Goal: Task Accomplishment & Management: Use online tool/utility

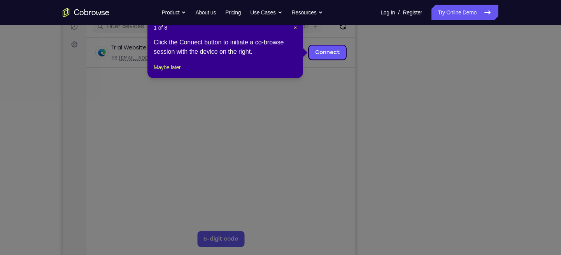
scroll to position [86, 0]
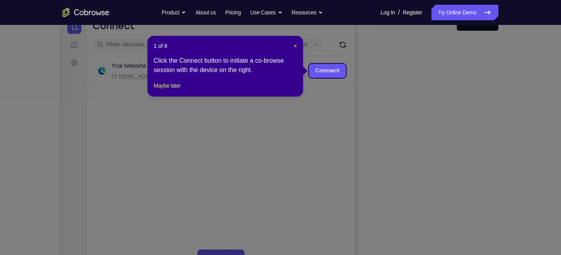
click at [292, 43] on header "1 of 8 ×" at bounding box center [225, 46] width 143 height 8
click at [294, 47] on span "×" at bounding box center [295, 46] width 3 height 6
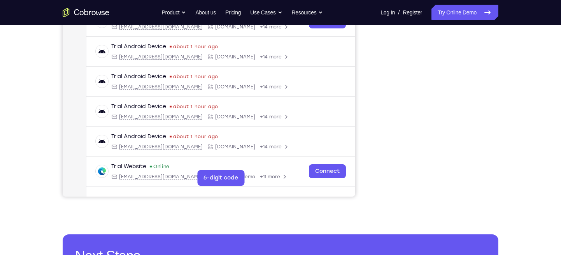
scroll to position [166, 0]
click at [449, 20] on link "Try Online Demo" at bounding box center [465, 13] width 67 height 16
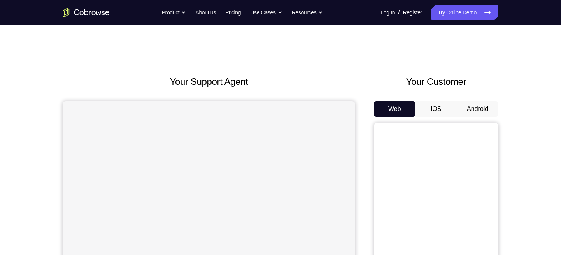
click at [462, 109] on button "Android" at bounding box center [478, 109] width 42 height 16
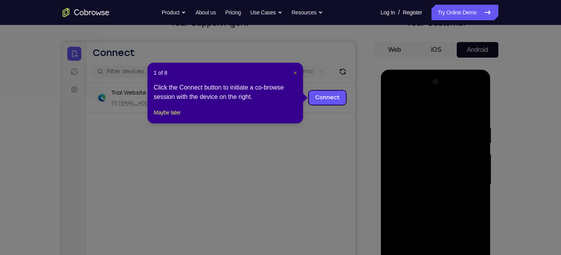
click at [296, 74] on span "×" at bounding box center [295, 73] width 3 height 6
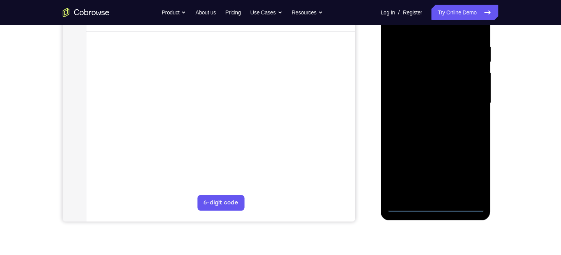
scroll to position [141, 0]
click at [442, 207] on div at bounding box center [436, 103] width 98 height 218
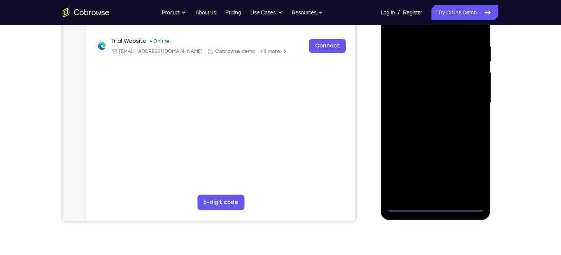
click at [463, 174] on div at bounding box center [436, 103] width 98 height 218
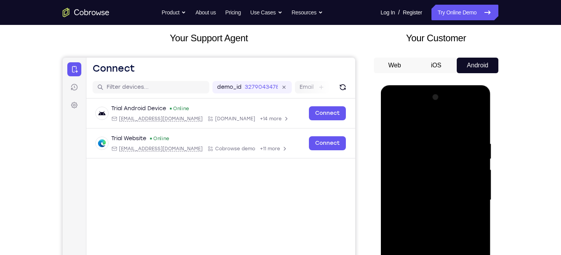
scroll to position [45, 0]
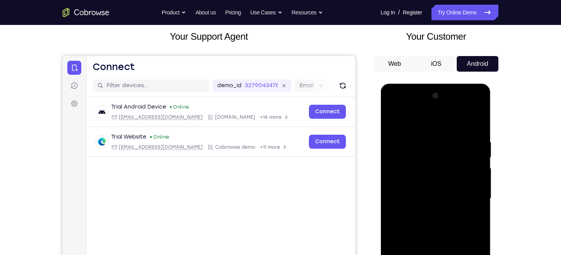
click at [391, 108] on div at bounding box center [436, 199] width 98 height 218
click at [470, 195] on div at bounding box center [436, 199] width 98 height 218
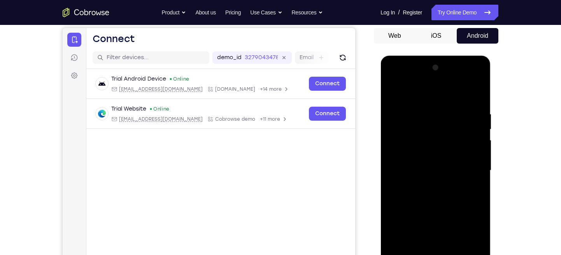
scroll to position [107, 0]
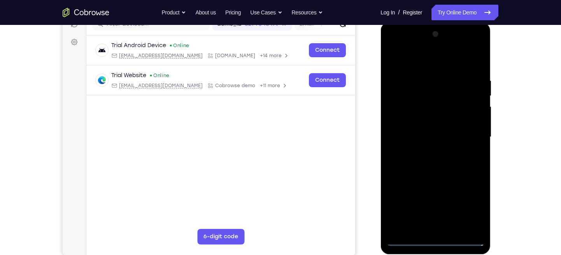
click at [429, 154] on div at bounding box center [436, 137] width 98 height 218
click at [421, 125] on div at bounding box center [436, 137] width 98 height 218
click at [417, 121] on div at bounding box center [436, 137] width 98 height 218
click at [413, 137] on div at bounding box center [436, 137] width 98 height 218
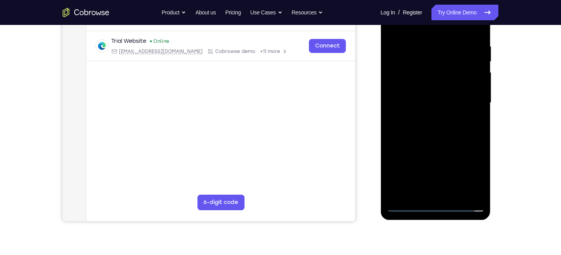
scroll to position [142, 0]
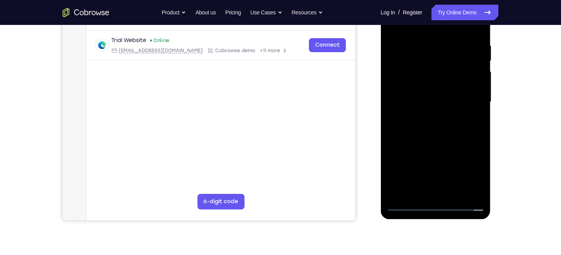
click at [444, 136] on div at bounding box center [436, 102] width 98 height 218
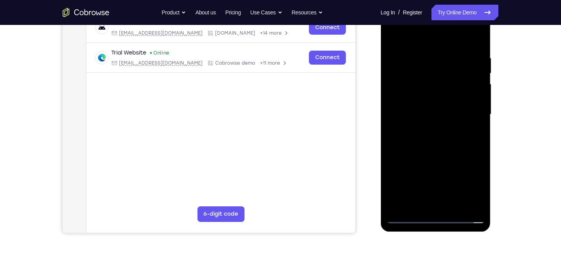
scroll to position [158, 0]
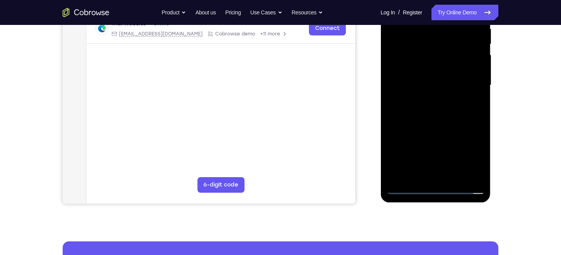
click at [455, 177] on div at bounding box center [436, 85] width 98 height 218
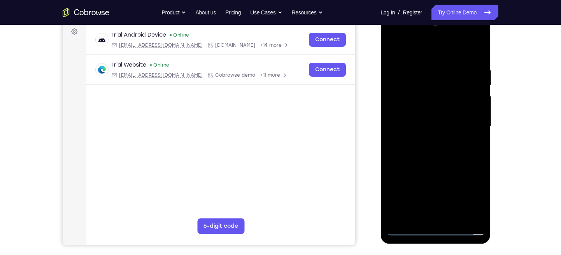
scroll to position [103, 0]
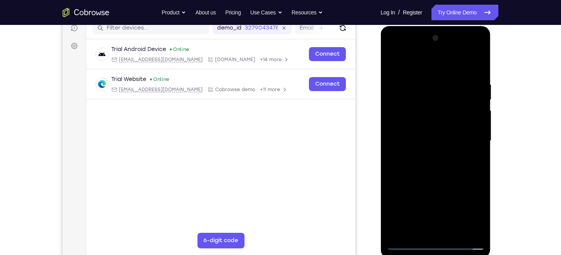
click at [444, 179] on div at bounding box center [436, 141] width 98 height 218
click at [431, 139] on div at bounding box center [436, 141] width 98 height 218
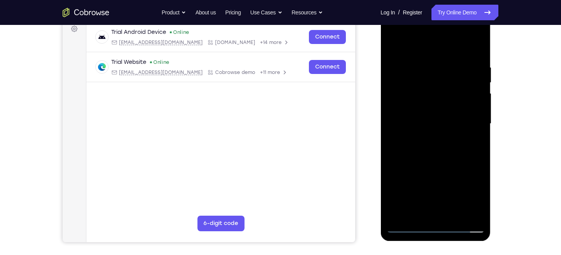
click at [474, 144] on div at bounding box center [436, 124] width 98 height 218
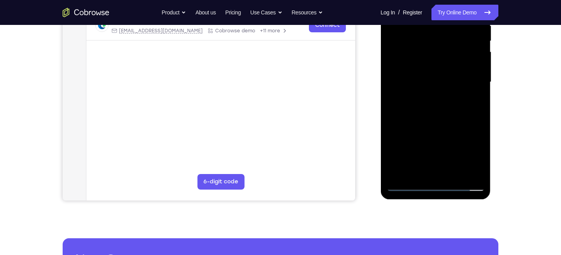
scroll to position [171, 0]
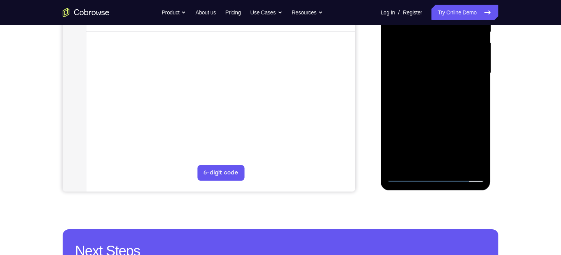
click at [470, 95] on div at bounding box center [436, 73] width 98 height 218
click at [406, 177] on div at bounding box center [436, 73] width 98 height 218
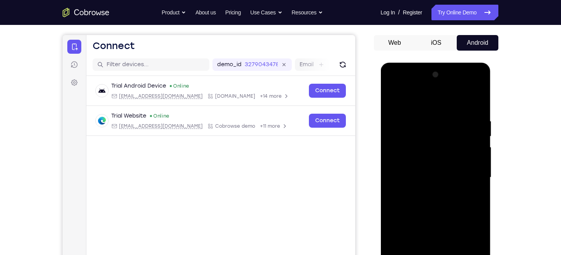
scroll to position [50, 0]
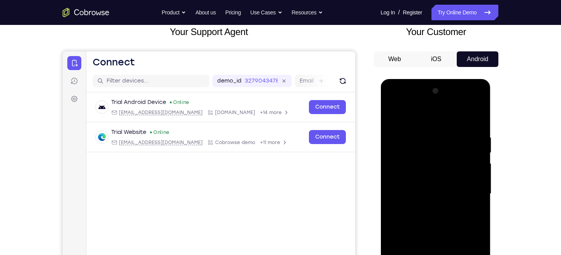
drag, startPoint x: 439, startPoint y: 117, endPoint x: 444, endPoint y: 55, distance: 62.1
click at [444, 79] on html "Online web based iOS Simulators and Android Emulators. Run iPhone, iPad, Mobile…" at bounding box center [436, 196] width 111 height 234
click at [430, 137] on div at bounding box center [436, 194] width 98 height 218
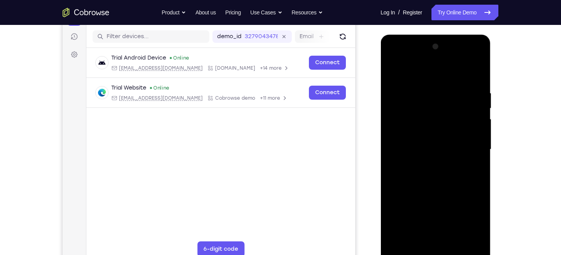
scroll to position [96, 0]
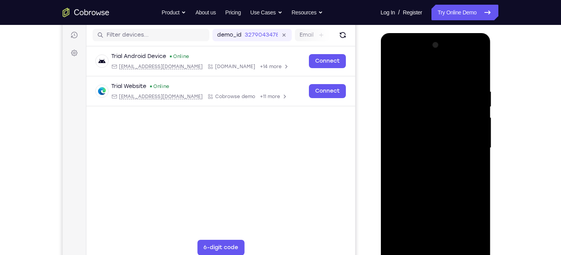
click at [473, 109] on div at bounding box center [436, 148] width 98 height 218
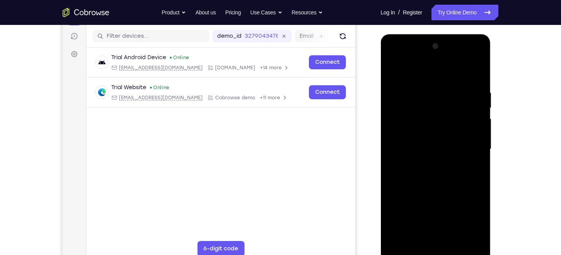
click at [478, 128] on div at bounding box center [436, 149] width 98 height 218
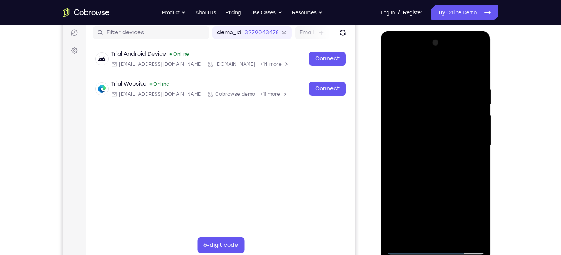
scroll to position [97, 0]
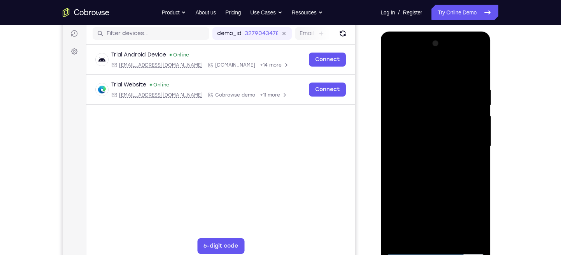
click at [470, 107] on div at bounding box center [436, 146] width 98 height 218
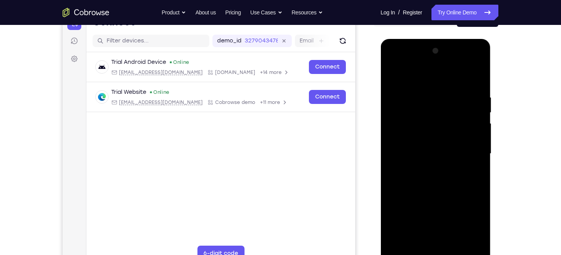
click at [471, 105] on div at bounding box center [436, 154] width 98 height 218
click at [475, 79] on div at bounding box center [436, 154] width 98 height 218
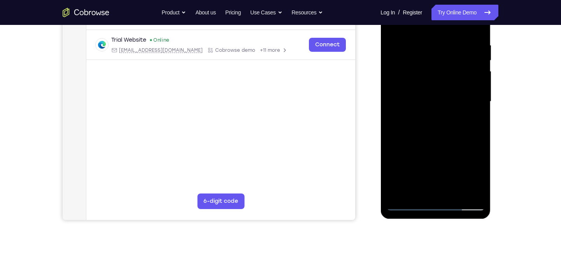
scroll to position [142, 0]
click at [480, 184] on div at bounding box center [436, 101] width 98 height 218
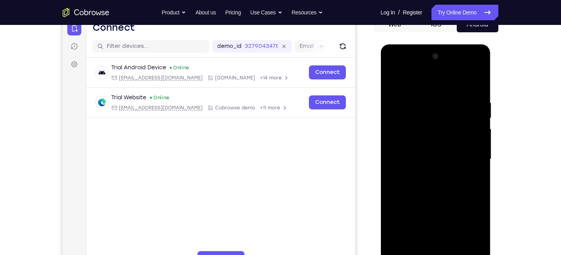
scroll to position [83, 0]
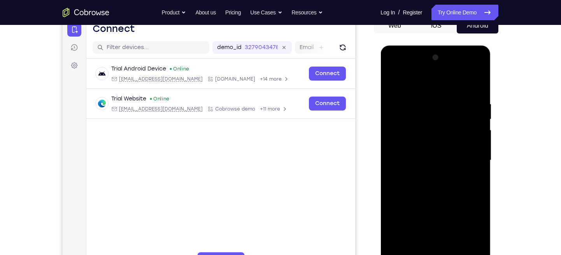
drag, startPoint x: 464, startPoint y: 106, endPoint x: 420, endPoint y: 106, distance: 43.2
click at [420, 106] on div at bounding box center [436, 160] width 98 height 218
click at [419, 105] on div at bounding box center [436, 160] width 98 height 218
click at [473, 115] on div at bounding box center [436, 160] width 98 height 218
click at [474, 125] on div at bounding box center [436, 160] width 98 height 218
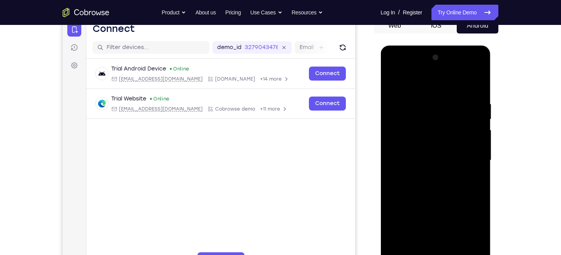
scroll to position [108, 0]
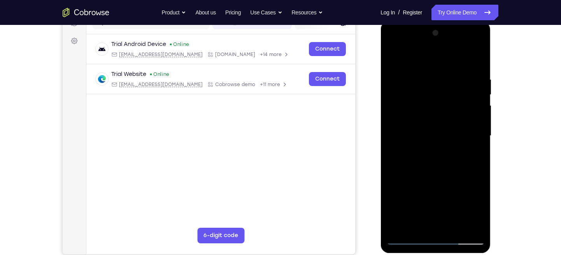
click at [394, 116] on div at bounding box center [436, 136] width 98 height 218
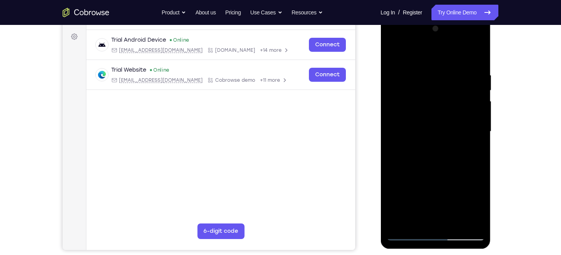
scroll to position [111, 0]
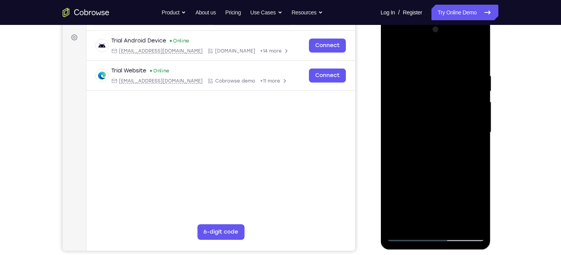
click at [475, 58] on div at bounding box center [436, 132] width 98 height 218
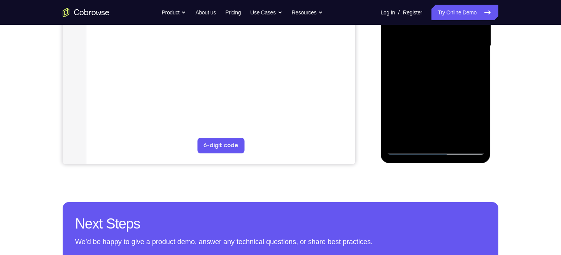
click at [454, 136] on div at bounding box center [436, 46] width 98 height 218
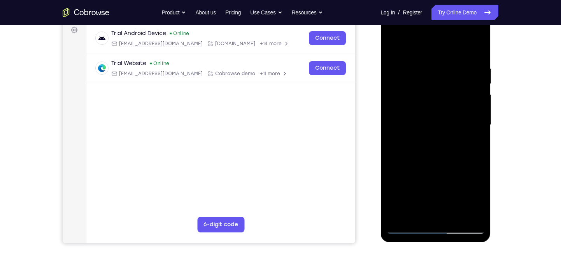
scroll to position [118, 0]
click at [424, 118] on div at bounding box center [436, 125] width 98 height 218
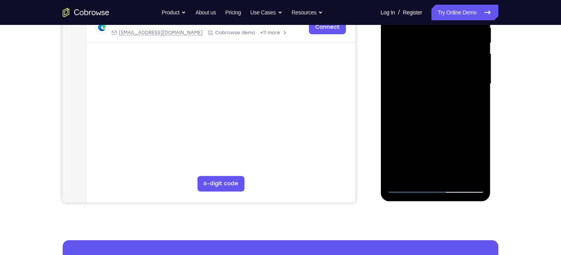
scroll to position [189, 0]
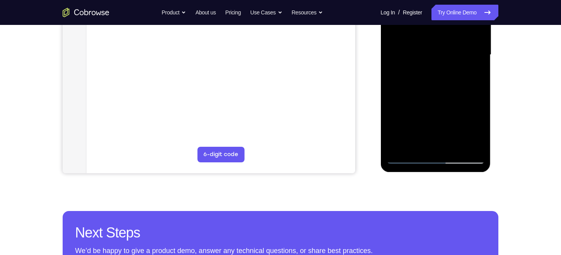
click at [406, 159] on div at bounding box center [436, 55] width 98 height 218
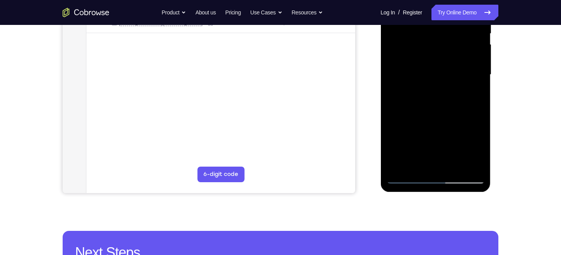
scroll to position [164, 0]
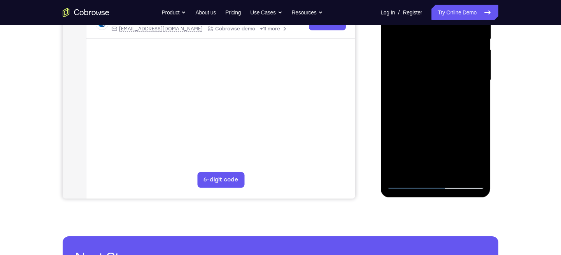
click at [420, 81] on div at bounding box center [436, 80] width 98 height 218
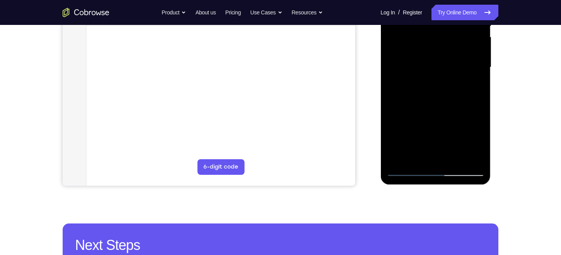
scroll to position [179, 0]
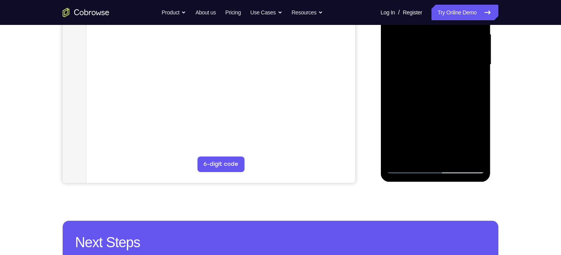
click at [475, 83] on div at bounding box center [436, 65] width 98 height 218
click at [408, 169] on div at bounding box center [436, 65] width 98 height 218
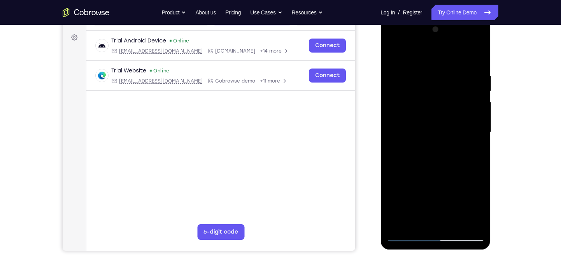
scroll to position [110, 0]
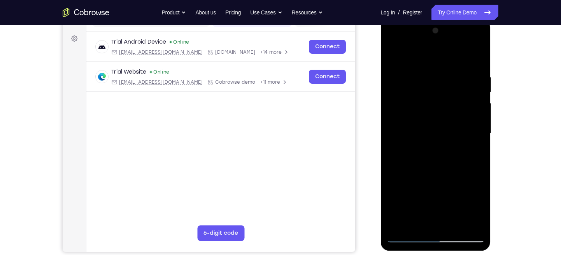
click at [396, 57] on div at bounding box center [436, 134] width 98 height 218
drag, startPoint x: 448, startPoint y: 74, endPoint x: 402, endPoint y: 79, distance: 45.8
click at [402, 79] on div at bounding box center [436, 134] width 98 height 218
drag, startPoint x: 462, startPoint y: 73, endPoint x: 415, endPoint y: 68, distance: 46.6
click at [415, 68] on div at bounding box center [436, 134] width 98 height 218
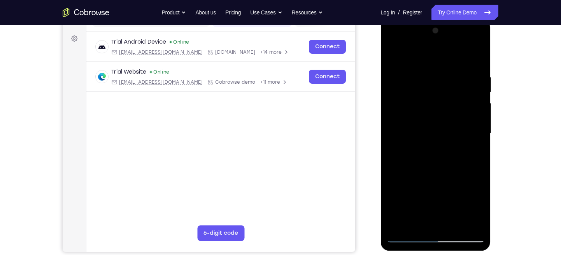
drag, startPoint x: 470, startPoint y: 70, endPoint x: 416, endPoint y: 70, distance: 54.5
click at [416, 70] on div at bounding box center [436, 134] width 98 height 218
drag, startPoint x: 456, startPoint y: 74, endPoint x: 411, endPoint y: 76, distance: 45.2
click at [411, 76] on div at bounding box center [436, 134] width 98 height 218
drag, startPoint x: 463, startPoint y: 73, endPoint x: 372, endPoint y: 67, distance: 90.9
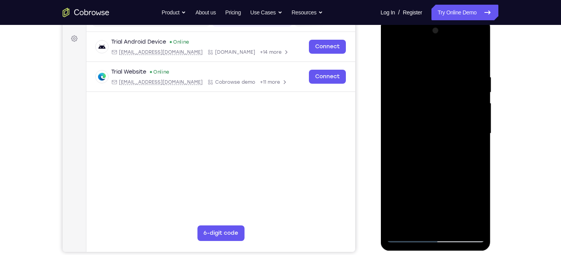
click at [381, 67] on html "Online web based iOS Simulators and Android Emulators. Run iPhone, iPad, Mobile…" at bounding box center [436, 136] width 111 height 234
drag, startPoint x: 452, startPoint y: 70, endPoint x: 370, endPoint y: 66, distance: 81.8
click at [381, 66] on html "Online web based iOS Simulators and Android Emulators. Run iPhone, iPad, Mobile…" at bounding box center [436, 136] width 111 height 234
drag, startPoint x: 460, startPoint y: 67, endPoint x: 398, endPoint y: 63, distance: 62.4
click at [398, 63] on div at bounding box center [436, 134] width 98 height 218
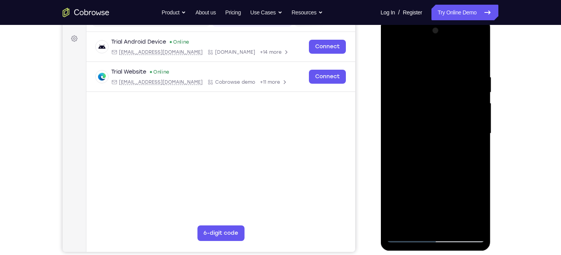
drag, startPoint x: 480, startPoint y: 74, endPoint x: 409, endPoint y: 79, distance: 71.5
click at [409, 79] on div at bounding box center [436, 134] width 98 height 218
drag, startPoint x: 458, startPoint y: 71, endPoint x: 369, endPoint y: 71, distance: 88.4
click at [381, 71] on html "Online web based iOS Simulators and Android Emulators. Run iPhone, iPad, Mobile…" at bounding box center [436, 136] width 111 height 234
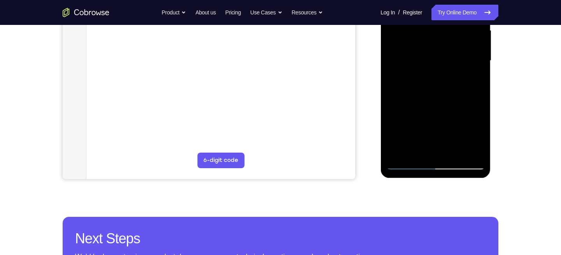
scroll to position [185, 0]
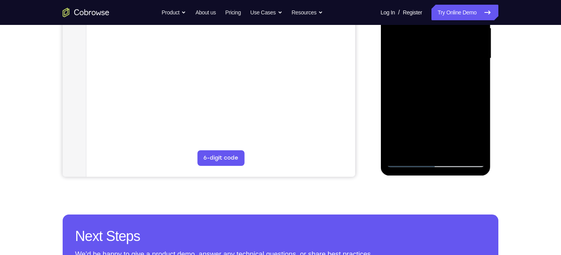
click at [456, 149] on div at bounding box center [436, 58] width 98 height 218
click at [406, 159] on div at bounding box center [436, 58] width 98 height 218
click at [473, 150] on div at bounding box center [436, 58] width 98 height 218
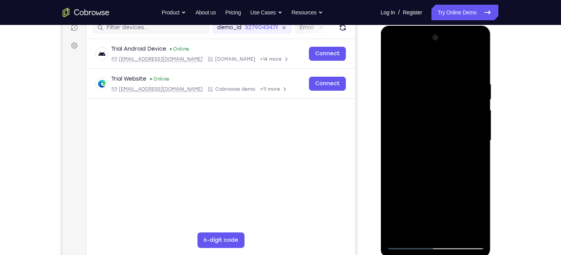
scroll to position [123, 0]
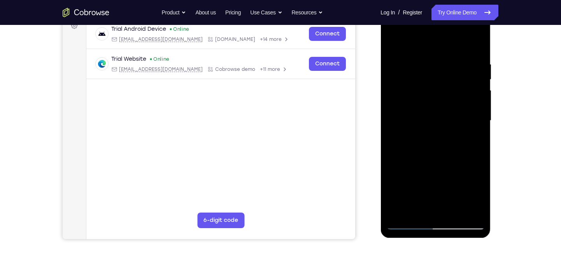
click at [438, 129] on div at bounding box center [436, 121] width 98 height 218
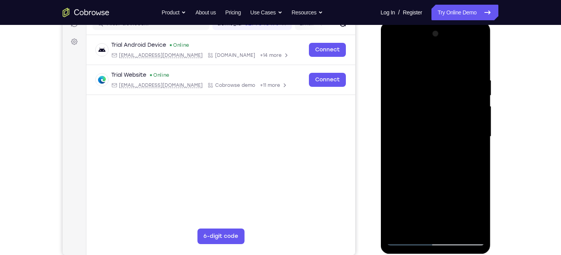
scroll to position [102, 0]
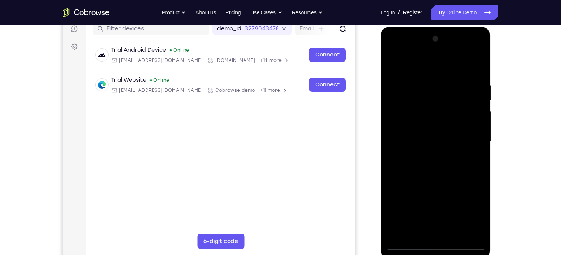
click at [394, 63] on div at bounding box center [436, 142] width 98 height 218
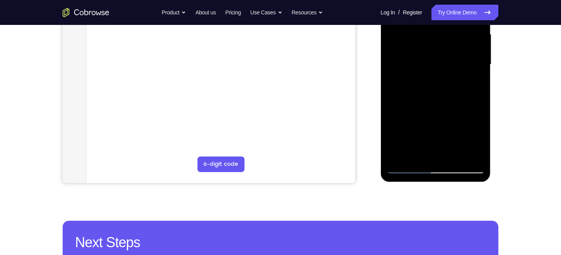
scroll to position [208, 0]
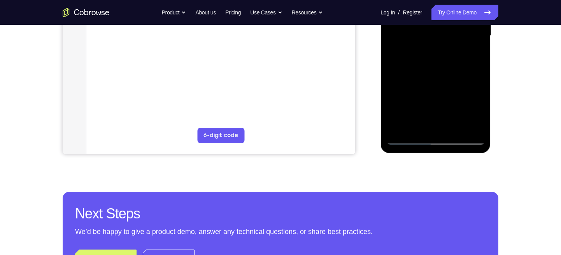
click at [420, 131] on div at bounding box center [436, 36] width 98 height 218
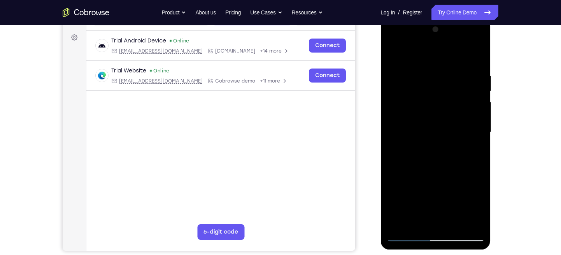
scroll to position [111, 0]
click at [424, 56] on div at bounding box center [436, 133] width 98 height 218
click at [477, 77] on div at bounding box center [436, 133] width 98 height 218
click at [429, 94] on div at bounding box center [436, 133] width 98 height 218
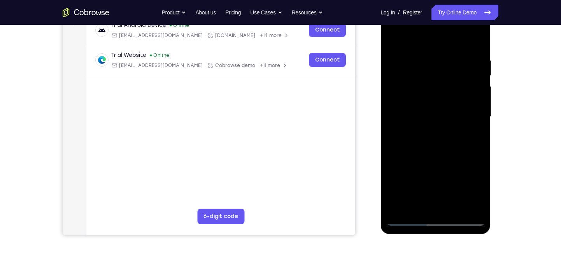
scroll to position [129, 0]
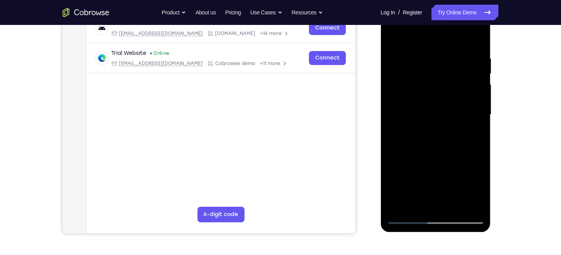
click at [438, 106] on div at bounding box center [436, 115] width 98 height 218
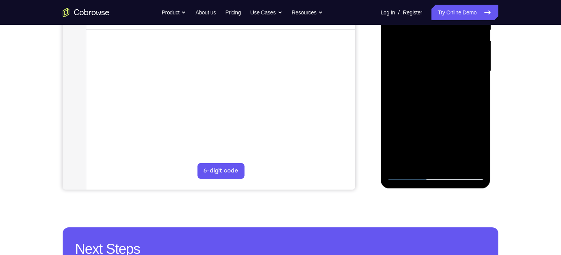
scroll to position [176, 0]
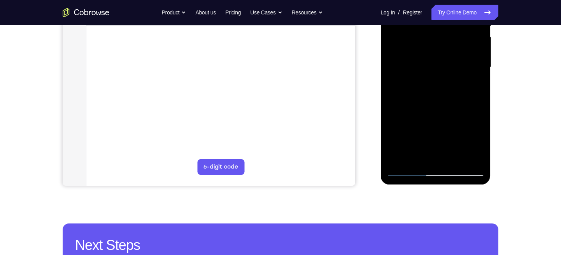
click at [405, 171] on div at bounding box center [436, 67] width 98 height 218
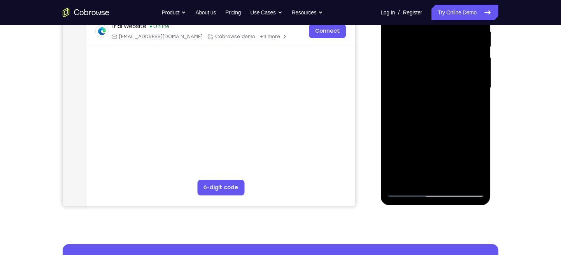
scroll to position [155, 0]
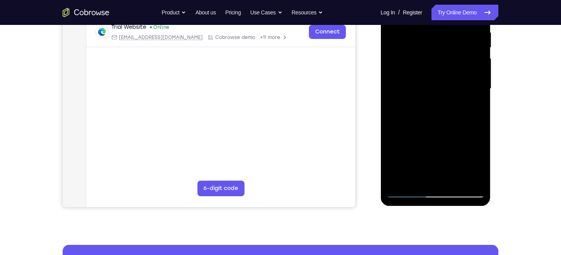
click at [413, 123] on div at bounding box center [436, 89] width 98 height 218
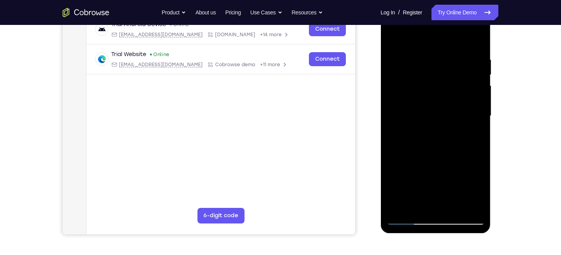
scroll to position [128, 0]
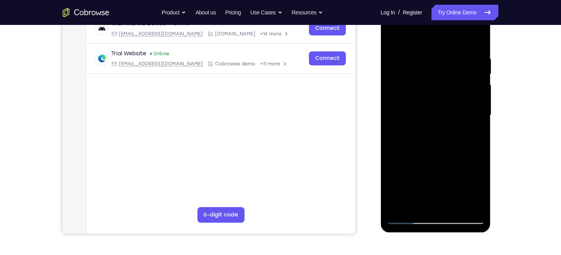
click at [412, 127] on div at bounding box center [436, 115] width 98 height 218
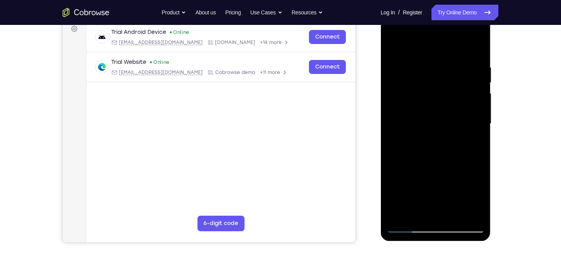
scroll to position [121, 0]
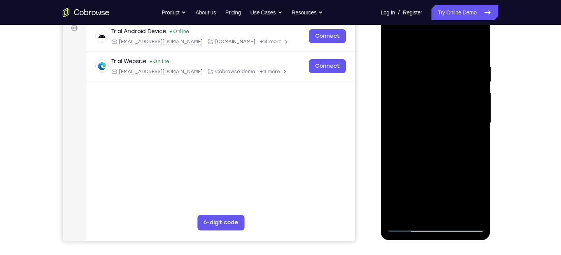
drag, startPoint x: 427, startPoint y: 135, endPoint x: 428, endPoint y: 111, distance: 23.8
click at [428, 111] on div at bounding box center [436, 123] width 98 height 218
drag, startPoint x: 432, startPoint y: 135, endPoint x: 430, endPoint y: 108, distance: 27.7
click at [430, 108] on div at bounding box center [436, 123] width 98 height 218
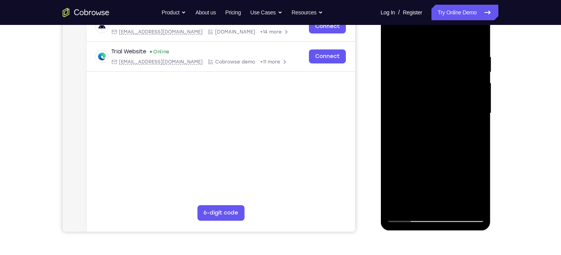
drag, startPoint x: 431, startPoint y: 131, endPoint x: 433, endPoint y: 94, distance: 37.4
click at [433, 94] on div at bounding box center [436, 113] width 98 height 218
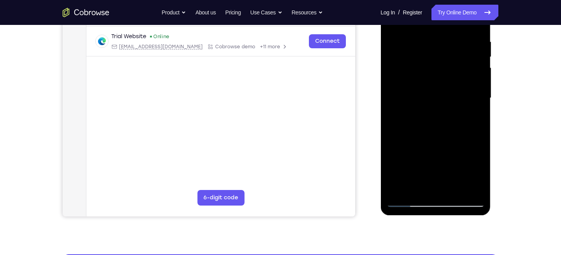
scroll to position [146, 0]
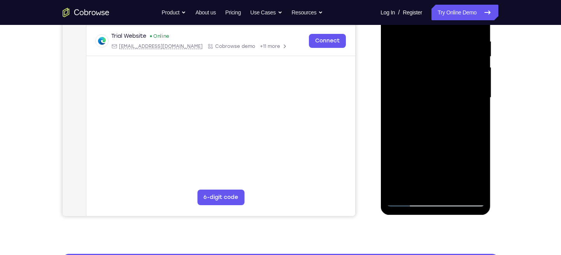
drag, startPoint x: 433, startPoint y: 125, endPoint x: 431, endPoint y: 143, distance: 18.0
click at [431, 143] on div at bounding box center [436, 98] width 98 height 218
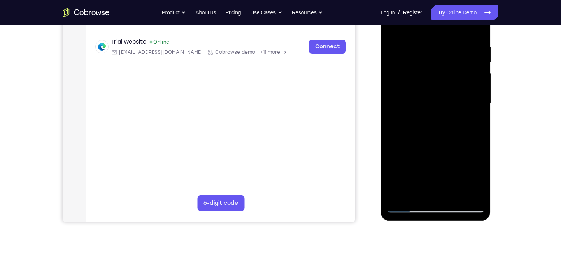
scroll to position [139, 0]
drag, startPoint x: 430, startPoint y: 136, endPoint x: 429, endPoint y: 107, distance: 28.8
click at [429, 107] on div at bounding box center [436, 104] width 98 height 218
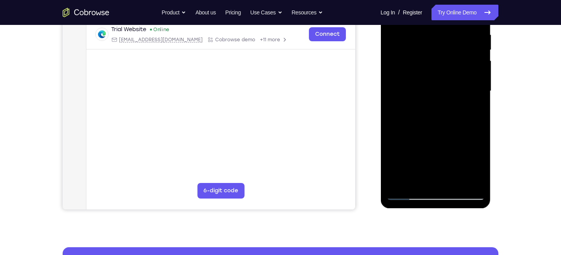
scroll to position [156, 0]
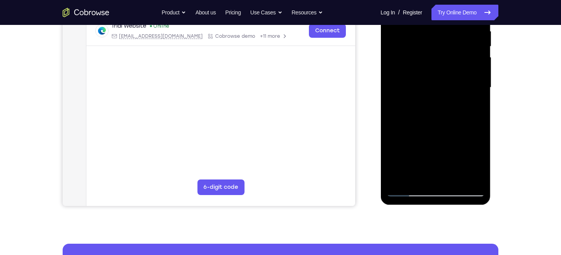
drag, startPoint x: 429, startPoint y: 134, endPoint x: 428, endPoint y: 109, distance: 24.2
click at [428, 109] on div at bounding box center [436, 88] width 98 height 218
drag, startPoint x: 427, startPoint y: 131, endPoint x: 428, endPoint y: 111, distance: 20.3
click at [428, 111] on div at bounding box center [436, 88] width 98 height 218
drag, startPoint x: 427, startPoint y: 136, endPoint x: 424, endPoint y: 107, distance: 29.0
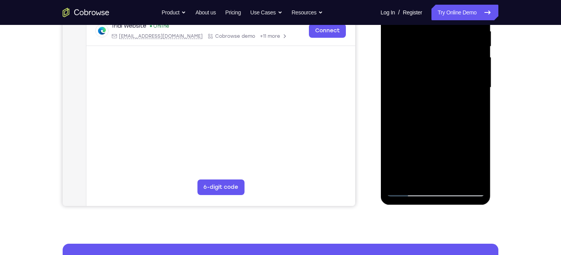
click at [424, 107] on div at bounding box center [436, 88] width 98 height 218
drag, startPoint x: 424, startPoint y: 141, endPoint x: 424, endPoint y: 110, distance: 31.5
click at [424, 110] on div at bounding box center [436, 88] width 98 height 218
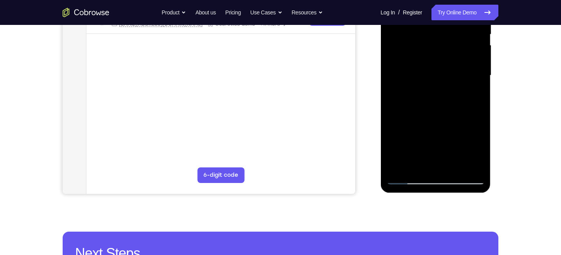
scroll to position [169, 0]
drag, startPoint x: 422, startPoint y: 136, endPoint x: 423, endPoint y: 105, distance: 31.2
click at [423, 105] on div at bounding box center [436, 75] width 98 height 218
drag, startPoint x: 424, startPoint y: 140, endPoint x: 426, endPoint y: 116, distance: 23.4
click at [426, 116] on div at bounding box center [436, 75] width 98 height 218
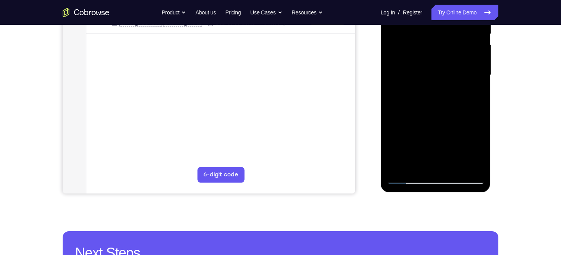
drag, startPoint x: 424, startPoint y: 131, endPoint x: 425, endPoint y: 112, distance: 19.1
click at [425, 112] on div at bounding box center [436, 75] width 98 height 218
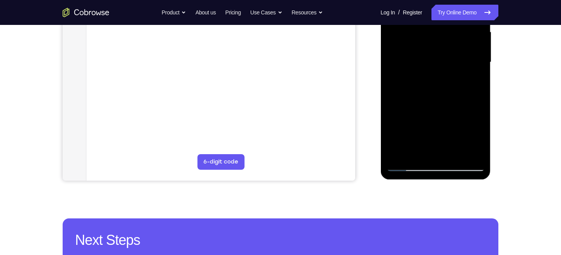
scroll to position [182, 0]
drag, startPoint x: 424, startPoint y: 130, endPoint x: 421, endPoint y: 100, distance: 30.5
click at [421, 100] on div at bounding box center [436, 62] width 98 height 218
drag, startPoint x: 419, startPoint y: 132, endPoint x: 418, endPoint y: 105, distance: 27.3
click at [418, 105] on div at bounding box center [436, 62] width 98 height 218
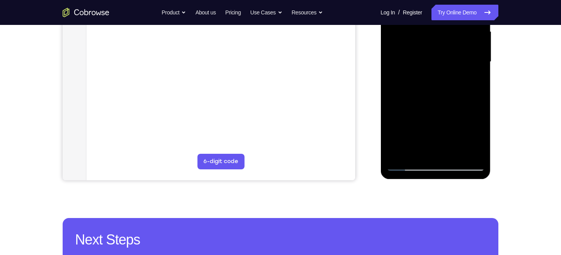
drag, startPoint x: 419, startPoint y: 135, endPoint x: 418, endPoint y: 117, distance: 17.5
click at [418, 117] on div at bounding box center [436, 62] width 98 height 218
drag, startPoint x: 420, startPoint y: 130, endPoint x: 418, endPoint y: 106, distance: 24.3
click at [418, 106] on div at bounding box center [436, 62] width 98 height 218
drag, startPoint x: 417, startPoint y: 129, endPoint x: 420, endPoint y: 107, distance: 22.9
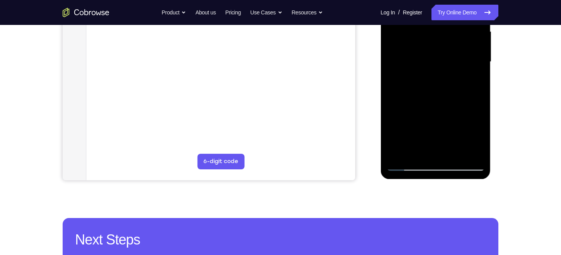
click at [420, 107] on div at bounding box center [436, 62] width 98 height 218
drag, startPoint x: 418, startPoint y: 131, endPoint x: 419, endPoint y: 113, distance: 18.3
click at [419, 113] on div at bounding box center [436, 62] width 98 height 218
drag, startPoint x: 429, startPoint y: 100, endPoint x: 423, endPoint y: 132, distance: 32.5
click at [423, 132] on div at bounding box center [436, 62] width 98 height 218
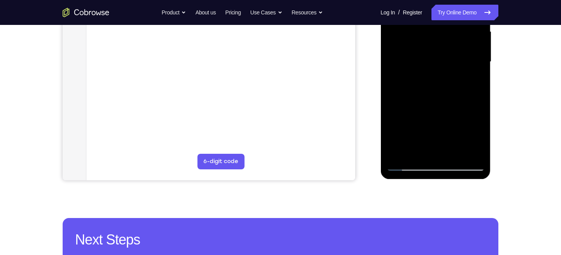
click at [419, 139] on div at bounding box center [436, 62] width 98 height 218
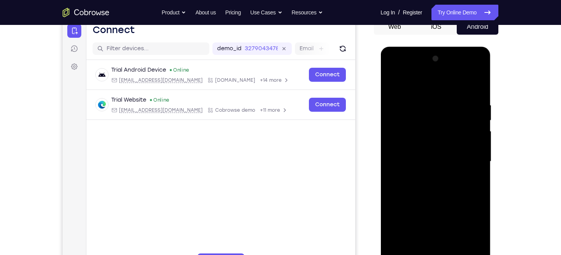
scroll to position [82, 0]
drag, startPoint x: 435, startPoint y: 102, endPoint x: 429, endPoint y: 134, distance: 32.1
click at [429, 134] on div at bounding box center [436, 162] width 98 height 218
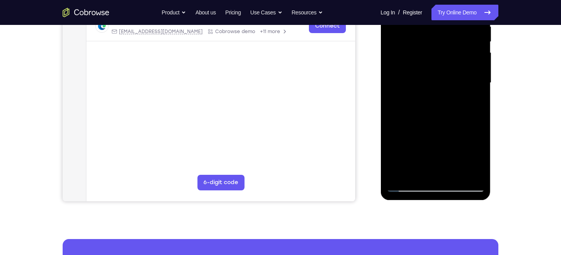
scroll to position [161, 0]
click at [482, 137] on div at bounding box center [436, 83] width 98 height 218
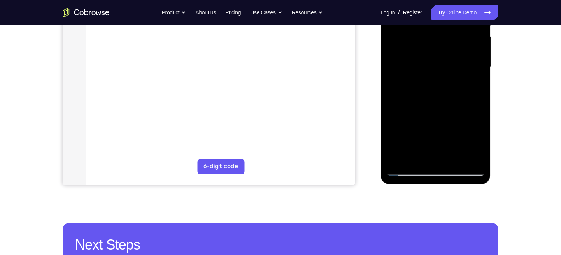
scroll to position [178, 0]
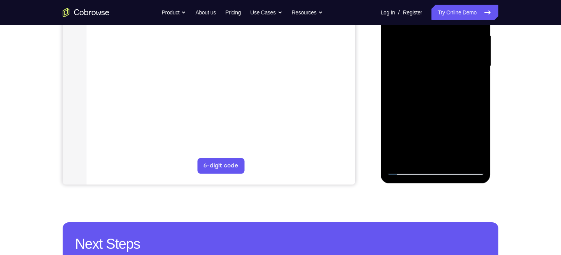
click at [478, 120] on div at bounding box center [436, 66] width 98 height 218
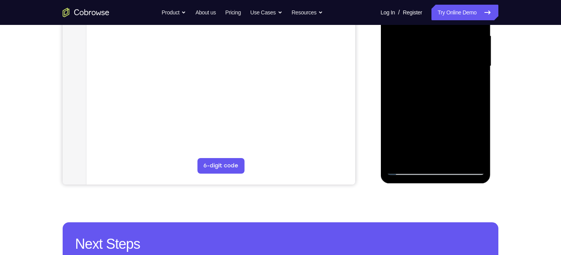
click at [478, 120] on div at bounding box center [436, 66] width 98 height 218
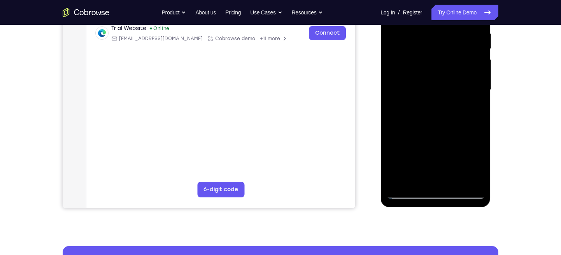
scroll to position [189, 0]
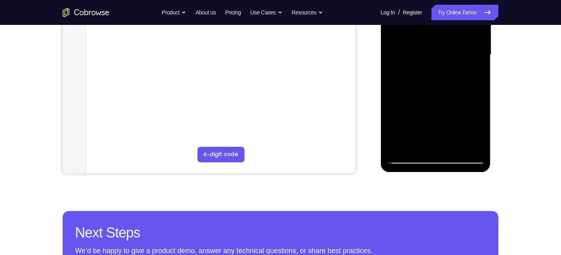
click at [417, 145] on div at bounding box center [436, 55] width 98 height 218
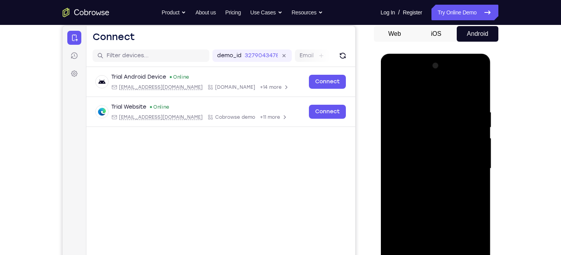
scroll to position [70, 0]
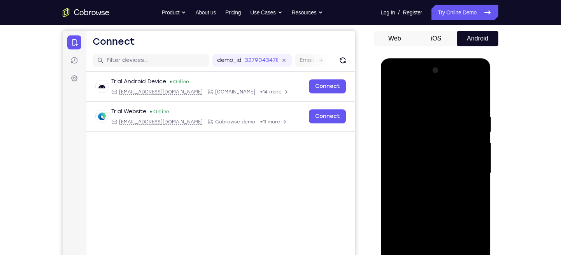
click at [439, 95] on div at bounding box center [436, 173] width 98 height 218
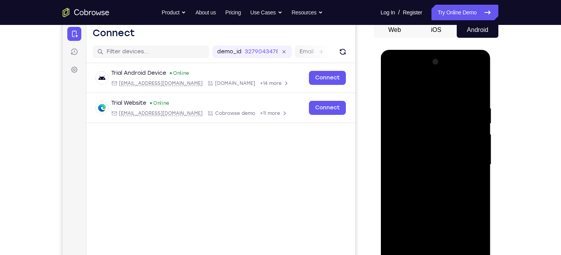
click at [427, 103] on div at bounding box center [436, 165] width 98 height 218
click at [434, 112] on div at bounding box center [436, 165] width 98 height 218
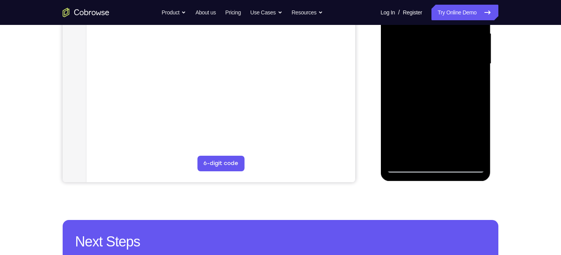
scroll to position [193, 0]
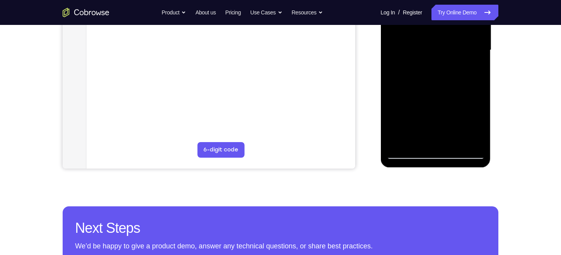
click at [406, 155] on div at bounding box center [436, 50] width 98 height 218
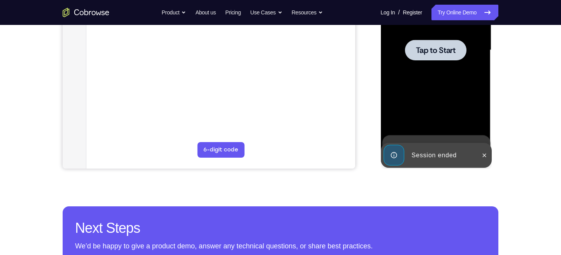
click at [447, 74] on div at bounding box center [436, 50] width 98 height 218
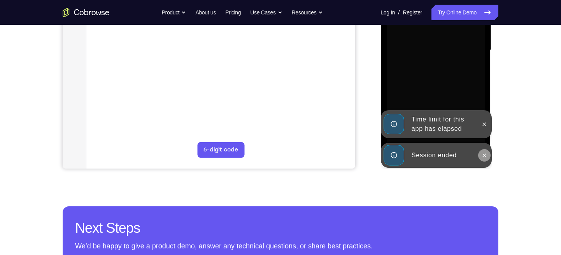
click at [489, 154] on button at bounding box center [484, 155] width 12 height 12
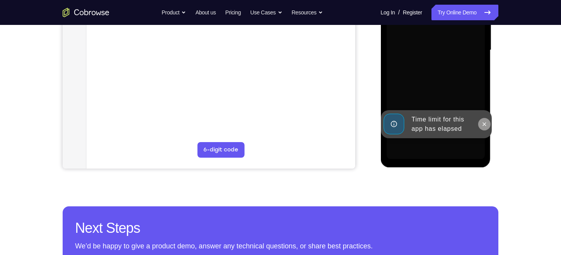
click at [484, 124] on div "Online web based iOS Simulators and Android Emulators. Run iPhone, iPad, Mobile…" at bounding box center [436, 52] width 111 height 234
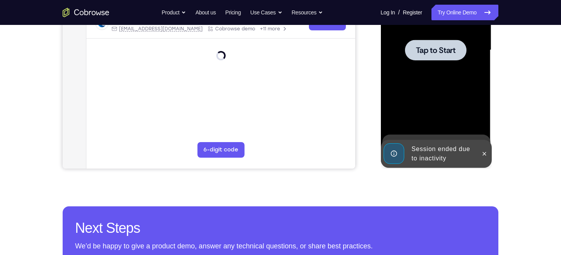
click at [448, 121] on div at bounding box center [436, 50] width 98 height 218
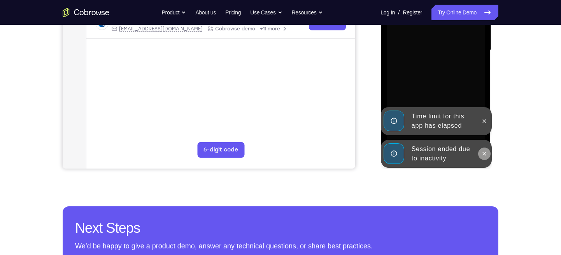
click at [484, 154] on icon at bounding box center [485, 154] width 4 height 4
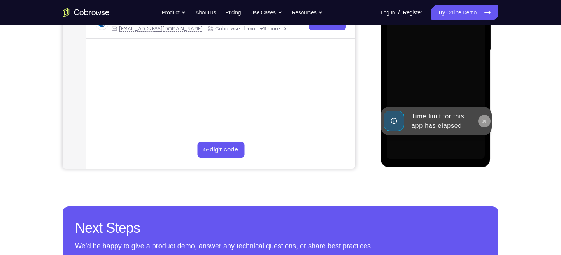
click at [485, 121] on icon at bounding box center [484, 121] width 6 height 6
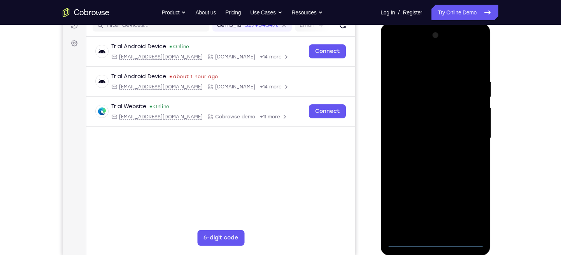
scroll to position [123, 0]
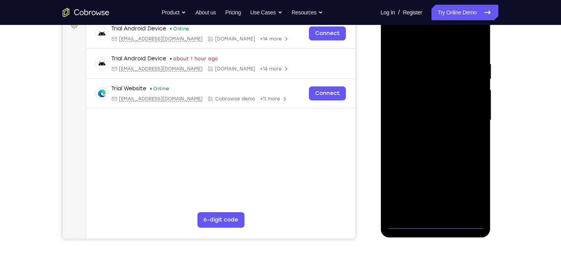
click at [436, 221] on div at bounding box center [436, 120] width 98 height 218
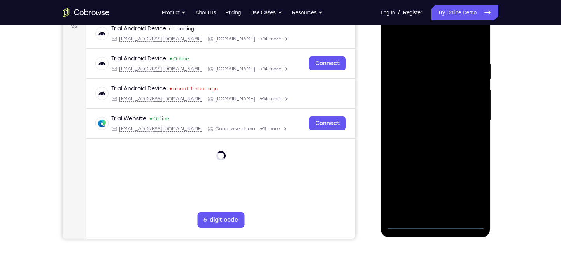
click at [466, 191] on div at bounding box center [436, 120] width 98 height 218
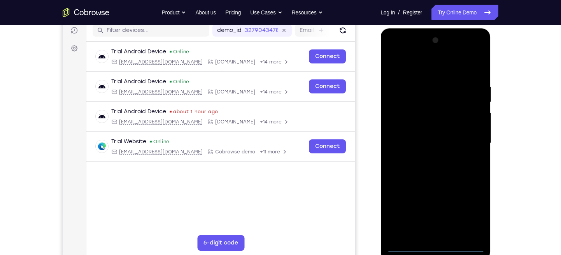
scroll to position [100, 0]
click at [394, 54] on div at bounding box center [436, 144] width 98 height 218
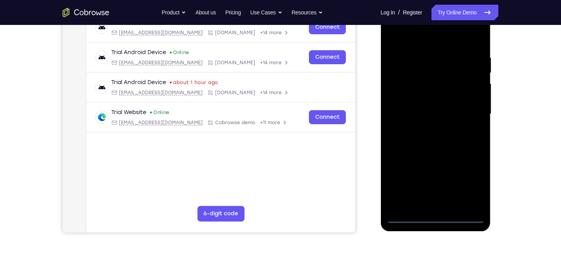
scroll to position [130, 0]
click at [467, 105] on div at bounding box center [436, 114] width 98 height 218
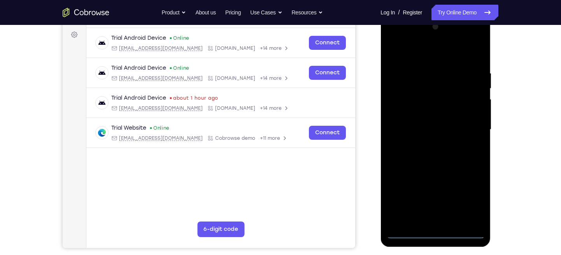
scroll to position [129, 0]
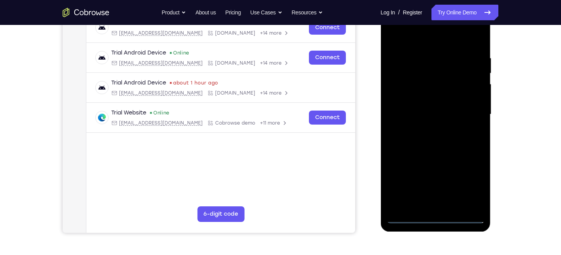
click at [423, 130] on div at bounding box center [436, 114] width 98 height 218
click at [425, 105] on div at bounding box center [436, 114] width 98 height 218
click at [419, 102] on div at bounding box center [436, 114] width 98 height 218
click at [415, 114] on div at bounding box center [436, 114] width 98 height 218
click at [434, 143] on div at bounding box center [436, 114] width 98 height 218
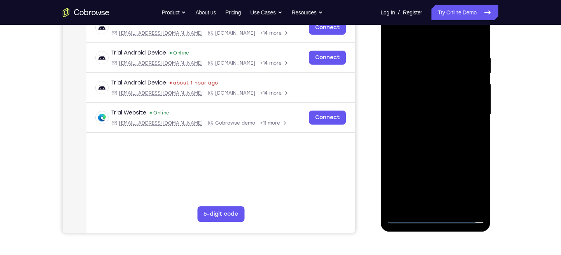
scroll to position [89, 0]
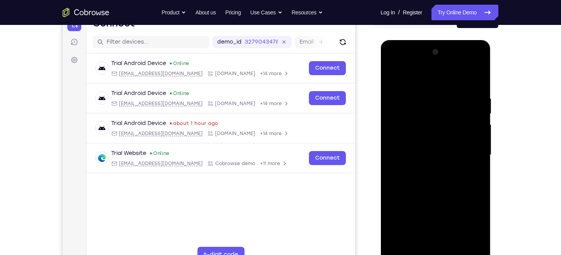
drag, startPoint x: 441, startPoint y: 84, endPoint x: 442, endPoint y: 37, distance: 46.7
click at [442, 40] on html "Online web based iOS Simulators and Android Emulators. Run iPhone, iPad, Mobile…" at bounding box center [436, 157] width 111 height 234
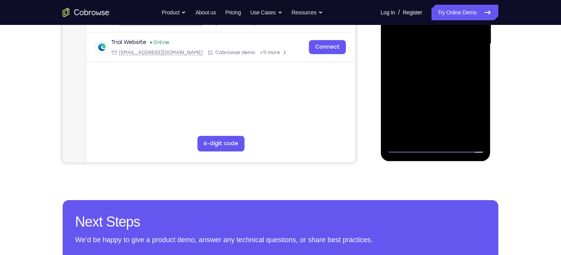
scroll to position [201, 0]
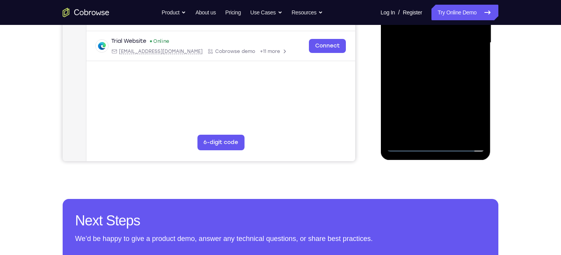
drag, startPoint x: 480, startPoint y: 126, endPoint x: 436, endPoint y: 111, distance: 46.0
click at [436, 111] on div at bounding box center [436, 43] width 98 height 218
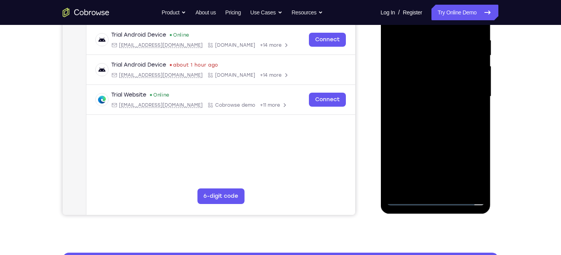
scroll to position [145, 0]
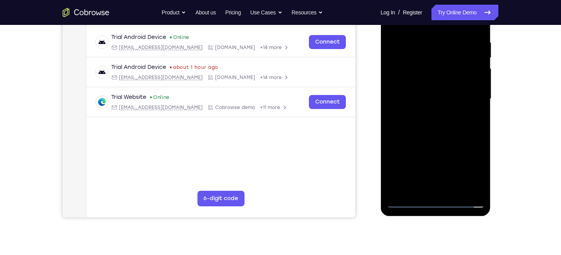
drag, startPoint x: 434, startPoint y: 139, endPoint x: 440, endPoint y: 44, distance: 95.2
click at [440, 44] on div at bounding box center [436, 99] width 98 height 218
click at [481, 181] on div at bounding box center [436, 99] width 98 height 218
click at [477, 94] on div at bounding box center [436, 99] width 98 height 218
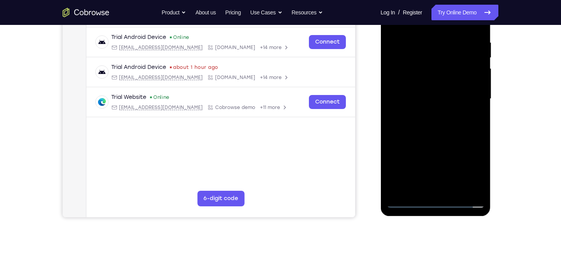
drag, startPoint x: 445, startPoint y: 125, endPoint x: 447, endPoint y: 38, distance: 86.9
click at [447, 38] on div at bounding box center [436, 99] width 98 height 218
drag, startPoint x: 438, startPoint y: 132, endPoint x: 431, endPoint y: 173, distance: 41.8
click at [431, 173] on div at bounding box center [436, 99] width 98 height 218
drag, startPoint x: 447, startPoint y: 84, endPoint x: 442, endPoint y: 135, distance: 51.3
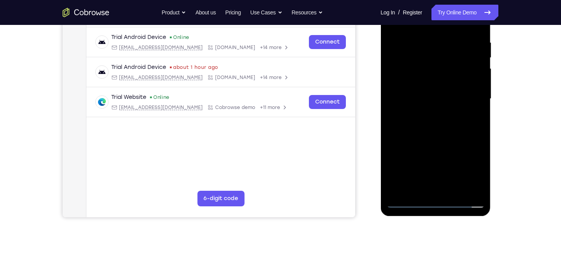
click at [442, 135] on div at bounding box center [436, 99] width 98 height 218
drag, startPoint x: 450, startPoint y: 43, endPoint x: 437, endPoint y: 116, distance: 74.3
click at [437, 116] on div at bounding box center [436, 99] width 98 height 218
drag, startPoint x: 436, startPoint y: 109, endPoint x: 433, endPoint y: 45, distance: 63.9
click at [433, 45] on div at bounding box center [436, 99] width 98 height 218
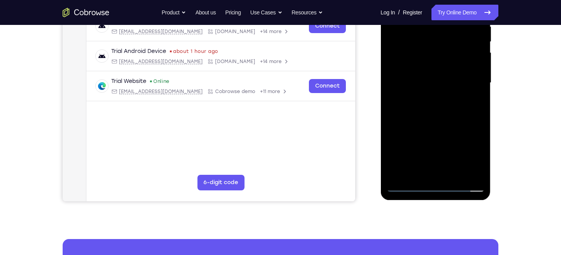
scroll to position [162, 0]
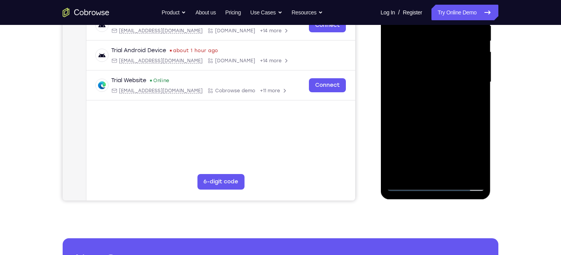
drag, startPoint x: 440, startPoint y: 124, endPoint x: 442, endPoint y: 76, distance: 48.3
click at [442, 76] on div at bounding box center [436, 82] width 98 height 218
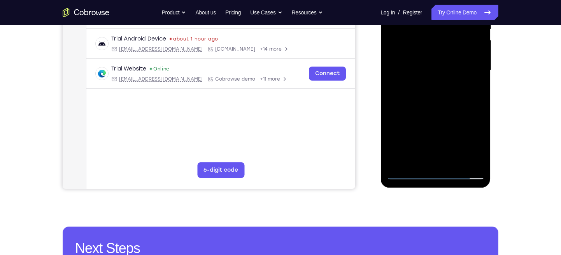
scroll to position [174, 0]
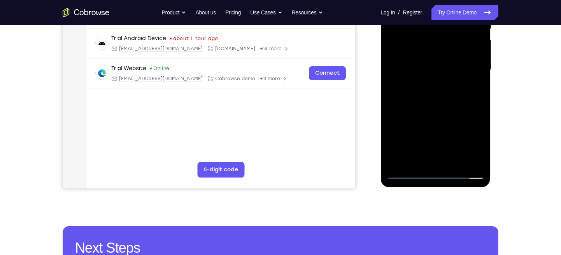
click at [477, 88] on div at bounding box center [436, 70] width 98 height 218
drag, startPoint x: 440, startPoint y: 132, endPoint x: 444, endPoint y: 71, distance: 61.2
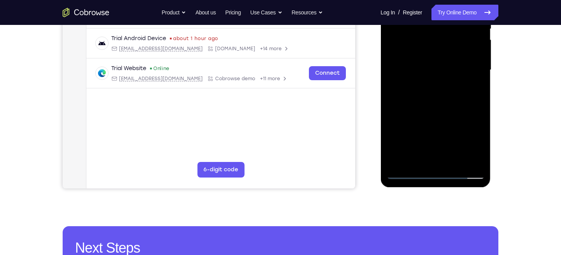
click at [444, 71] on div at bounding box center [436, 70] width 98 height 218
drag, startPoint x: 441, startPoint y: 115, endPoint x: 444, endPoint y: 84, distance: 30.5
click at [444, 84] on div at bounding box center [436, 70] width 98 height 218
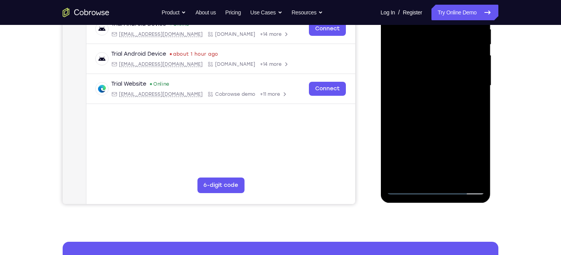
scroll to position [158, 0]
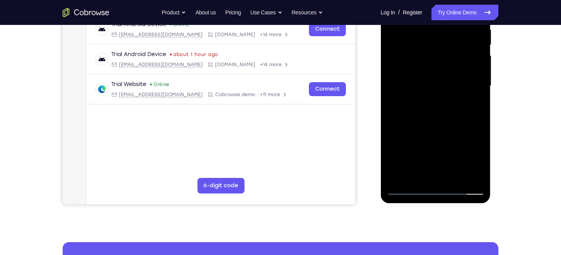
drag, startPoint x: 454, startPoint y: 79, endPoint x: 442, endPoint y: 106, distance: 30.0
click at [442, 106] on div at bounding box center [436, 86] width 98 height 218
drag, startPoint x: 452, startPoint y: 67, endPoint x: 445, endPoint y: 94, distance: 28.1
click at [445, 94] on div at bounding box center [436, 86] width 98 height 218
click at [478, 81] on div at bounding box center [436, 86] width 98 height 218
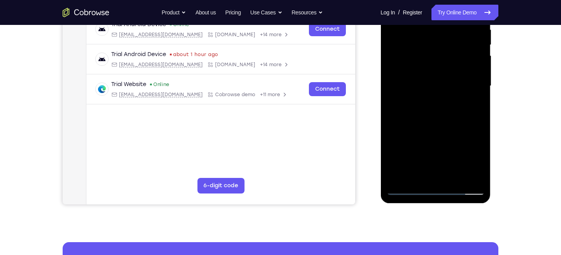
click at [478, 81] on div at bounding box center [436, 86] width 98 height 218
click at [479, 84] on div at bounding box center [436, 86] width 98 height 218
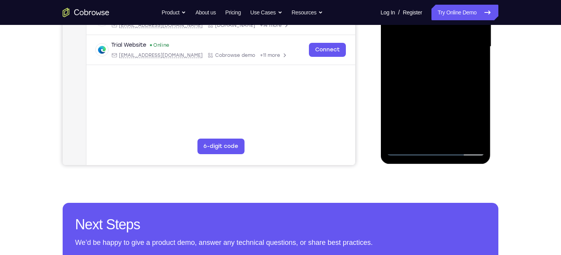
scroll to position [207, 0]
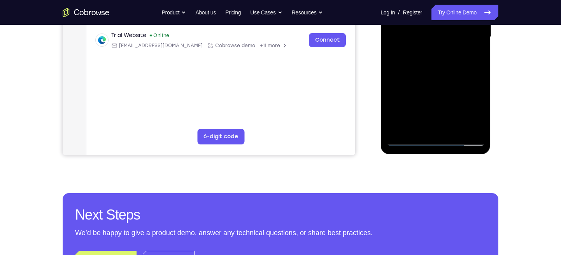
click at [418, 134] on div at bounding box center [436, 37] width 98 height 218
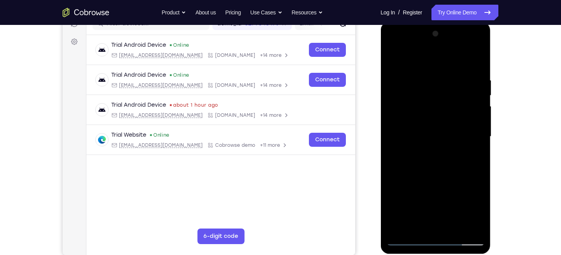
scroll to position [108, 0]
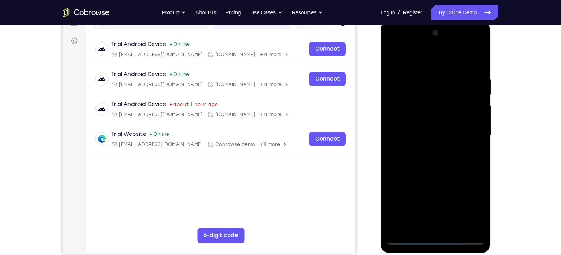
click at [432, 58] on div at bounding box center [436, 136] width 98 height 218
click at [419, 82] on div at bounding box center [436, 136] width 98 height 218
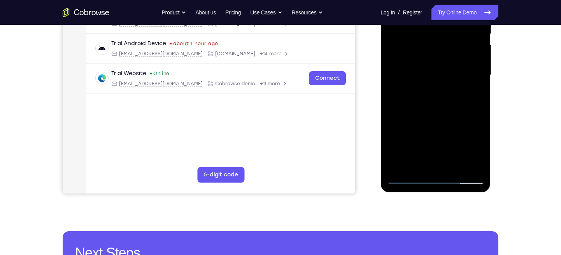
scroll to position [172, 0]
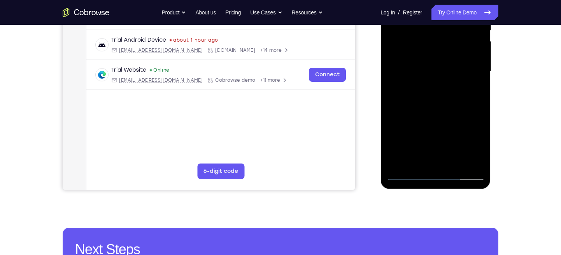
click at [479, 122] on div at bounding box center [436, 72] width 98 height 218
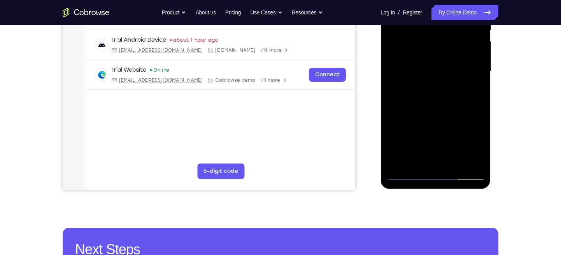
click at [479, 122] on div at bounding box center [436, 72] width 98 height 218
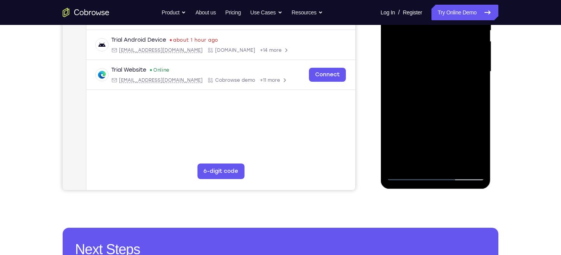
click at [477, 162] on div at bounding box center [436, 72] width 98 height 218
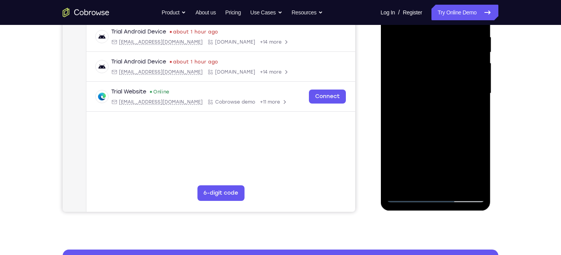
scroll to position [150, 0]
click at [431, 125] on div at bounding box center [436, 94] width 98 height 218
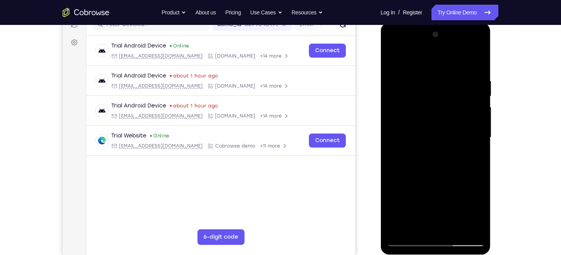
scroll to position [107, 0]
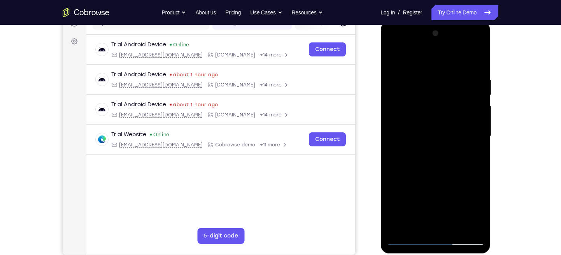
drag, startPoint x: 447, startPoint y: 114, endPoint x: 442, endPoint y: 135, distance: 21.3
click at [442, 135] on div at bounding box center [436, 136] width 98 height 218
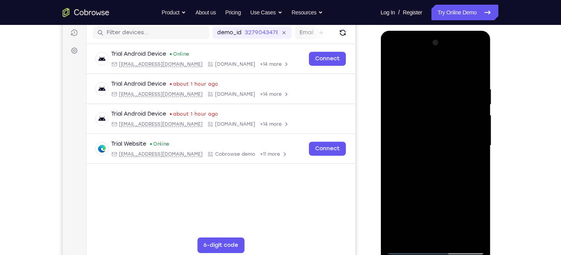
scroll to position [95, 0]
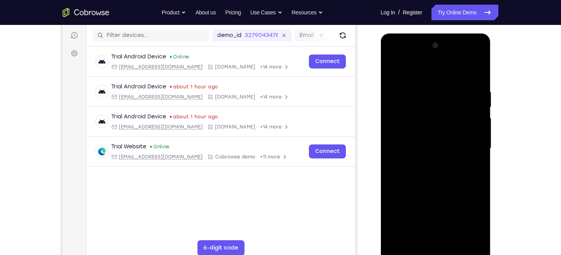
click at [394, 70] on div at bounding box center [436, 148] width 98 height 218
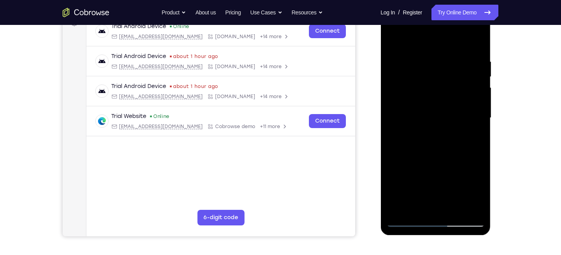
click at [439, 144] on div at bounding box center [436, 118] width 98 height 218
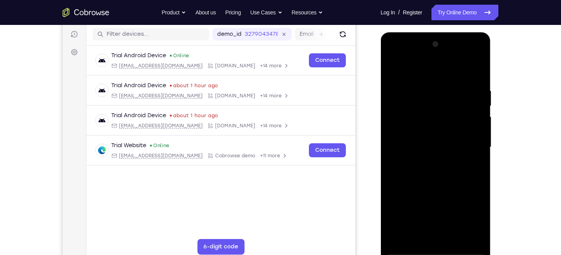
scroll to position [96, 0]
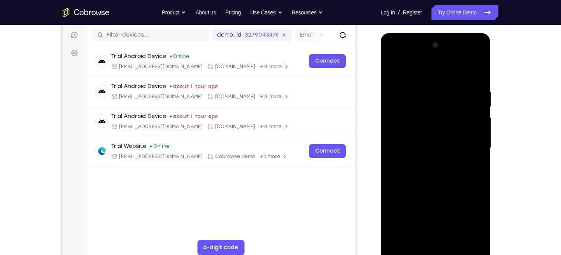
click at [394, 70] on div at bounding box center [436, 148] width 98 height 218
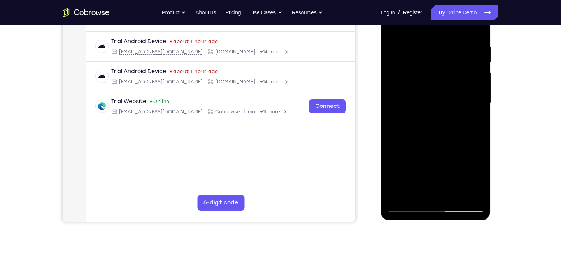
scroll to position [141, 0]
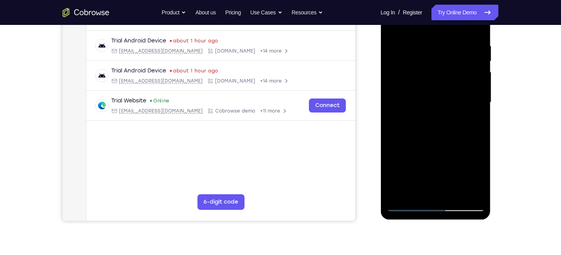
drag, startPoint x: 448, startPoint y: 145, endPoint x: 459, endPoint y: 116, distance: 30.9
click at [459, 116] on div at bounding box center [436, 102] width 98 height 218
drag, startPoint x: 423, startPoint y: 129, endPoint x: 432, endPoint y: 103, distance: 27.1
click at [432, 103] on div at bounding box center [436, 102] width 98 height 218
click at [434, 123] on div at bounding box center [436, 102] width 98 height 218
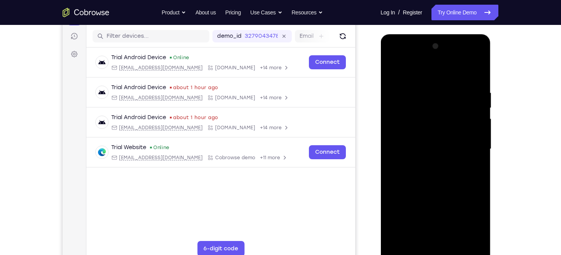
scroll to position [92, 0]
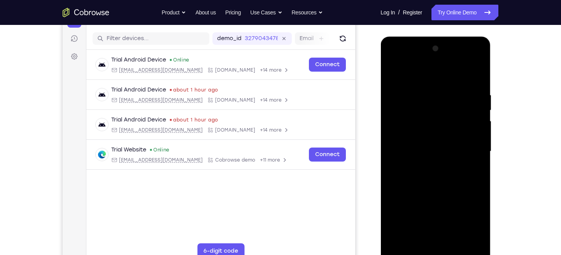
drag, startPoint x: 456, startPoint y: 104, endPoint x: 450, endPoint y: 134, distance: 30.2
click at [450, 134] on div at bounding box center [436, 151] width 98 height 218
click at [394, 74] on div at bounding box center [436, 151] width 98 height 218
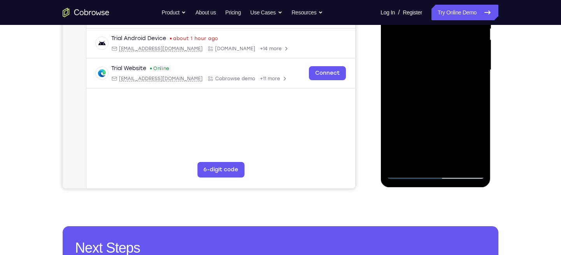
scroll to position [173, 0]
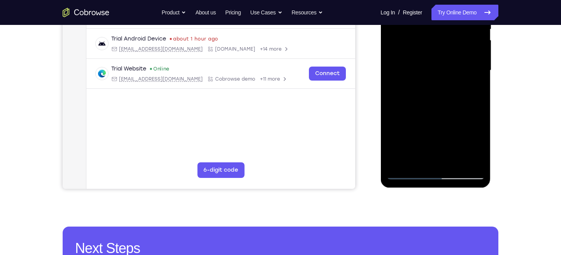
drag, startPoint x: 448, startPoint y: 127, endPoint x: 449, endPoint y: 98, distance: 28.4
click at [449, 98] on div at bounding box center [436, 70] width 98 height 218
click at [468, 109] on div at bounding box center [436, 70] width 98 height 218
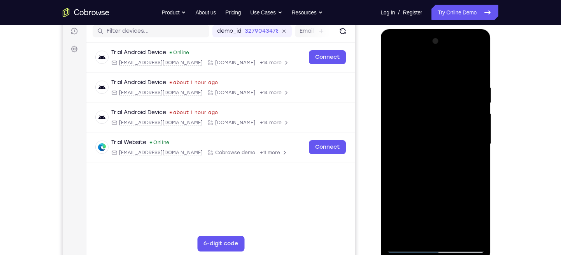
scroll to position [99, 0]
drag, startPoint x: 434, startPoint y: 167, endPoint x: 429, endPoint y: 152, distance: 15.8
click at [429, 152] on div at bounding box center [436, 144] width 98 height 218
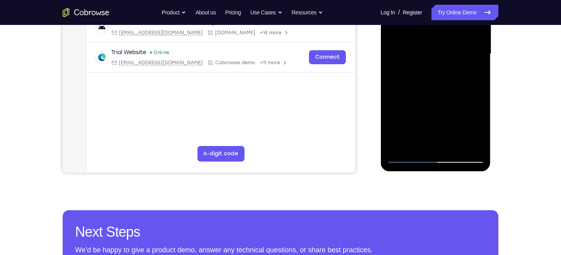
scroll to position [198, 0]
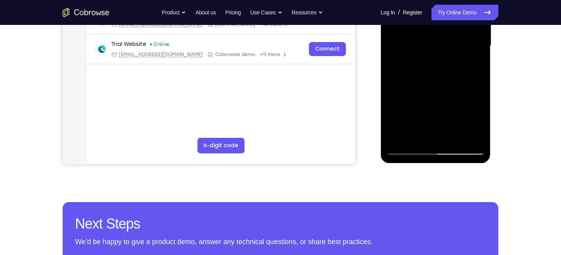
click at [419, 139] on div at bounding box center [436, 46] width 98 height 218
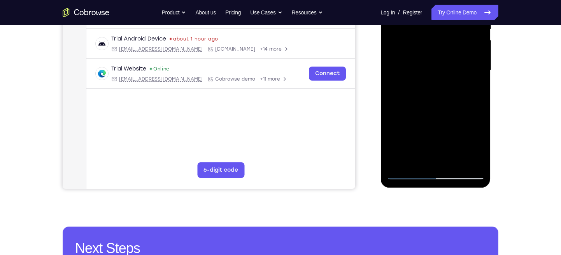
scroll to position [193, 0]
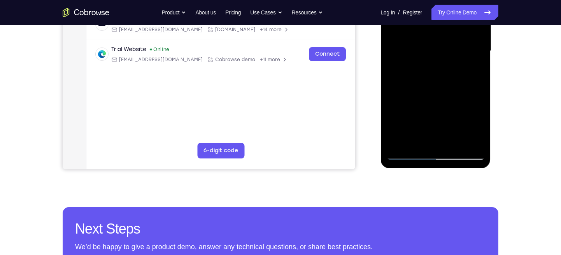
click at [404, 153] on div at bounding box center [436, 51] width 98 height 218
click at [416, 130] on div at bounding box center [436, 51] width 98 height 218
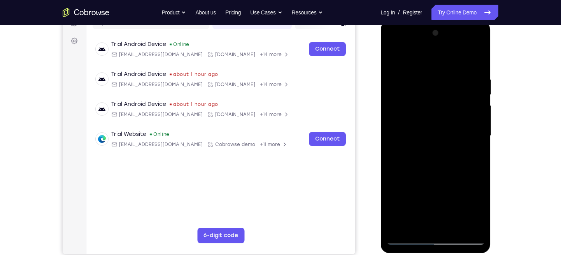
scroll to position [106, 0]
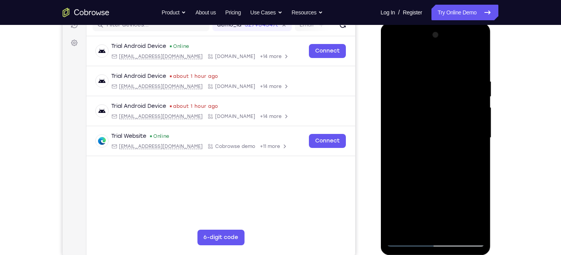
drag, startPoint x: 431, startPoint y: 139, endPoint x: 427, endPoint y: 104, distance: 35.6
click at [427, 104] on div at bounding box center [436, 138] width 98 height 218
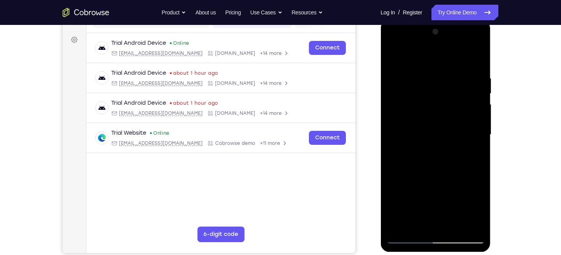
drag, startPoint x: 422, startPoint y: 129, endPoint x: 424, endPoint y: 111, distance: 17.6
click at [424, 111] on div at bounding box center [436, 135] width 98 height 218
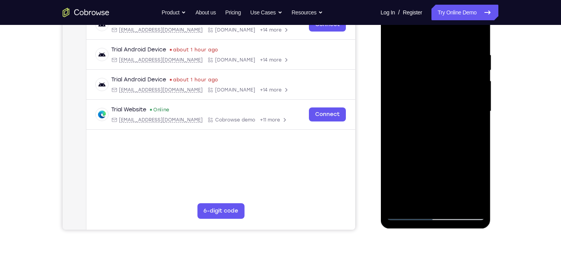
scroll to position [135, 0]
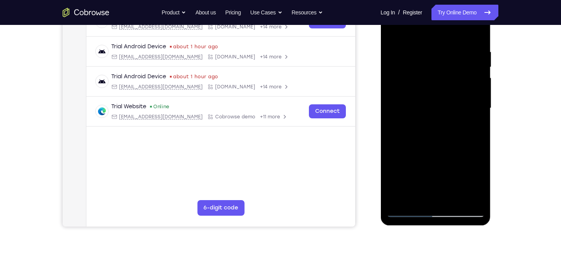
drag, startPoint x: 427, startPoint y: 134, endPoint x: 426, endPoint y: 97, distance: 36.6
click at [426, 97] on div at bounding box center [436, 108] width 98 height 218
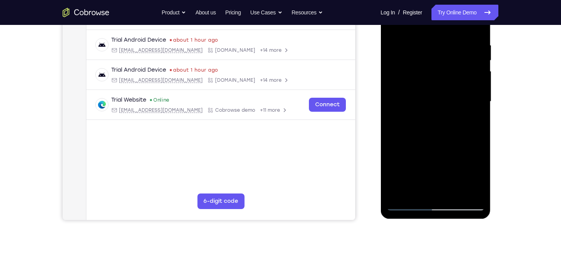
scroll to position [143, 0]
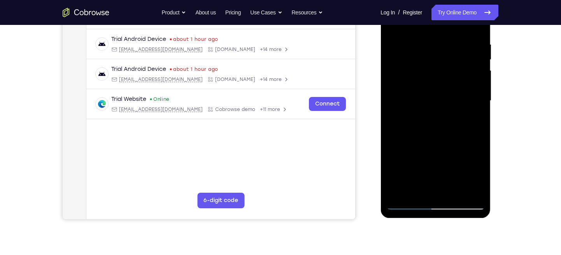
drag, startPoint x: 427, startPoint y: 128, endPoint x: 417, endPoint y: 81, distance: 48.6
click at [417, 81] on div at bounding box center [436, 101] width 98 height 218
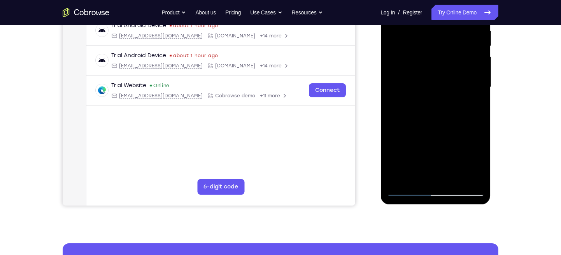
drag, startPoint x: 426, startPoint y: 133, endPoint x: 424, endPoint y: 109, distance: 23.8
click at [424, 109] on div at bounding box center [436, 87] width 98 height 218
drag, startPoint x: 429, startPoint y: 134, endPoint x: 424, endPoint y: 94, distance: 40.4
click at [424, 94] on div at bounding box center [436, 87] width 98 height 218
drag, startPoint x: 425, startPoint y: 122, endPoint x: 422, endPoint y: 91, distance: 31.2
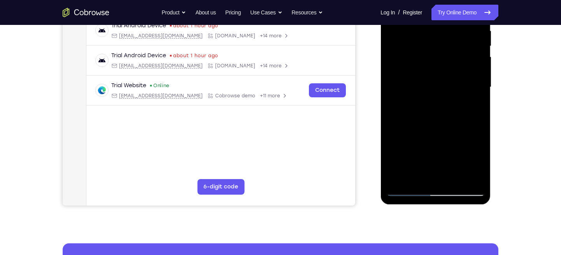
click at [422, 91] on div at bounding box center [436, 87] width 98 height 218
drag, startPoint x: 426, startPoint y: 126, endPoint x: 425, endPoint y: 93, distance: 32.7
click at [425, 93] on div at bounding box center [436, 87] width 98 height 218
drag, startPoint x: 426, startPoint y: 130, endPoint x: 427, endPoint y: 104, distance: 26.1
click at [427, 104] on div at bounding box center [436, 87] width 98 height 218
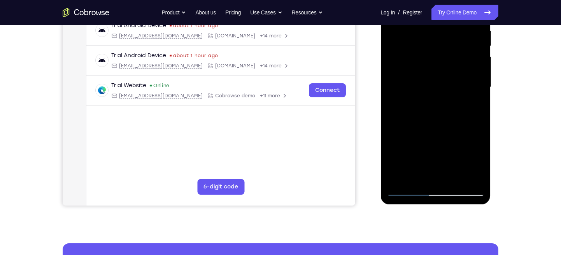
drag, startPoint x: 426, startPoint y: 131, endPoint x: 426, endPoint y: 97, distance: 33.5
click at [426, 97] on div at bounding box center [436, 87] width 98 height 218
drag, startPoint x: 418, startPoint y: 128, endPoint x: 418, endPoint y: 96, distance: 31.9
click at [418, 96] on div at bounding box center [436, 87] width 98 height 218
drag, startPoint x: 423, startPoint y: 127, endPoint x: 422, endPoint y: 96, distance: 31.6
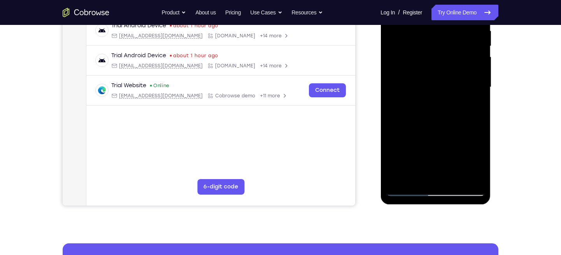
click at [422, 96] on div at bounding box center [436, 87] width 98 height 218
drag, startPoint x: 425, startPoint y: 133, endPoint x: 415, endPoint y: 82, distance: 51.9
click at [415, 82] on div at bounding box center [436, 87] width 98 height 218
drag, startPoint x: 419, startPoint y: 122, endPoint x: 418, endPoint y: 87, distance: 35.1
click at [418, 87] on div at bounding box center [436, 87] width 98 height 218
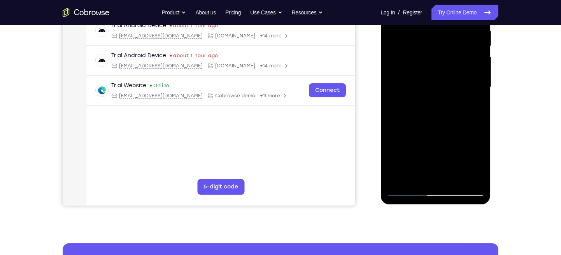
drag, startPoint x: 420, startPoint y: 121, endPoint x: 422, endPoint y: 88, distance: 32.8
click at [422, 88] on div at bounding box center [436, 87] width 98 height 218
drag, startPoint x: 417, startPoint y: 125, endPoint x: 420, endPoint y: 106, distance: 18.9
click at [420, 106] on div at bounding box center [436, 87] width 98 height 218
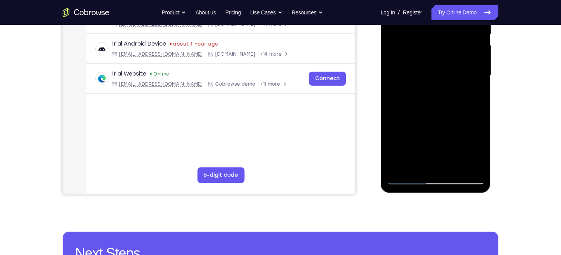
scroll to position [169, 0]
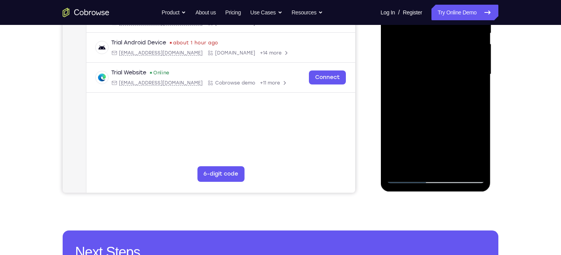
drag, startPoint x: 420, startPoint y: 127, endPoint x: 420, endPoint y: 108, distance: 19.1
click at [420, 108] on div at bounding box center [436, 74] width 98 height 218
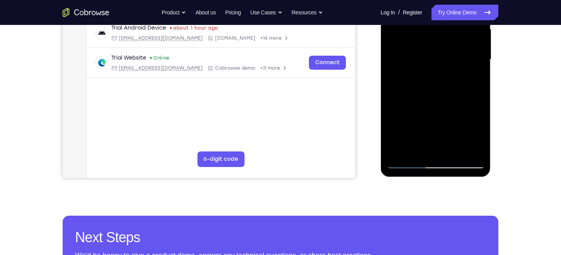
scroll to position [185, 0]
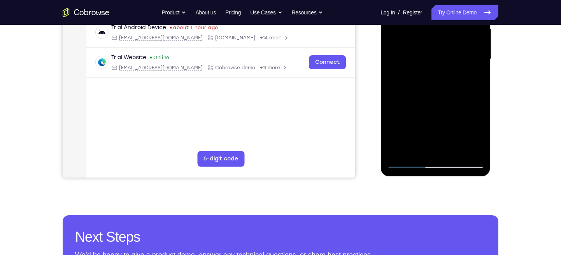
click at [416, 109] on div at bounding box center [436, 59] width 98 height 218
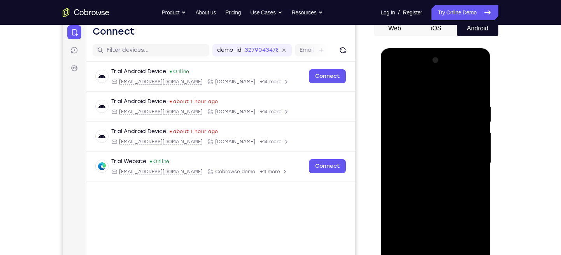
scroll to position [80, 0]
drag, startPoint x: 409, startPoint y: 94, endPoint x: 406, endPoint y: 120, distance: 26.3
click at [406, 120] on div at bounding box center [436, 164] width 98 height 218
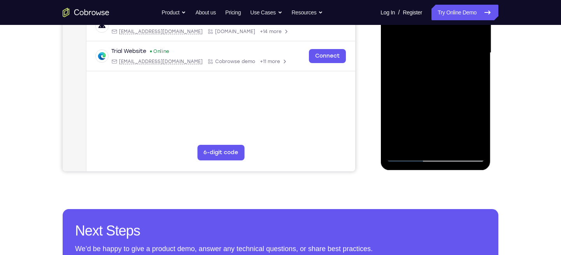
scroll to position [191, 0]
click at [478, 117] on div at bounding box center [436, 53] width 98 height 218
click at [457, 144] on div at bounding box center [436, 53] width 98 height 218
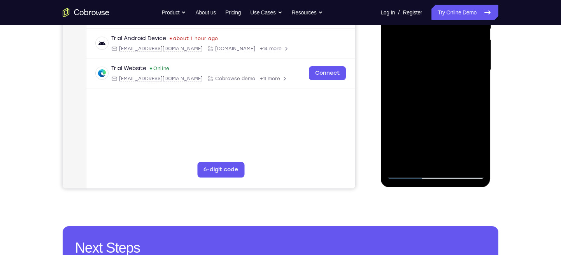
scroll to position [165, 0]
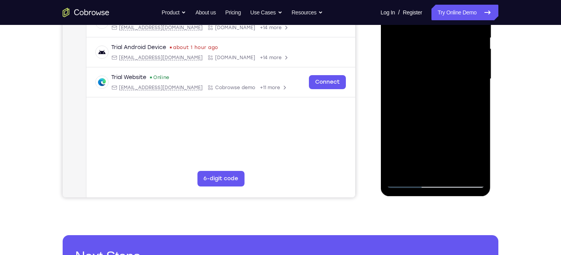
click at [444, 122] on div at bounding box center [436, 79] width 98 height 218
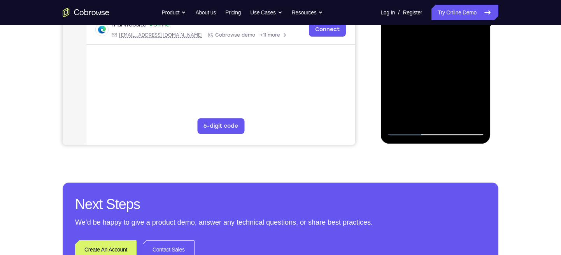
scroll to position [219, 0]
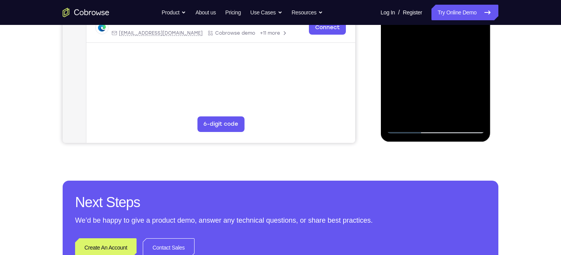
click at [407, 130] on div at bounding box center [436, 25] width 98 height 218
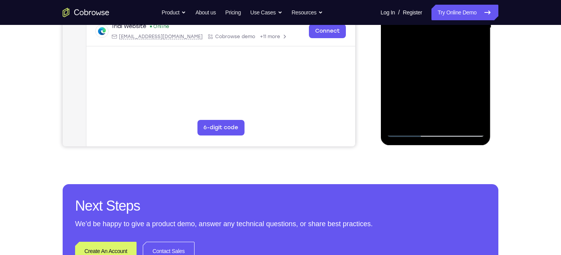
scroll to position [216, 0]
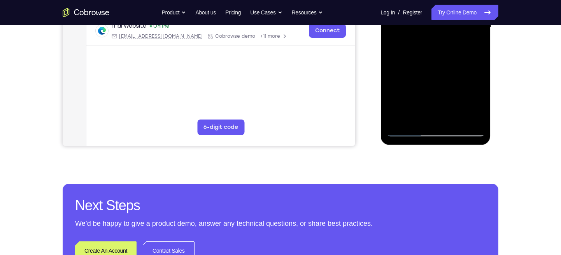
click at [480, 96] on div at bounding box center [436, 28] width 98 height 218
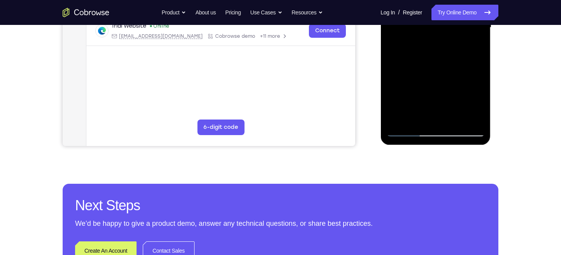
click at [480, 96] on div at bounding box center [436, 28] width 98 height 218
click at [478, 95] on div at bounding box center [436, 28] width 98 height 218
click at [399, 121] on div at bounding box center [436, 28] width 98 height 218
click at [411, 120] on div at bounding box center [436, 28] width 98 height 218
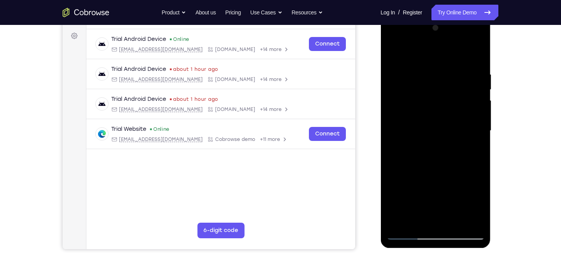
scroll to position [102, 0]
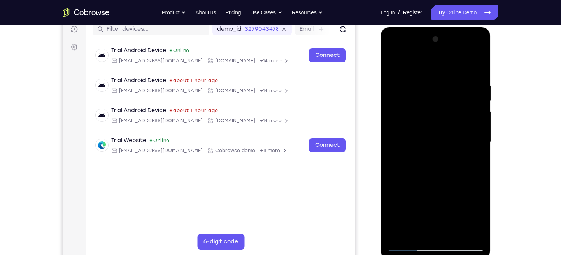
click at [426, 66] on div at bounding box center [436, 142] width 98 height 218
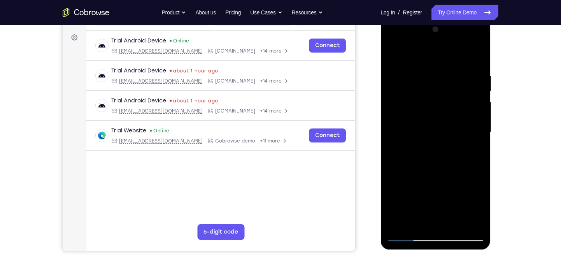
scroll to position [111, 0]
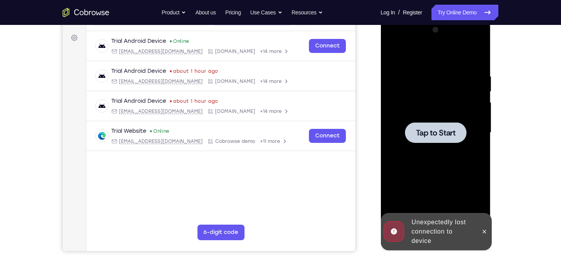
click at [432, 99] on div at bounding box center [436, 133] width 98 height 218
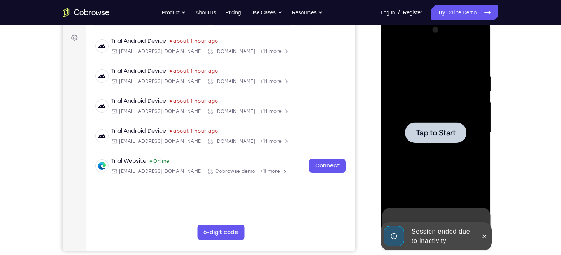
drag, startPoint x: 758, startPoint y: 32, endPoint x: 410, endPoint y: 65, distance: 349.2
click at [410, 65] on div at bounding box center [436, 133] width 98 height 218
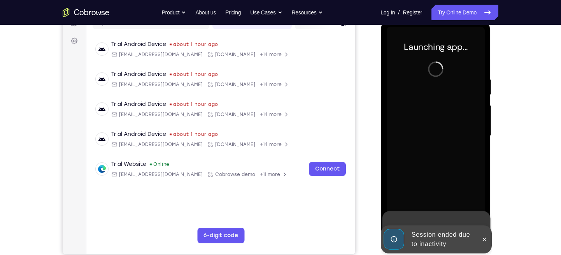
scroll to position [112, 0]
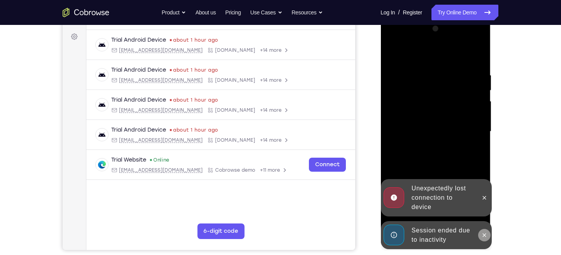
click at [480, 239] on button at bounding box center [484, 235] width 12 height 12
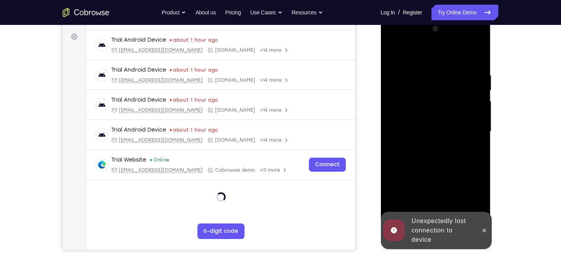
click at [487, 212] on div "Unexpectedly lost connection to device" at bounding box center [436, 230] width 111 height 37
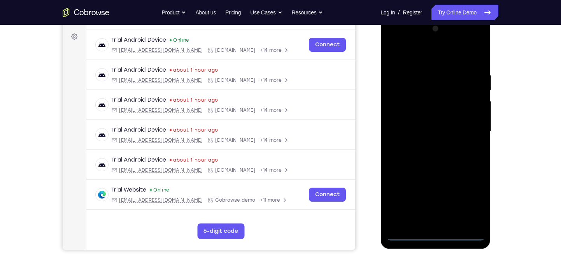
click at [432, 236] on div at bounding box center [436, 132] width 98 height 218
click at [470, 202] on div at bounding box center [436, 132] width 98 height 218
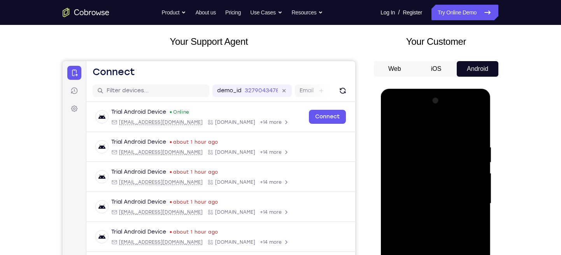
scroll to position [40, 0]
click at [399, 116] on div at bounding box center [436, 204] width 98 height 218
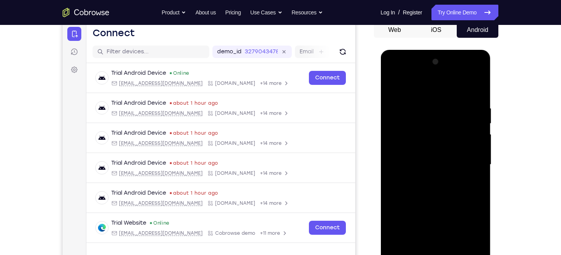
click at [469, 155] on div at bounding box center [436, 165] width 98 height 218
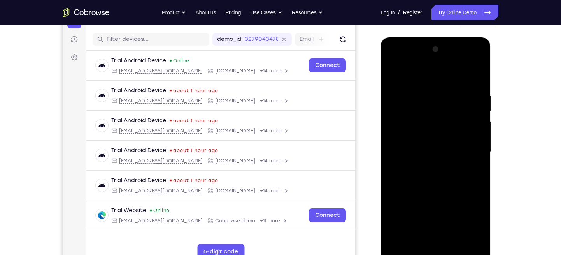
click at [428, 169] on div at bounding box center [436, 152] width 98 height 218
click at [424, 134] on div at bounding box center [436, 152] width 98 height 218
click at [419, 149] on div at bounding box center [436, 152] width 98 height 218
click at [397, 145] on div at bounding box center [436, 152] width 98 height 218
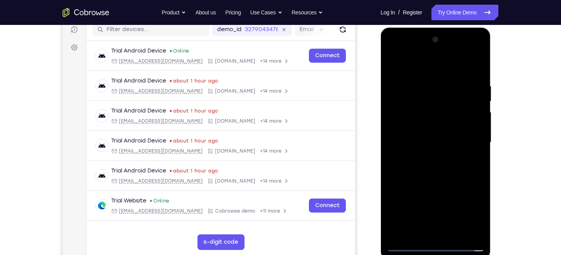
scroll to position [103, 0]
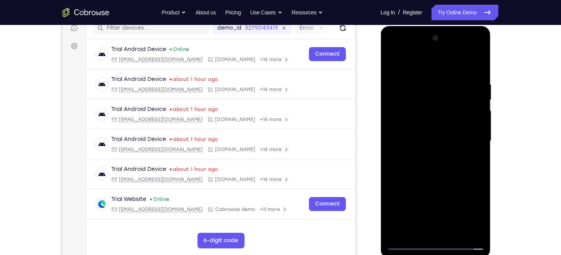
click at [410, 157] on div at bounding box center [436, 141] width 98 height 218
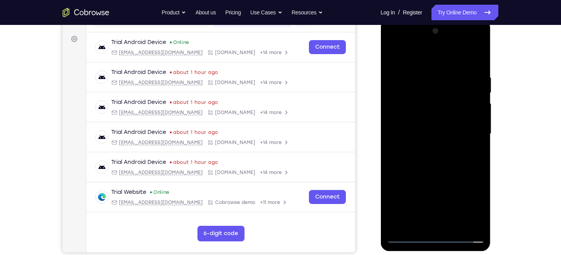
scroll to position [111, 0]
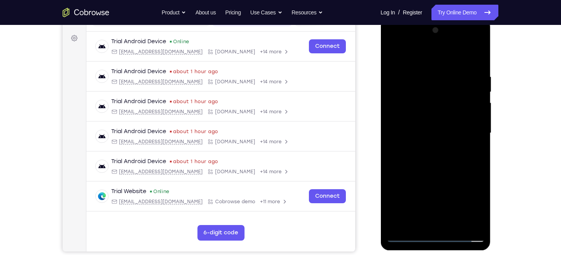
click at [435, 117] on div at bounding box center [436, 133] width 98 height 218
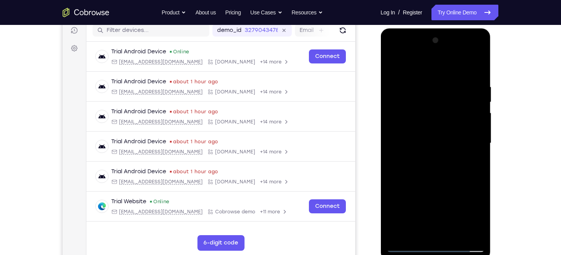
scroll to position [101, 0]
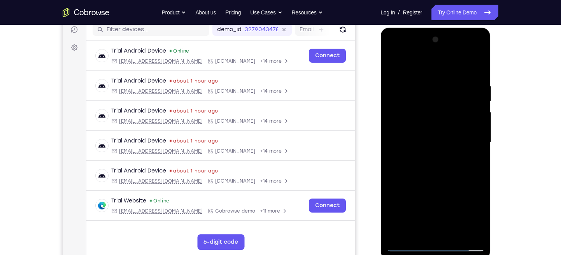
click at [477, 66] on div at bounding box center [436, 142] width 98 height 218
click at [440, 81] on div at bounding box center [436, 142] width 98 height 218
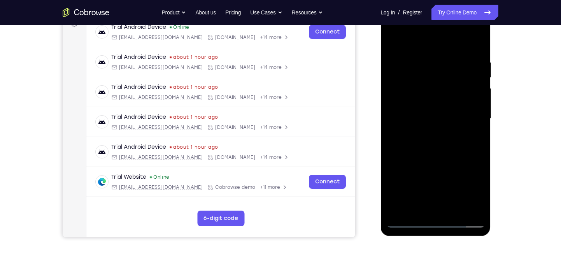
scroll to position [142, 0]
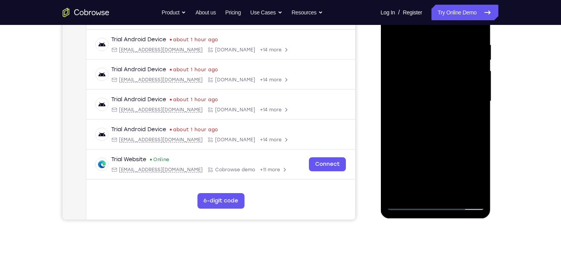
click at [471, 192] on div at bounding box center [436, 101] width 98 height 218
click at [415, 194] on div at bounding box center [436, 101] width 98 height 218
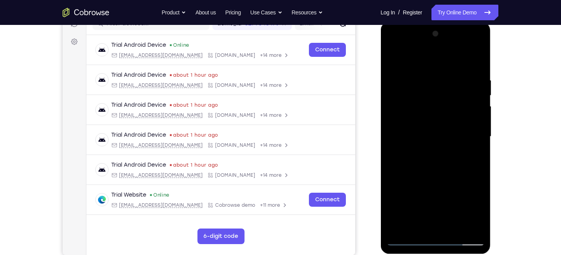
scroll to position [96, 0]
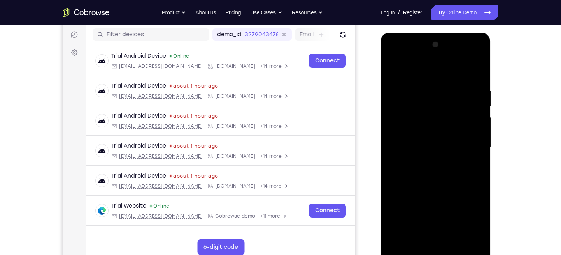
click at [424, 71] on div at bounding box center [436, 148] width 98 height 218
drag, startPoint x: 429, startPoint y: 133, endPoint x: 422, endPoint y: 91, distance: 42.2
click at [422, 91] on div at bounding box center [436, 148] width 98 height 218
drag, startPoint x: 441, startPoint y: 142, endPoint x: 431, endPoint y: 99, distance: 43.5
click at [431, 99] on div at bounding box center [436, 148] width 98 height 218
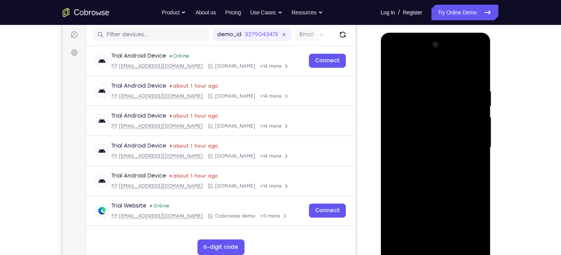
drag, startPoint x: 439, startPoint y: 145, endPoint x: 420, endPoint y: 56, distance: 90.8
click at [420, 56] on div at bounding box center [436, 148] width 98 height 218
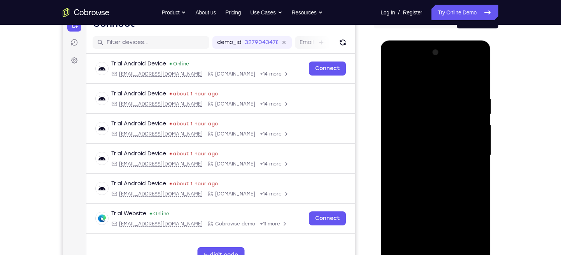
scroll to position [88, 0]
drag, startPoint x: 426, startPoint y: 100, endPoint x: 425, endPoint y: 193, distance: 92.3
click at [425, 193] on div at bounding box center [436, 156] width 98 height 218
click at [425, 112] on div at bounding box center [436, 156] width 98 height 218
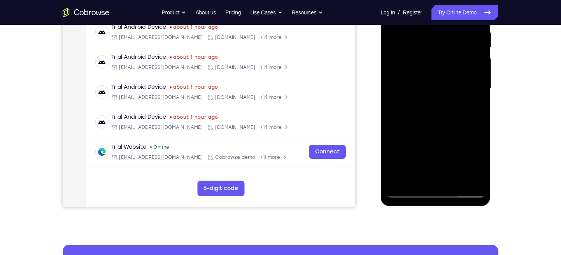
scroll to position [157, 0]
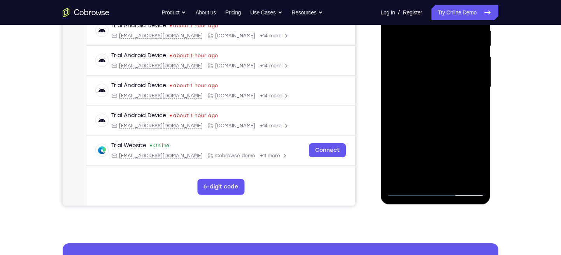
click at [479, 136] on div at bounding box center [436, 87] width 98 height 218
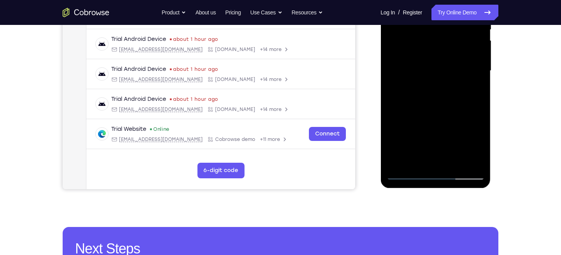
scroll to position [174, 0]
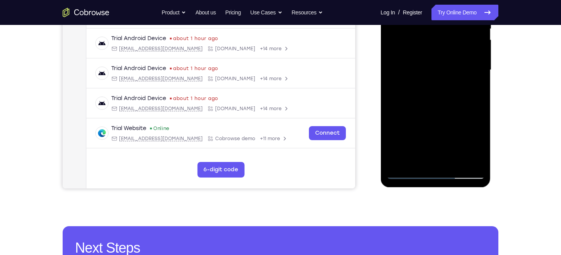
click at [480, 117] on div at bounding box center [436, 70] width 98 height 218
click at [481, 118] on div at bounding box center [436, 70] width 98 height 218
click at [452, 116] on div at bounding box center [436, 70] width 98 height 218
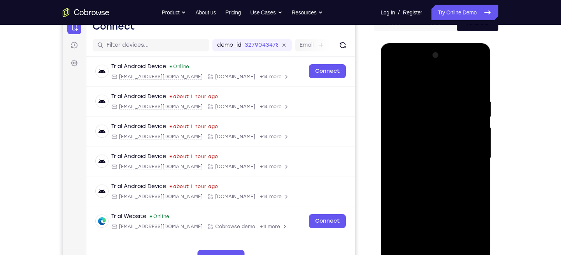
scroll to position [84, 0]
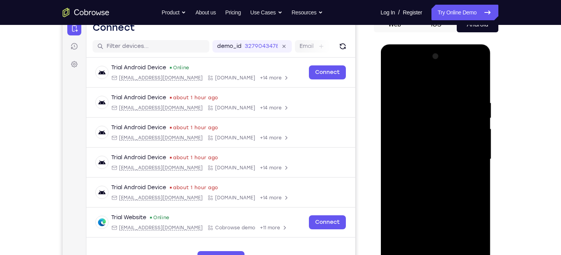
click at [420, 106] on div at bounding box center [436, 159] width 98 height 218
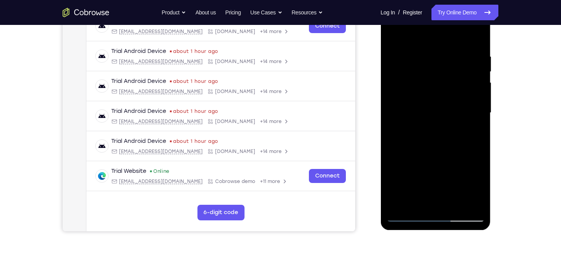
scroll to position [134, 0]
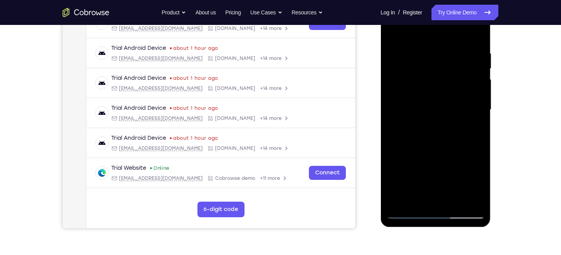
click at [421, 158] on div at bounding box center [436, 110] width 98 height 218
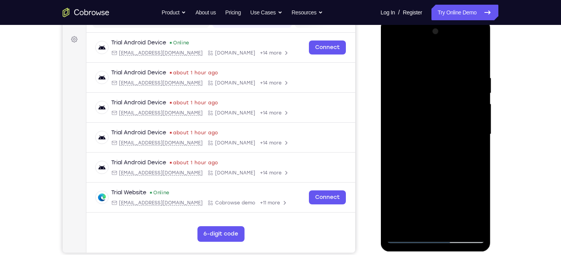
scroll to position [108, 0]
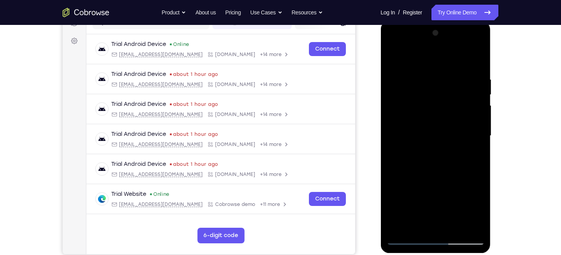
click at [430, 83] on div at bounding box center [436, 136] width 98 height 218
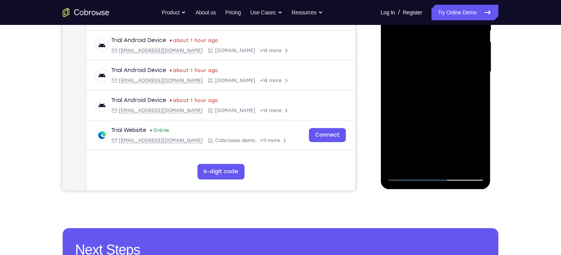
scroll to position [173, 0]
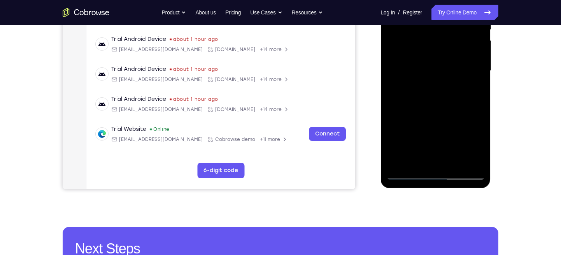
click at [480, 151] on div at bounding box center [436, 71] width 98 height 218
click at [420, 135] on div at bounding box center [436, 71] width 98 height 218
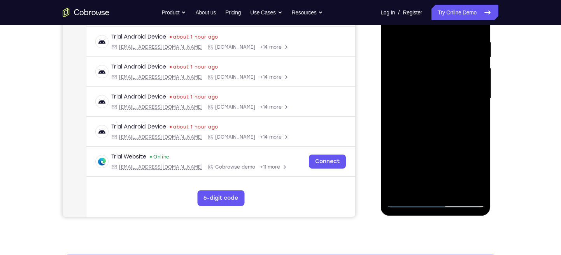
scroll to position [149, 0]
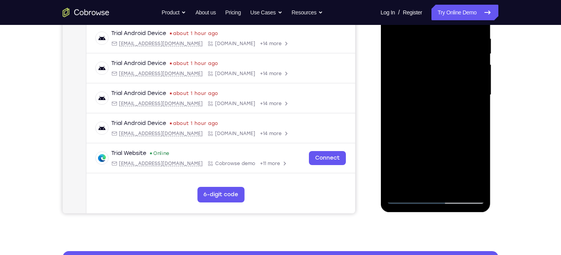
drag, startPoint x: 434, startPoint y: 151, endPoint x: 425, endPoint y: 93, distance: 58.3
click at [425, 93] on div at bounding box center [436, 95] width 98 height 218
drag, startPoint x: 447, startPoint y: 158, endPoint x: 441, endPoint y: 116, distance: 41.7
click at [441, 116] on div at bounding box center [436, 95] width 98 height 218
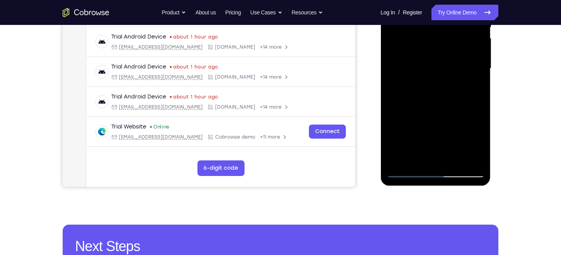
scroll to position [176, 0]
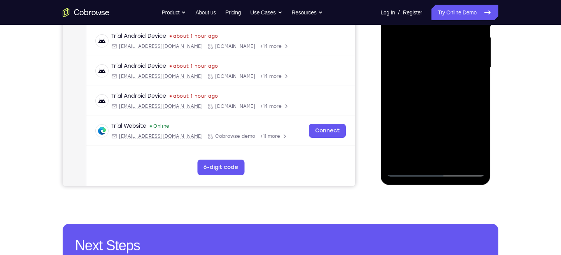
click at [404, 169] on div at bounding box center [436, 68] width 98 height 218
click at [479, 113] on div at bounding box center [436, 68] width 98 height 218
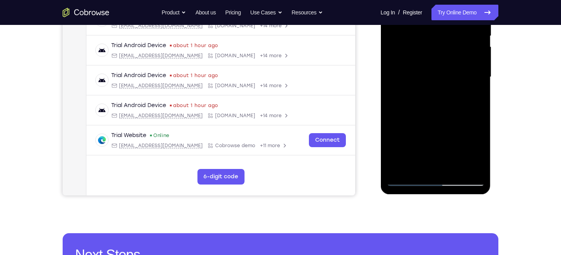
scroll to position [166, 0]
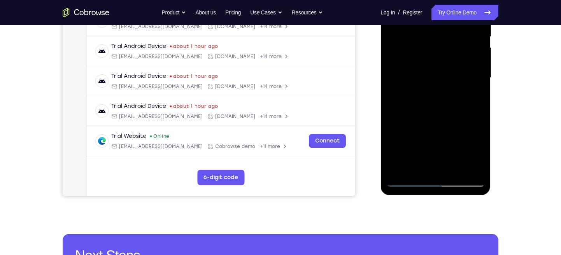
click at [480, 123] on div at bounding box center [436, 78] width 98 height 218
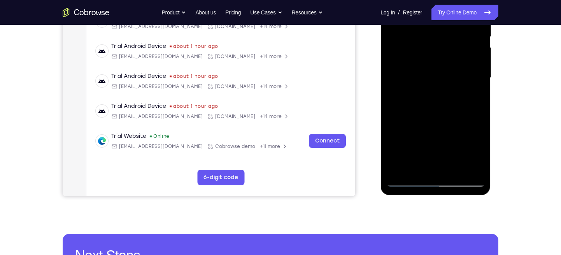
click at [480, 123] on div at bounding box center [436, 78] width 98 height 218
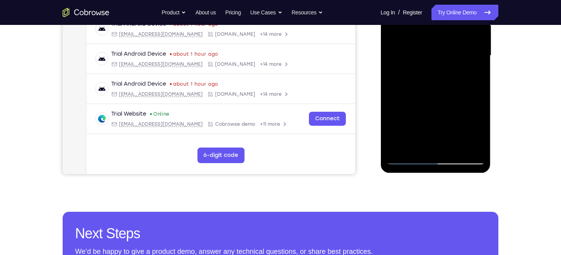
scroll to position [193, 0]
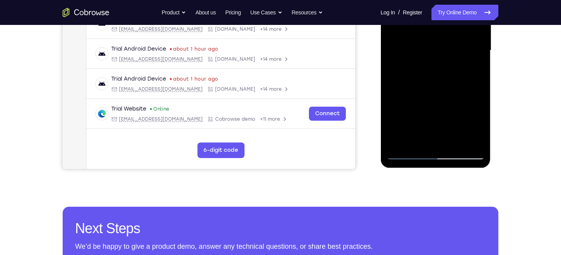
click at [455, 139] on div at bounding box center [436, 51] width 98 height 218
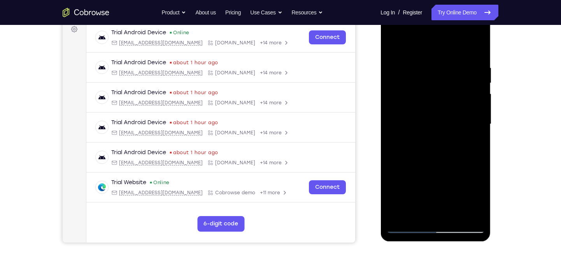
scroll to position [135, 0]
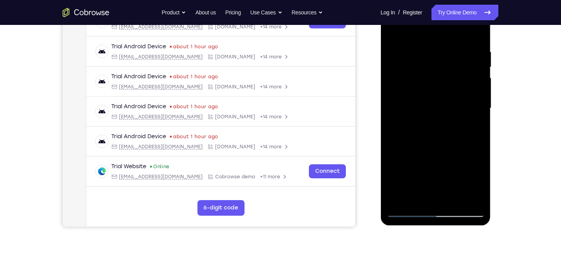
click at [440, 147] on div at bounding box center [436, 108] width 98 height 218
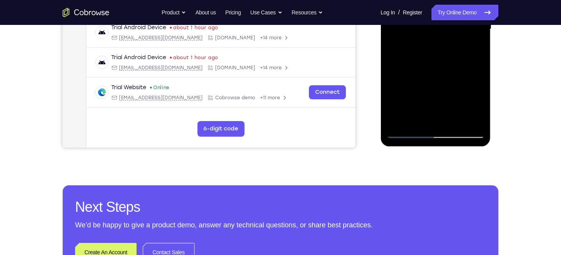
scroll to position [216, 0]
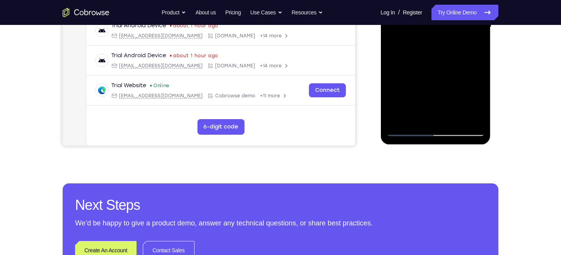
click at [407, 132] on div at bounding box center [436, 27] width 98 height 218
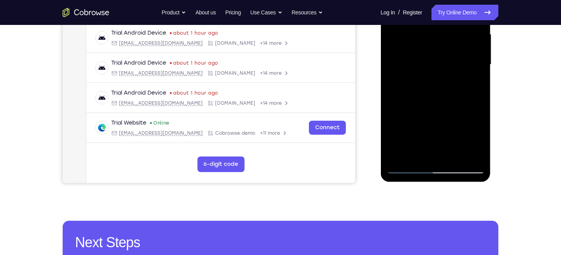
scroll to position [180, 0]
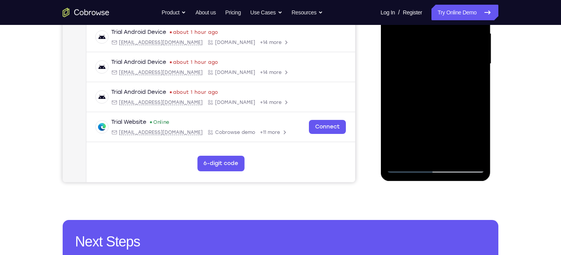
click at [417, 153] on div at bounding box center [436, 64] width 98 height 218
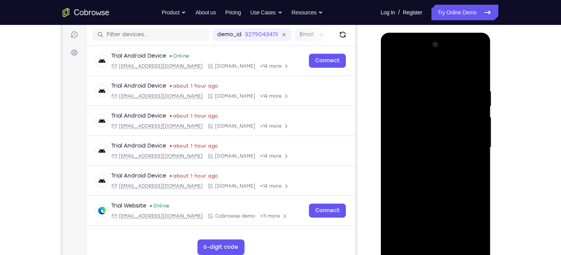
scroll to position [86, 0]
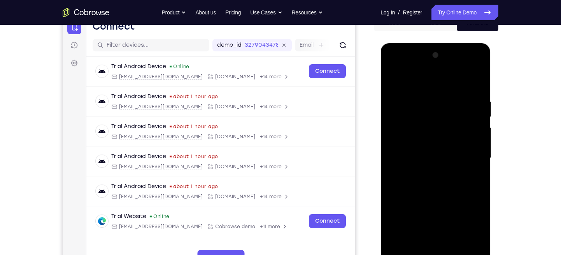
click at [423, 81] on div at bounding box center [436, 158] width 98 height 218
drag, startPoint x: 436, startPoint y: 99, endPoint x: 436, endPoint y: 139, distance: 39.3
click at [436, 139] on div at bounding box center [436, 158] width 98 height 218
drag, startPoint x: 438, startPoint y: 146, endPoint x: 424, endPoint y: 61, distance: 86.4
click at [424, 61] on div at bounding box center [436, 158] width 98 height 218
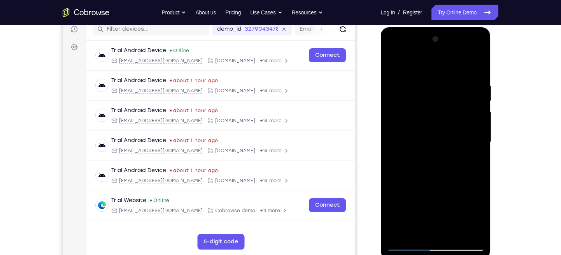
scroll to position [102, 0]
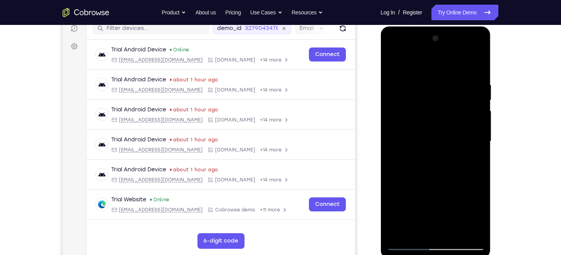
drag, startPoint x: 441, startPoint y: 101, endPoint x: 440, endPoint y: 114, distance: 12.6
click at [440, 114] on div at bounding box center [436, 141] width 98 height 218
click at [421, 127] on div at bounding box center [436, 141] width 98 height 218
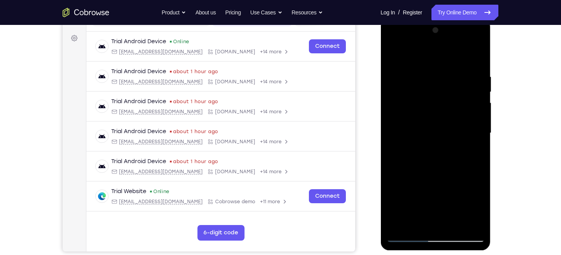
scroll to position [111, 0]
click at [468, 108] on div at bounding box center [436, 133] width 98 height 218
drag, startPoint x: 427, startPoint y: 127, endPoint x: 422, endPoint y: 86, distance: 40.8
click at [422, 86] on div at bounding box center [436, 133] width 98 height 218
click at [414, 95] on div at bounding box center [436, 133] width 98 height 218
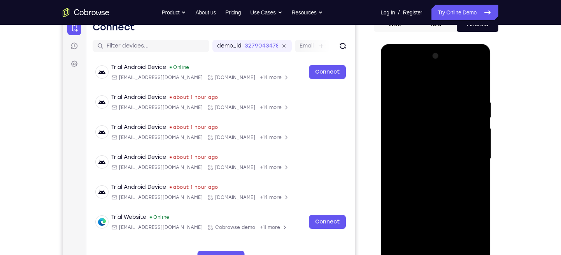
scroll to position [84, 0]
drag, startPoint x: 420, startPoint y: 96, endPoint x: 422, endPoint y: 126, distance: 30.0
click at [422, 126] on div at bounding box center [436, 159] width 98 height 218
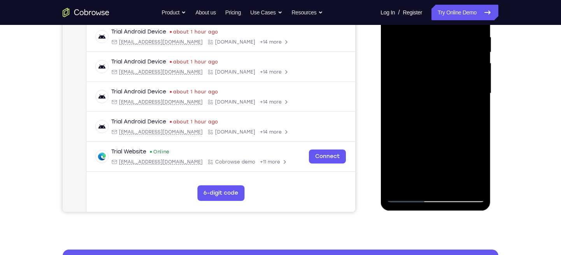
scroll to position [206, 0]
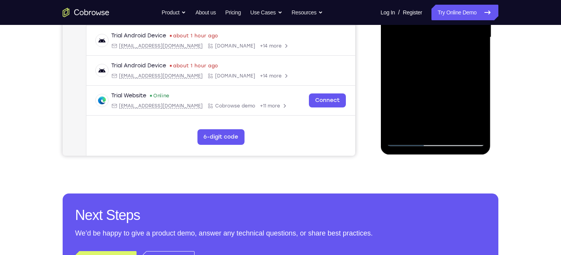
drag, startPoint x: 440, startPoint y: 116, endPoint x: 437, endPoint y: 97, distance: 20.0
click at [437, 97] on div at bounding box center [436, 37] width 98 height 218
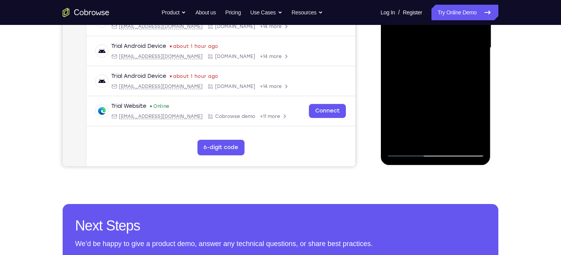
scroll to position [195, 0]
click at [479, 107] on div at bounding box center [436, 48] width 98 height 218
click at [478, 108] on div at bounding box center [436, 48] width 98 height 218
click at [477, 110] on div at bounding box center [436, 48] width 98 height 218
click at [478, 108] on div at bounding box center [436, 48] width 98 height 218
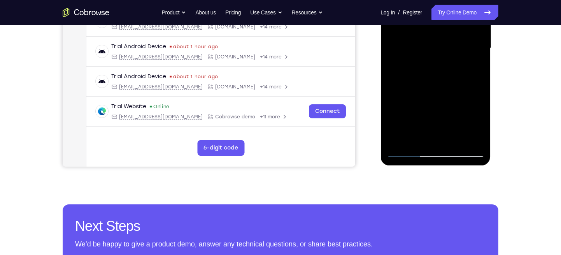
click at [479, 106] on div at bounding box center [436, 48] width 98 height 218
click at [478, 107] on div at bounding box center [436, 48] width 98 height 218
click at [475, 109] on div at bounding box center [436, 48] width 98 height 218
click at [479, 108] on div at bounding box center [436, 48] width 98 height 218
click at [390, 110] on div at bounding box center [436, 48] width 98 height 218
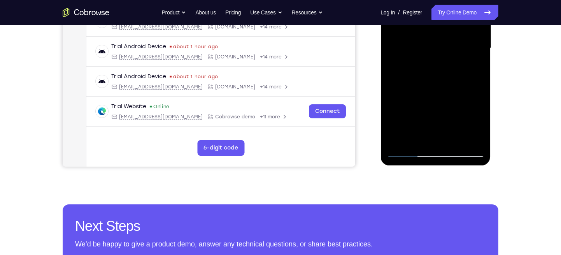
click at [438, 107] on div at bounding box center [436, 48] width 98 height 218
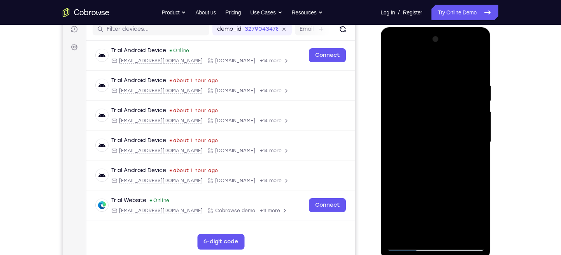
scroll to position [101, 0]
drag, startPoint x: 419, startPoint y: 87, endPoint x: 421, endPoint y: 114, distance: 27.0
click at [421, 114] on div at bounding box center [436, 142] width 98 height 218
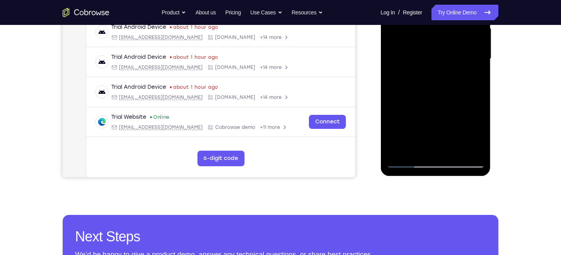
scroll to position [188, 0]
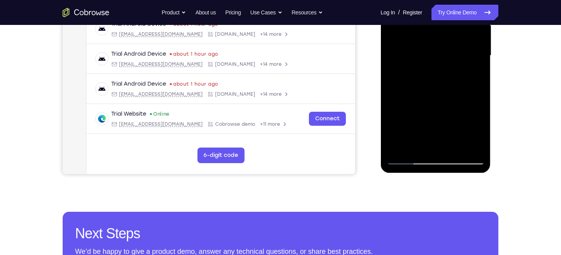
click at [479, 119] on div at bounding box center [436, 56] width 98 height 218
click at [481, 117] on div at bounding box center [436, 56] width 98 height 218
click at [480, 117] on div at bounding box center [436, 56] width 98 height 218
click at [459, 116] on div at bounding box center [436, 56] width 98 height 218
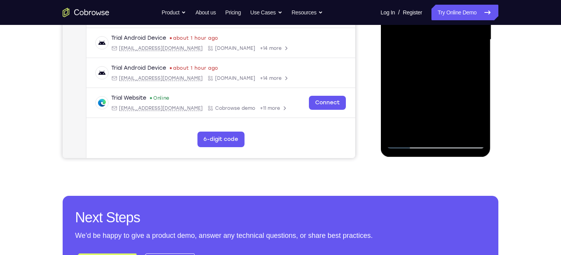
scroll to position [199, 0]
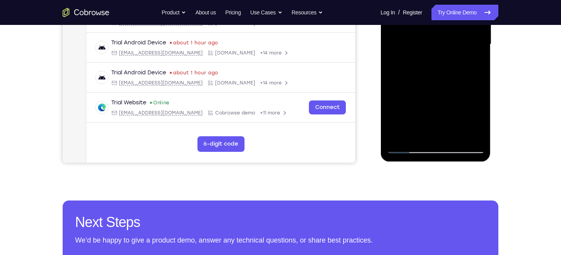
click at [480, 113] on div at bounding box center [436, 44] width 98 height 218
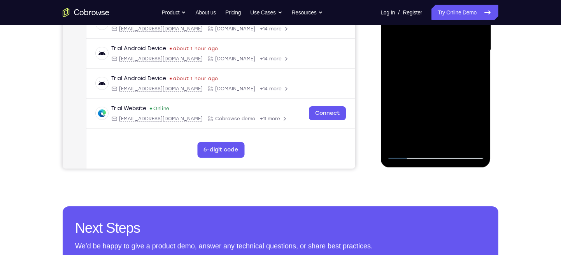
click at [479, 114] on div at bounding box center [436, 50] width 98 height 218
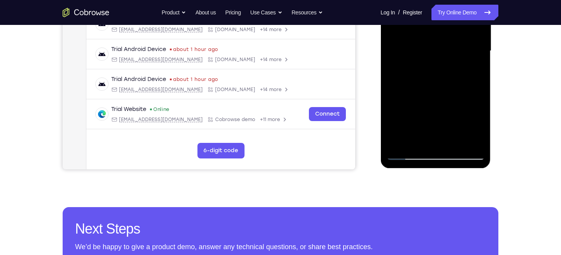
click at [479, 115] on div at bounding box center [436, 51] width 98 height 218
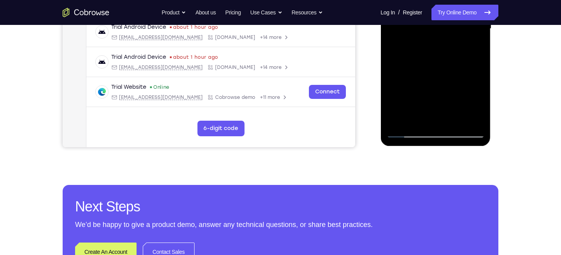
scroll to position [215, 0]
click at [409, 130] on div at bounding box center [436, 28] width 98 height 218
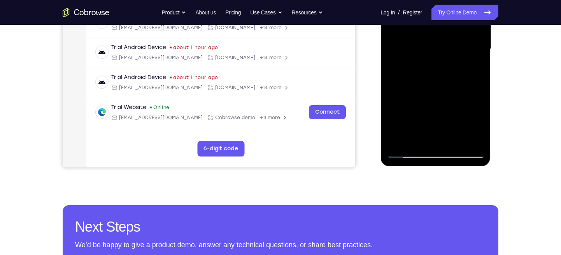
scroll to position [194, 0]
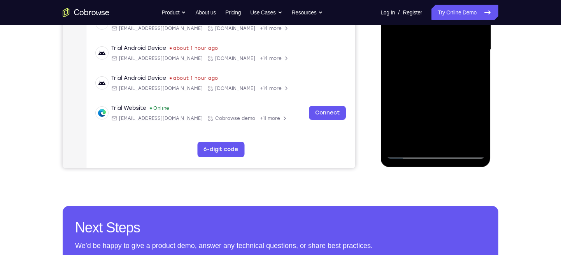
click at [482, 110] on div at bounding box center [436, 50] width 98 height 218
click at [417, 140] on div at bounding box center [436, 50] width 98 height 218
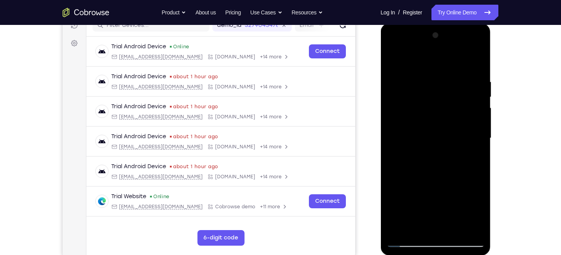
scroll to position [105, 0]
click at [432, 63] on div at bounding box center [436, 139] width 98 height 218
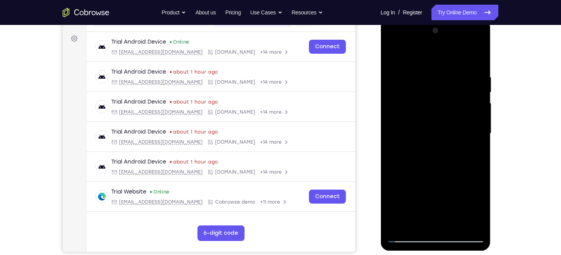
scroll to position [110, 0]
click at [417, 74] on div at bounding box center [436, 134] width 98 height 218
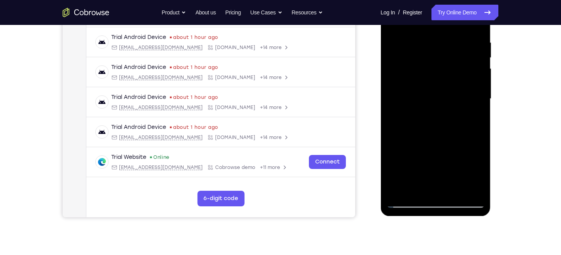
scroll to position [156, 0]
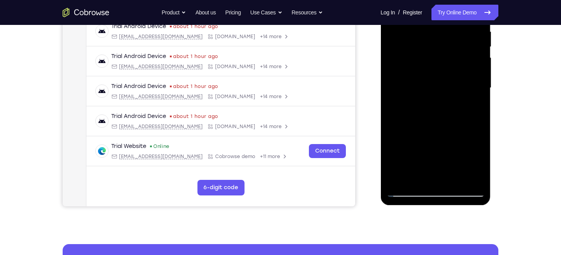
click at [439, 104] on div at bounding box center [436, 88] width 98 height 218
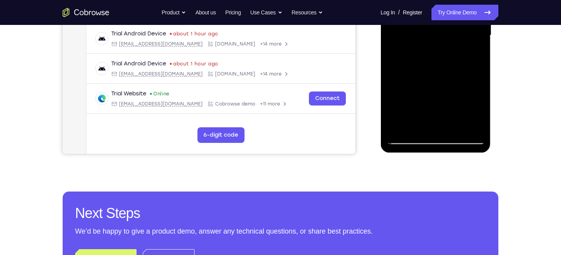
scroll to position [209, 0]
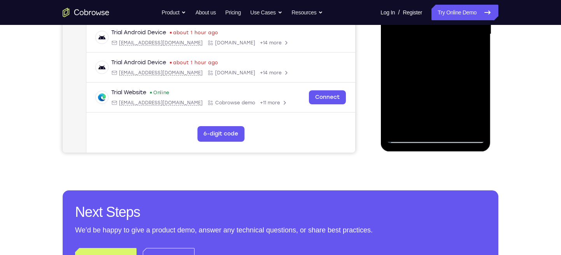
click at [408, 137] on div at bounding box center [436, 34] width 98 height 218
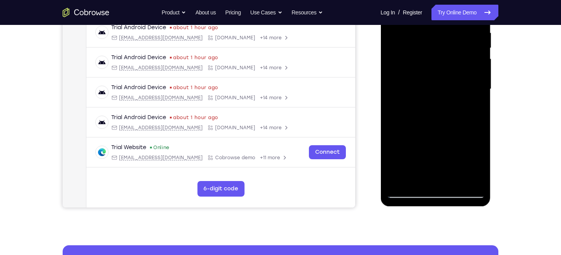
scroll to position [154, 0]
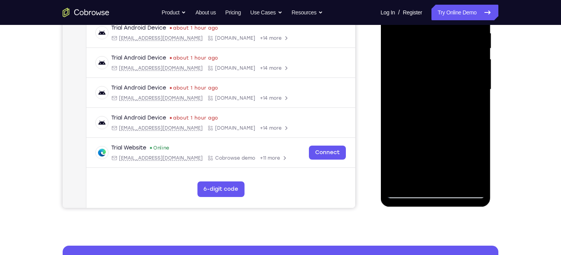
click at [462, 106] on div at bounding box center [436, 90] width 98 height 218
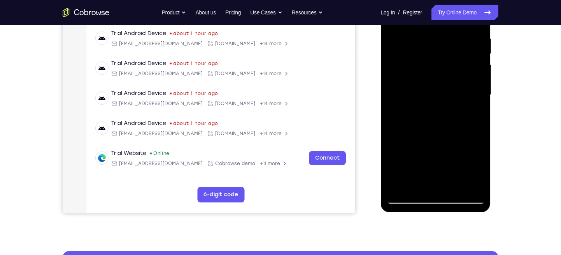
scroll to position [148, 0]
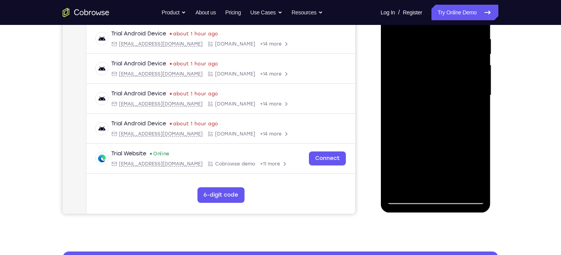
drag, startPoint x: 422, startPoint y: 123, endPoint x: 420, endPoint y: 89, distance: 34.3
click at [420, 89] on div at bounding box center [436, 95] width 98 height 218
drag, startPoint x: 413, startPoint y: 126, endPoint x: 413, endPoint y: 115, distance: 11.3
click at [413, 115] on div at bounding box center [436, 95] width 98 height 218
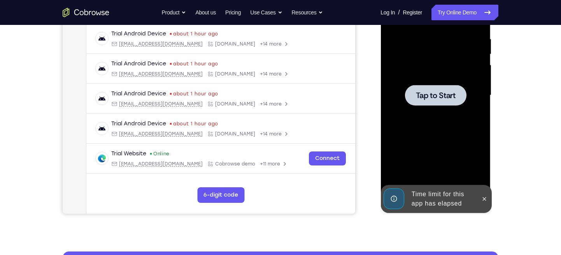
click at [413, 93] on div at bounding box center [436, 95] width 62 height 21
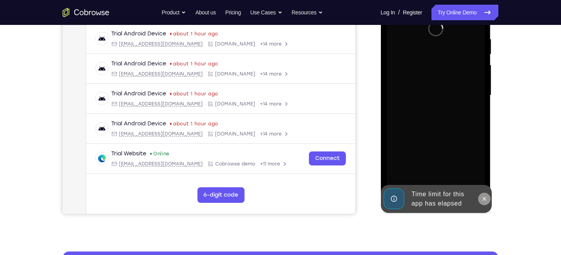
click at [488, 197] on button at bounding box center [484, 199] width 12 height 12
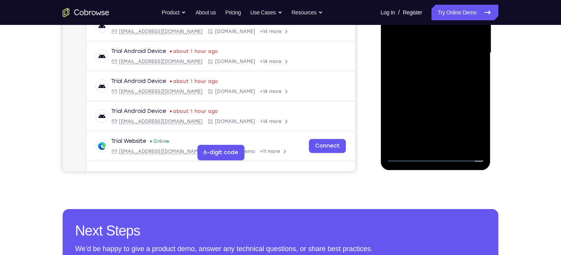
scroll to position [192, 0]
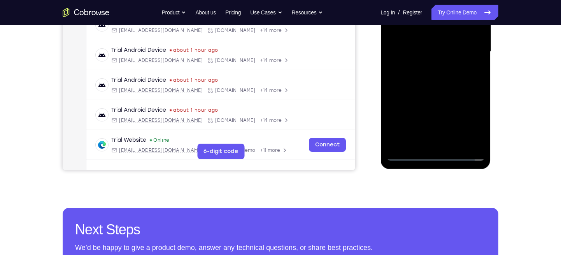
click at [436, 153] on div at bounding box center [436, 52] width 98 height 218
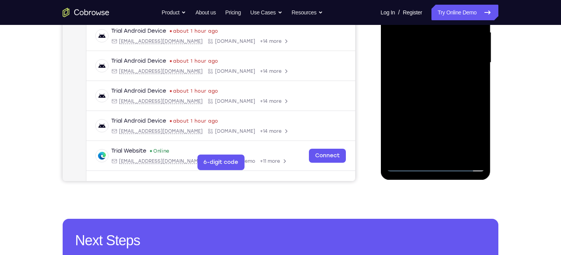
click at [471, 133] on div at bounding box center [436, 63] width 98 height 218
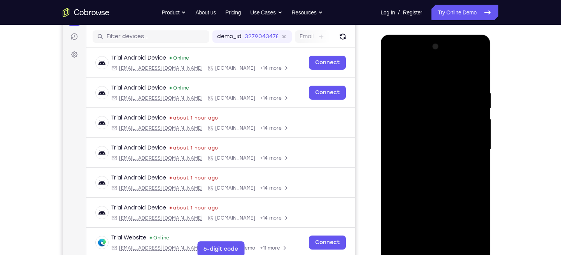
scroll to position [91, 0]
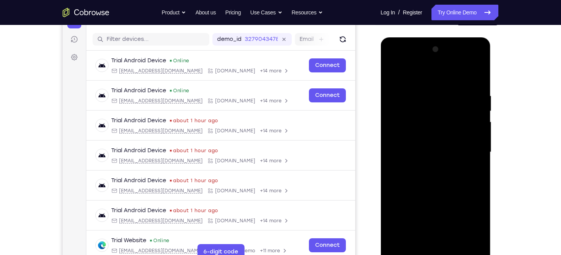
click at [393, 60] on div at bounding box center [436, 152] width 98 height 218
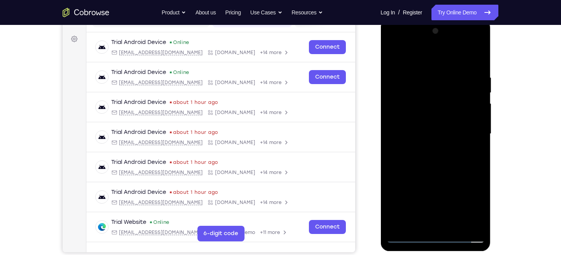
click at [464, 134] on div at bounding box center [436, 134] width 98 height 218
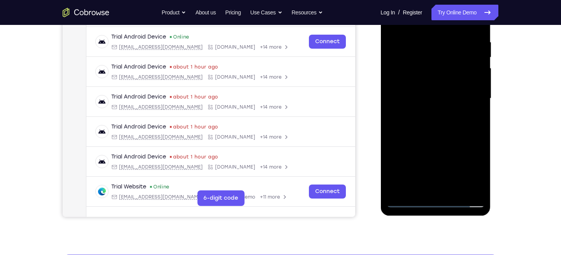
scroll to position [146, 0]
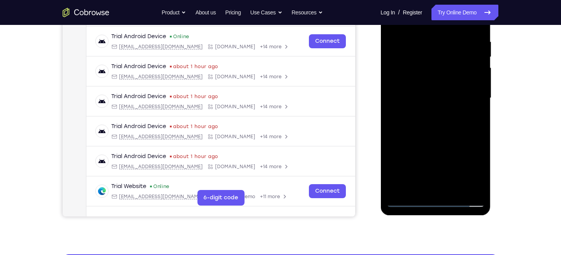
click at [427, 191] on div at bounding box center [436, 98] width 98 height 218
click at [407, 203] on div at bounding box center [436, 98] width 98 height 218
click at [444, 191] on div at bounding box center [436, 98] width 98 height 218
click at [431, 90] on div at bounding box center [436, 98] width 98 height 218
click at [421, 83] on div at bounding box center [436, 98] width 98 height 218
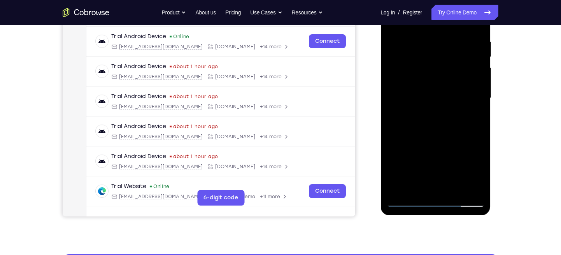
click at [474, 84] on div at bounding box center [436, 98] width 98 height 218
click at [415, 85] on div at bounding box center [436, 98] width 98 height 218
click at [417, 97] on div at bounding box center [436, 98] width 98 height 218
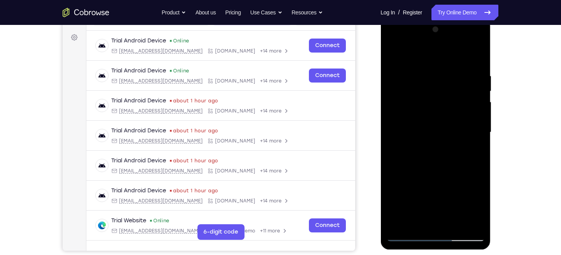
scroll to position [111, 0]
drag, startPoint x: 447, startPoint y: 58, endPoint x: 452, endPoint y: 20, distance: 38.5
click at [452, 20] on div at bounding box center [436, 134] width 110 height 232
click at [475, 65] on div at bounding box center [436, 133] width 98 height 218
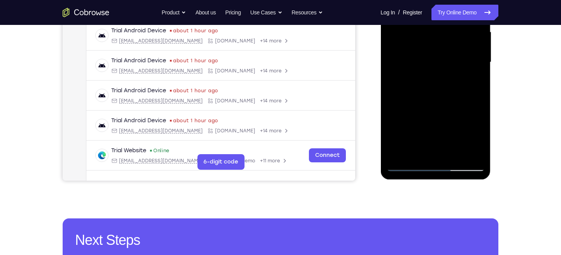
scroll to position [183, 0]
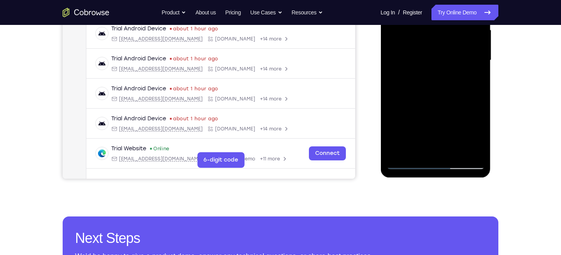
click at [479, 144] on div at bounding box center [436, 60] width 98 height 218
click at [457, 127] on div at bounding box center [436, 60] width 98 height 218
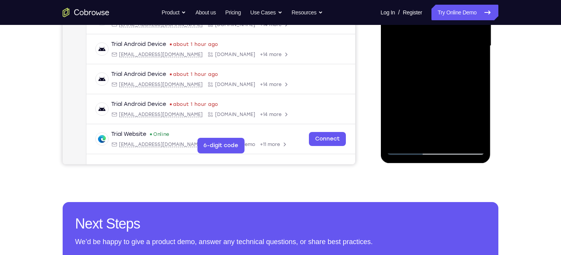
click at [454, 136] on div at bounding box center [436, 46] width 98 height 218
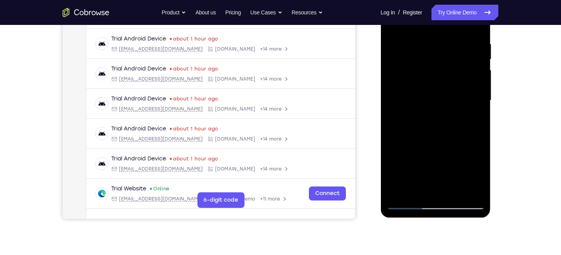
scroll to position [135, 0]
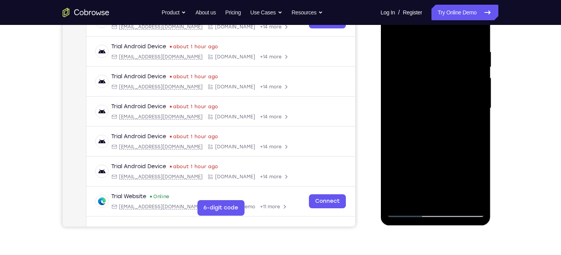
click at [438, 147] on div at bounding box center [436, 108] width 98 height 218
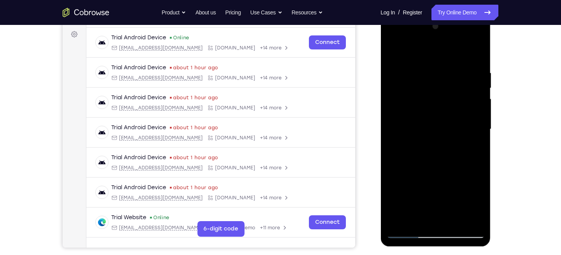
scroll to position [114, 0]
click at [395, 52] on div at bounding box center [436, 130] width 98 height 218
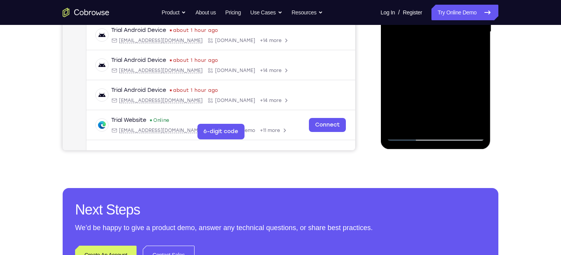
scroll to position [211, 0]
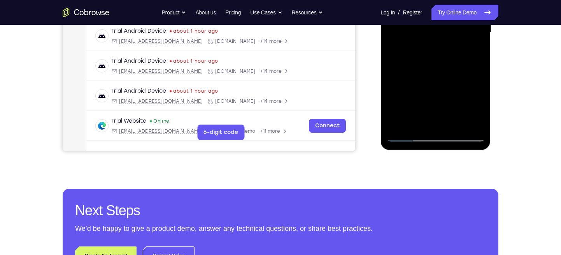
click at [453, 124] on div at bounding box center [436, 33] width 98 height 218
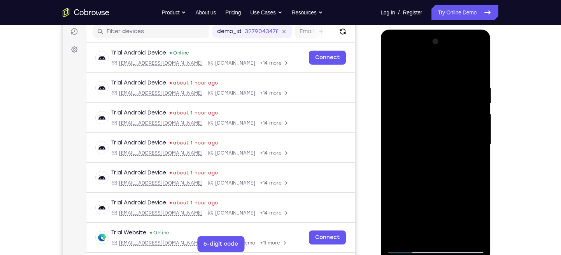
scroll to position [127, 0]
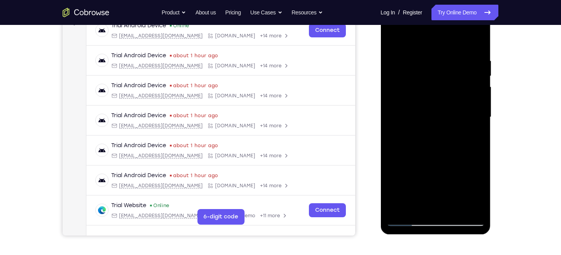
click at [393, 38] on div at bounding box center [436, 117] width 98 height 218
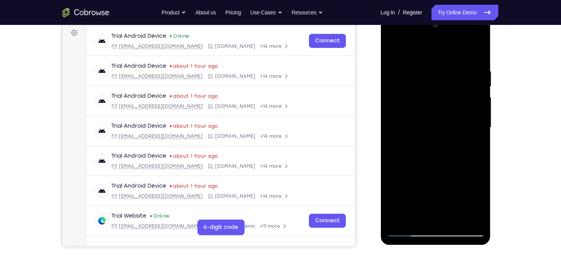
scroll to position [109, 0]
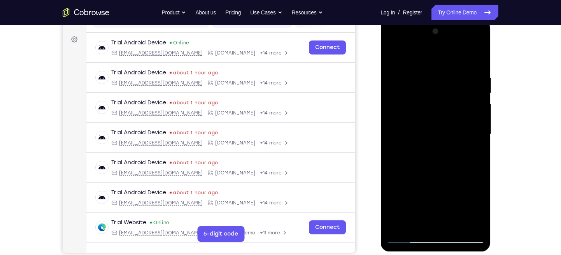
drag, startPoint x: 463, startPoint y: 71, endPoint x: 417, endPoint y: 73, distance: 46.8
click at [417, 73] on div at bounding box center [436, 134] width 98 height 218
drag, startPoint x: 457, startPoint y: 80, endPoint x: 396, endPoint y: 82, distance: 61.9
click at [396, 82] on div at bounding box center [436, 134] width 98 height 218
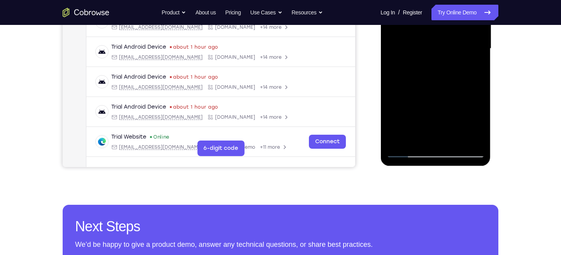
scroll to position [197, 0]
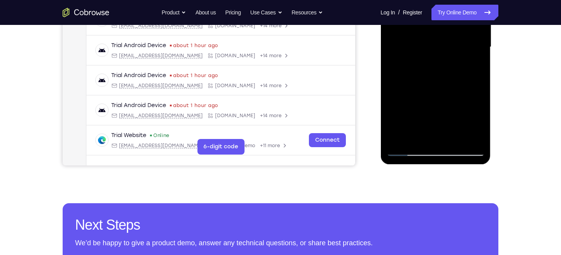
click at [453, 138] on div at bounding box center [436, 47] width 98 height 218
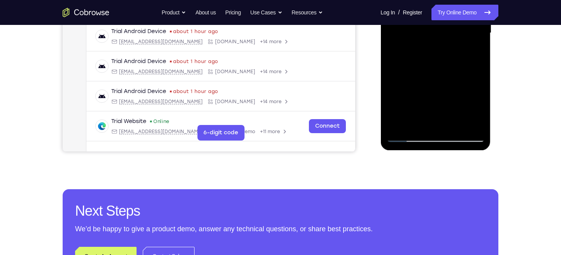
scroll to position [211, 0]
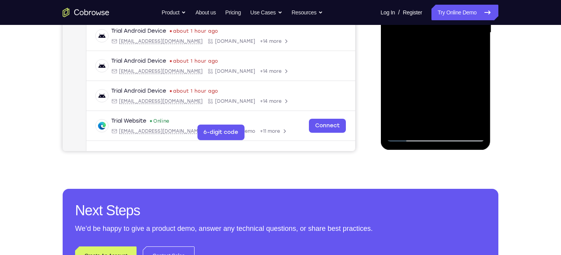
click at [408, 138] on div at bounding box center [436, 33] width 98 height 218
click at [474, 124] on div at bounding box center [436, 33] width 98 height 218
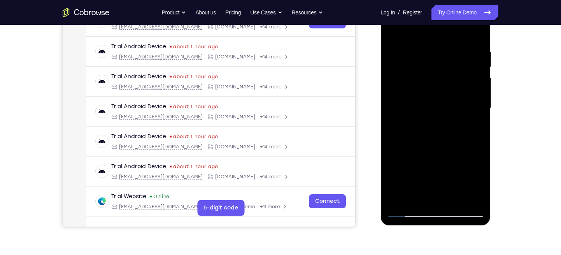
scroll to position [136, 0]
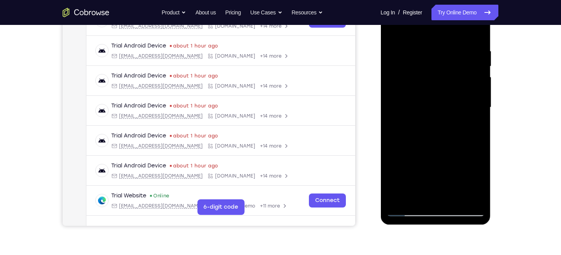
click at [396, 90] on div at bounding box center [436, 107] width 98 height 218
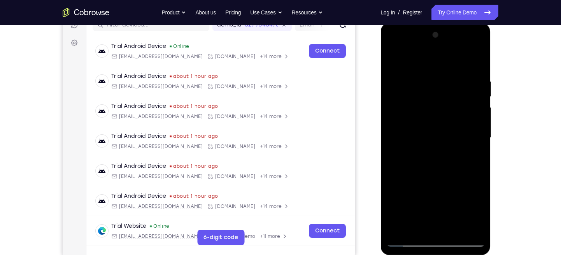
scroll to position [104, 0]
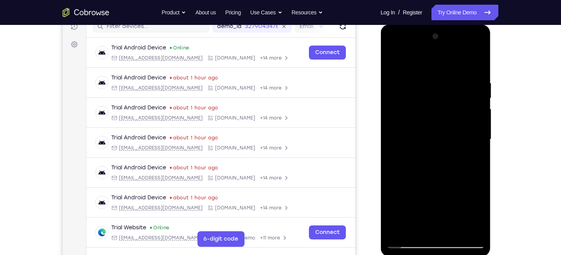
click at [478, 40] on div at bounding box center [436, 139] width 98 height 218
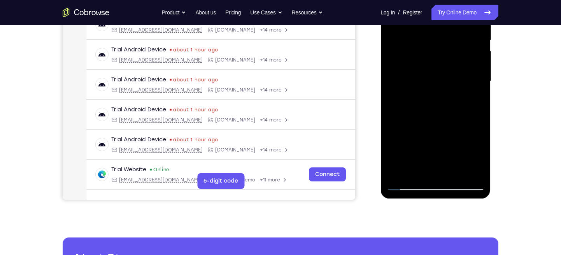
scroll to position [176, 0]
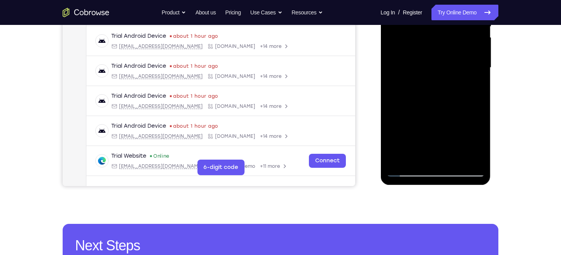
click at [454, 157] on div at bounding box center [436, 68] width 98 height 218
drag, startPoint x: 442, startPoint y: 132, endPoint x: 438, endPoint y: 95, distance: 37.6
click at [438, 95] on div at bounding box center [436, 68] width 98 height 218
drag, startPoint x: 424, startPoint y: 150, endPoint x: 422, endPoint y: 88, distance: 61.9
click at [422, 88] on div at bounding box center [436, 68] width 98 height 218
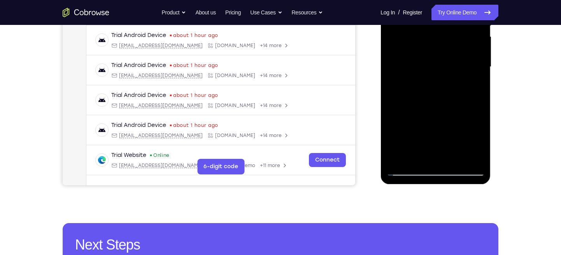
scroll to position [177, 0]
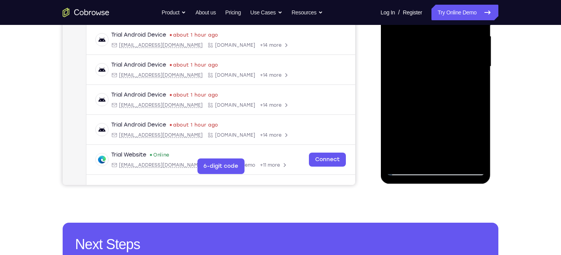
click at [406, 171] on div at bounding box center [436, 67] width 98 height 218
click at [415, 158] on div at bounding box center [436, 67] width 98 height 218
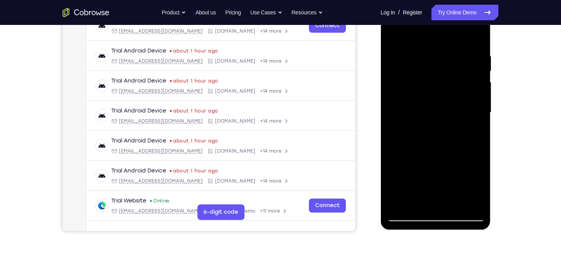
scroll to position [131, 0]
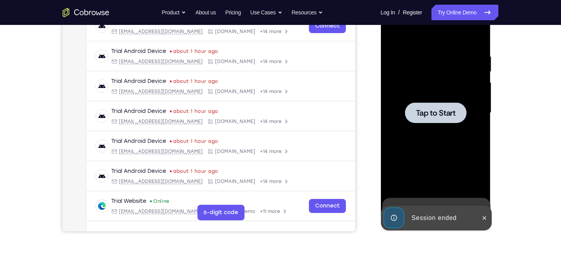
click at [384, 70] on div "Tap to Start" at bounding box center [436, 114] width 110 height 232
click at [464, 100] on div at bounding box center [436, 113] width 98 height 218
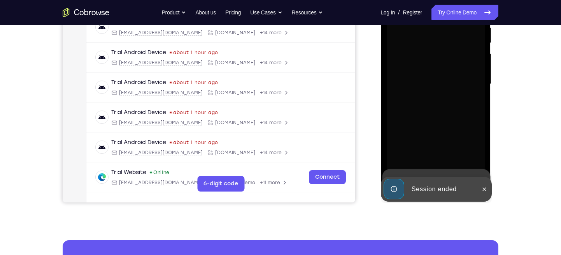
scroll to position [161, 0]
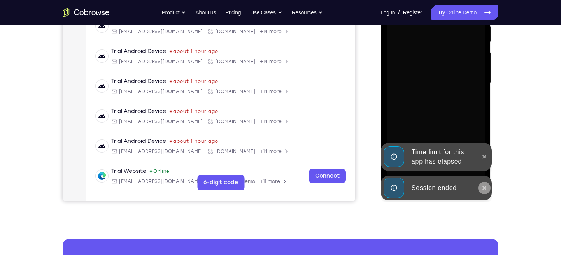
click at [480, 188] on button at bounding box center [484, 188] width 12 height 12
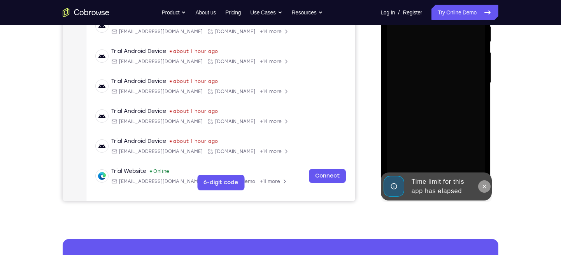
click at [483, 186] on icon at bounding box center [484, 186] width 6 height 6
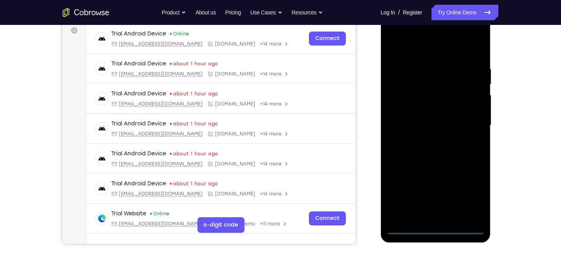
scroll to position [122, 0]
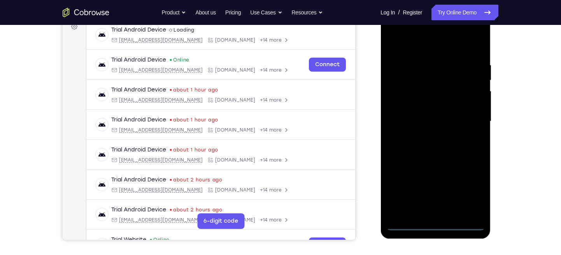
click at [439, 226] on div at bounding box center [436, 121] width 98 height 218
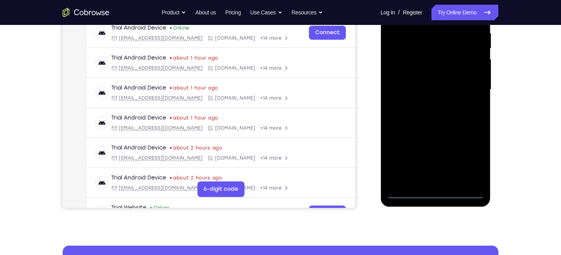
click at [434, 193] on div at bounding box center [436, 90] width 98 height 218
drag, startPoint x: 434, startPoint y: 193, endPoint x: 375, endPoint y: -9, distance: 210.2
click at [381, 0] on html "Online web based iOS Simulators and Android Emulators. Run iPhone, iPad, Mobile…" at bounding box center [436, 92] width 111 height 234
click at [467, 164] on div at bounding box center [436, 90] width 98 height 218
click at [471, 165] on div at bounding box center [436, 90] width 98 height 218
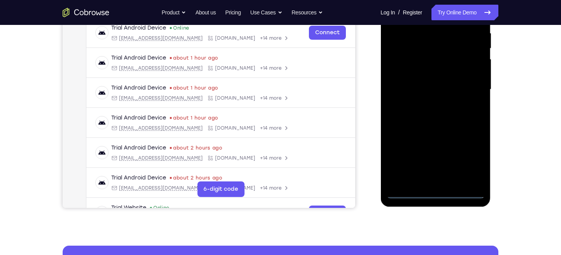
scroll to position [168, 0]
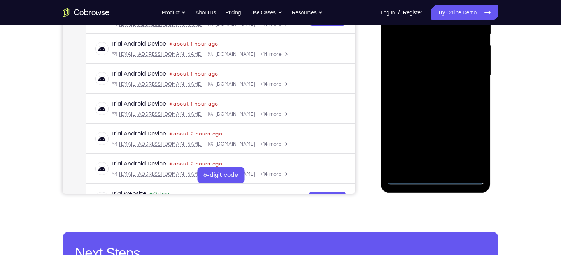
click at [464, 143] on div at bounding box center [436, 76] width 98 height 218
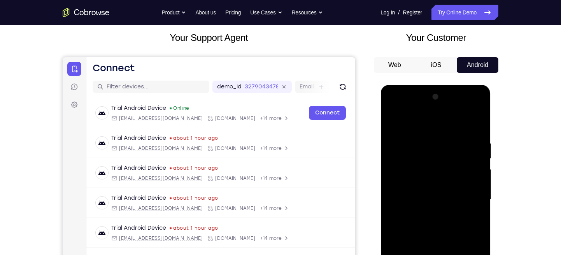
click at [434, 255] on div at bounding box center [436, 200] width 98 height 218
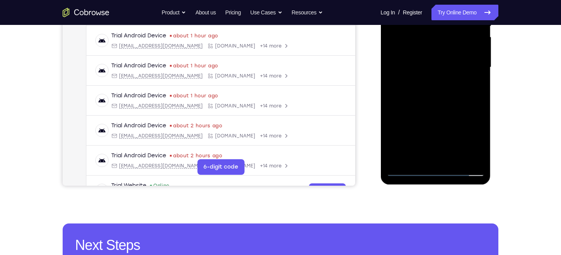
click at [434, 171] on div at bounding box center [436, 67] width 98 height 218
click at [438, 171] on div at bounding box center [436, 67] width 98 height 218
click at [395, 117] on div "Web iOS Android" at bounding box center [436, 55] width 125 height 261
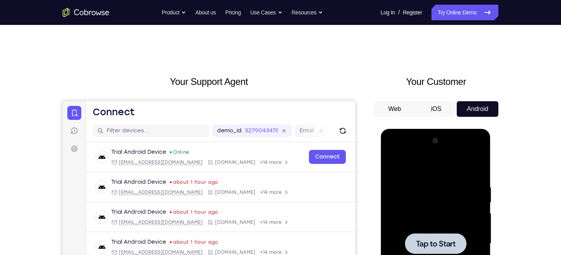
scroll to position [38, 0]
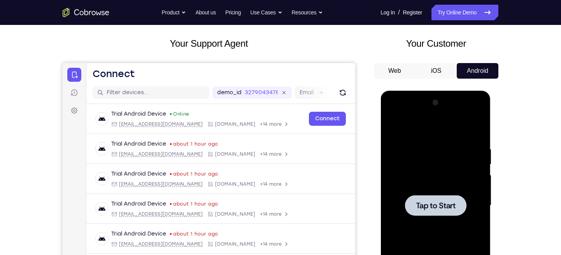
drag, startPoint x: 410, startPoint y: 148, endPoint x: 410, endPoint y: 186, distance: 38.5
click at [410, 186] on div at bounding box center [436, 206] width 98 height 218
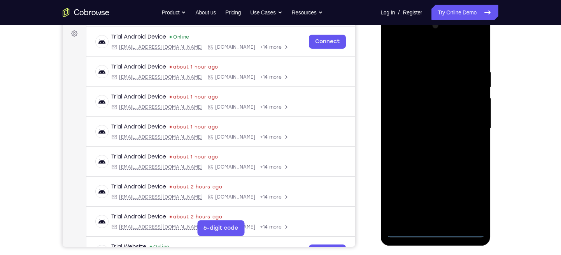
scroll to position [118, 0]
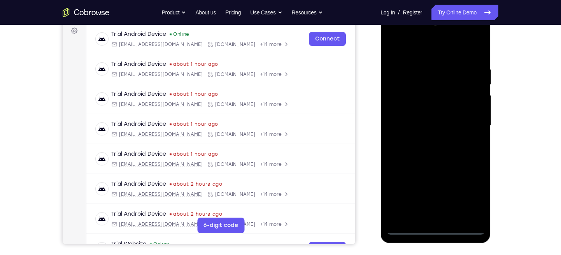
click at [439, 229] on div at bounding box center [436, 126] width 98 height 218
click at [465, 202] on div at bounding box center [436, 126] width 98 height 218
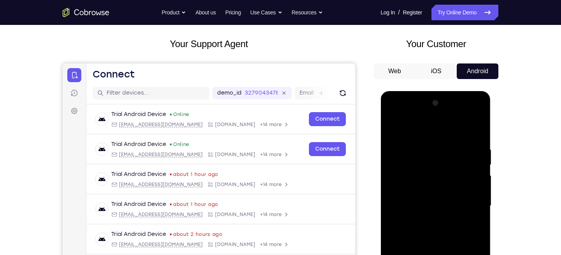
scroll to position [37, 0]
click at [394, 117] on div at bounding box center [436, 206] width 98 height 218
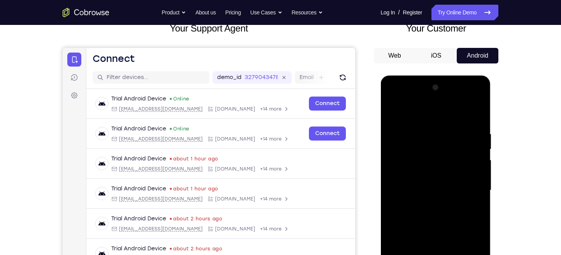
click at [464, 184] on div at bounding box center [436, 190] width 98 height 218
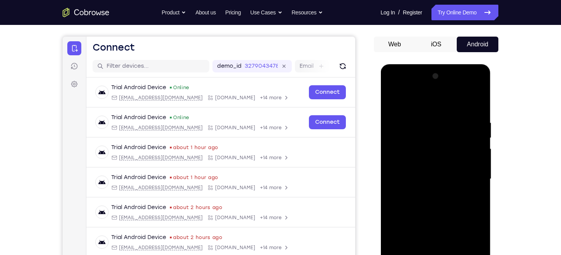
click at [466, 181] on div at bounding box center [436, 179] width 98 height 218
click at [427, 194] on div at bounding box center [436, 179] width 98 height 218
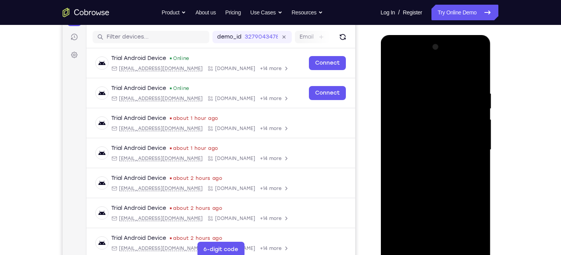
click at [427, 146] on div at bounding box center [436, 150] width 98 height 218
click at [423, 139] on div at bounding box center [436, 150] width 98 height 218
click at [416, 152] on div at bounding box center [436, 150] width 98 height 218
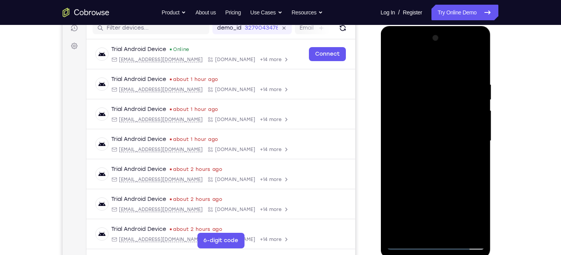
scroll to position [103, 0]
click at [438, 171] on div at bounding box center [436, 141] width 98 height 218
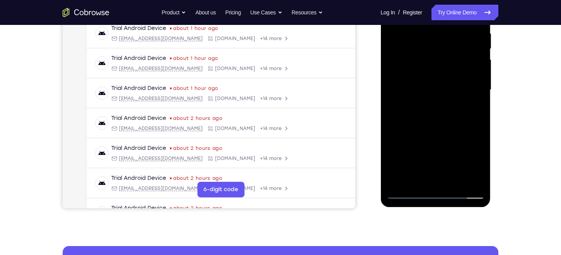
scroll to position [160, 0]
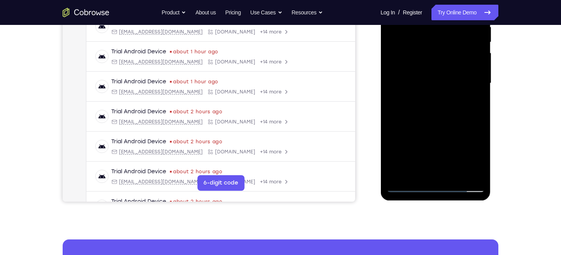
click at [475, 175] on div at bounding box center [436, 83] width 98 height 218
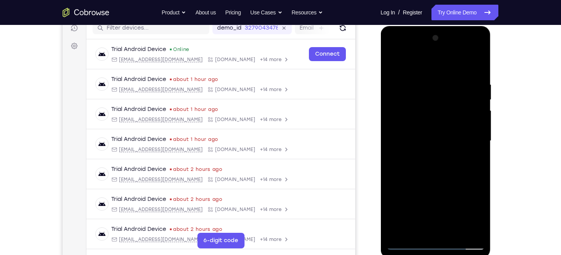
scroll to position [152, 0]
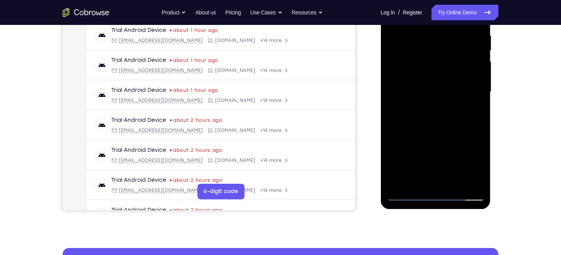
click at [454, 183] on div at bounding box center [436, 92] width 98 height 218
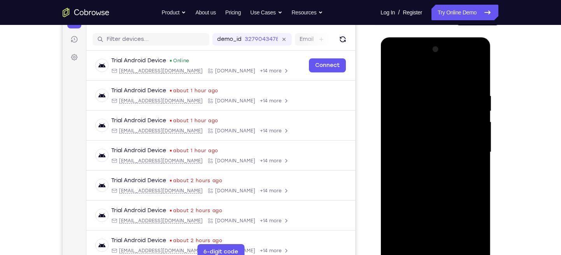
scroll to position [189, 0]
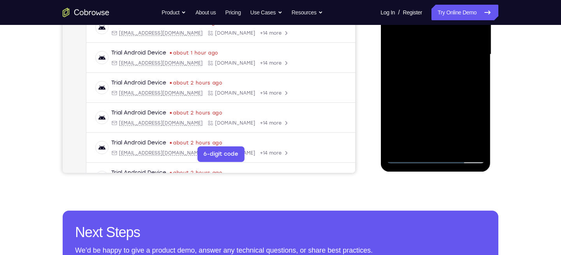
click at [451, 146] on div at bounding box center [436, 54] width 98 height 218
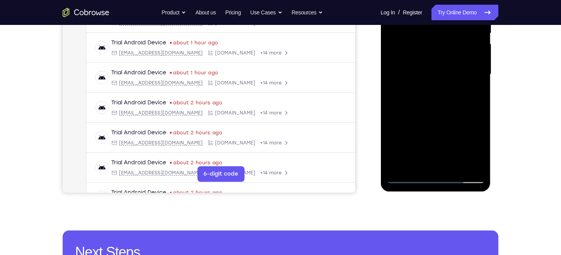
click at [447, 119] on div at bounding box center [436, 74] width 98 height 218
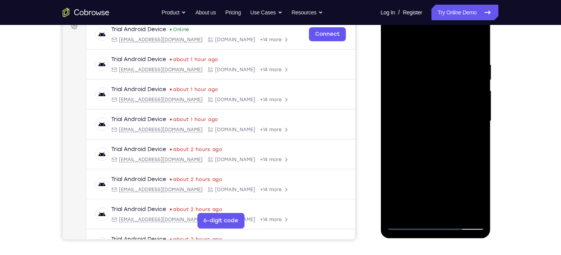
scroll to position [183, 0]
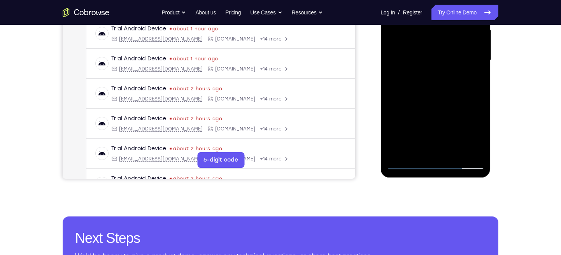
click at [405, 162] on div at bounding box center [436, 60] width 98 height 218
click at [408, 168] on div at bounding box center [436, 60] width 98 height 218
click at [399, 0] on div at bounding box center [436, 60] width 98 height 218
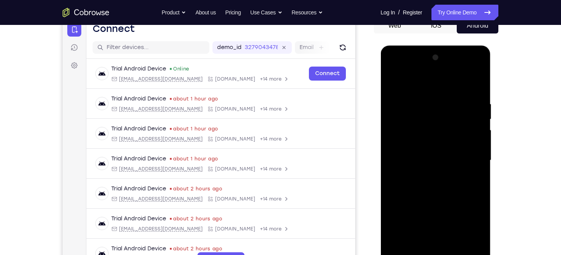
click at [426, 99] on div at bounding box center [436, 160] width 98 height 218
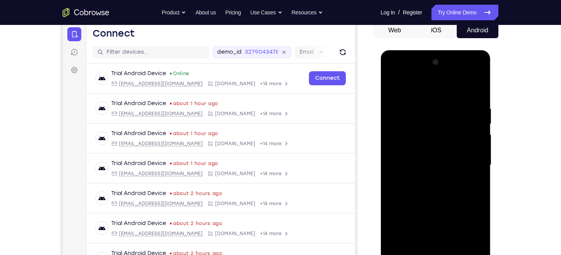
click at [431, 106] on div at bounding box center [436, 165] width 98 height 218
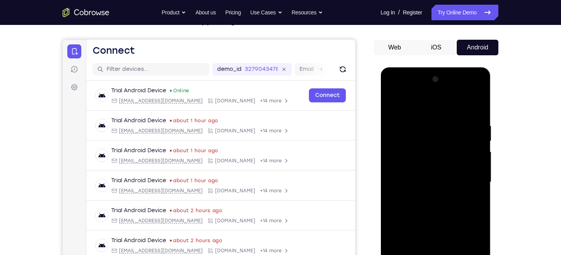
click at [471, 109] on div at bounding box center [436, 182] width 98 height 218
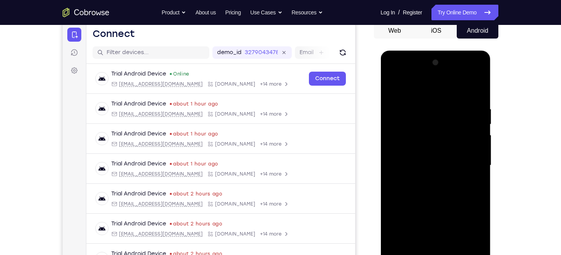
scroll to position [125, 0]
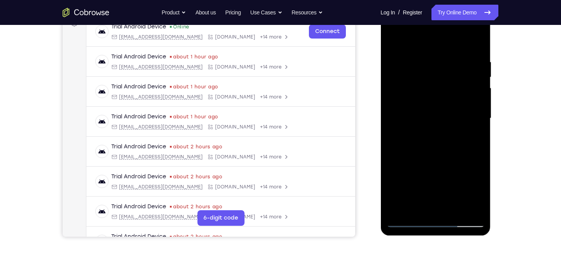
drag, startPoint x: 465, startPoint y: 142, endPoint x: 433, endPoint y: 60, distance: 88.9
click at [433, 60] on div at bounding box center [436, 118] width 98 height 218
drag, startPoint x: 417, startPoint y: 153, endPoint x: 401, endPoint y: 99, distance: 56.4
click at [401, 99] on div at bounding box center [436, 118] width 98 height 218
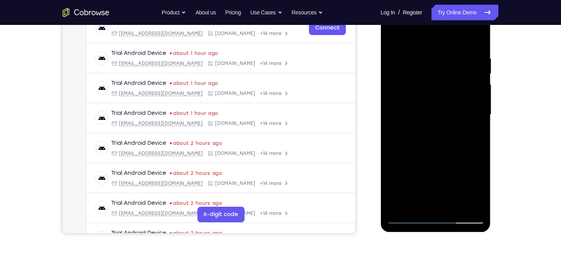
drag, startPoint x: 452, startPoint y: 170, endPoint x: 441, endPoint y: 114, distance: 57.4
click at [441, 114] on div at bounding box center [436, 115] width 98 height 218
drag, startPoint x: 442, startPoint y: 170, endPoint x: 428, endPoint y: 72, distance: 98.3
click at [428, 72] on div at bounding box center [436, 114] width 98 height 218
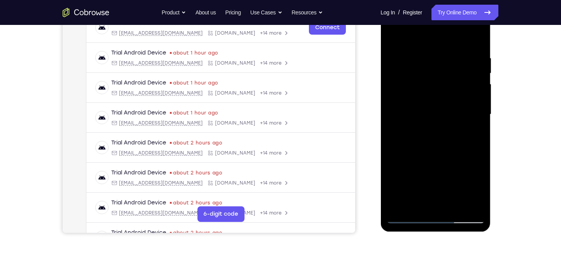
scroll to position [88, 0]
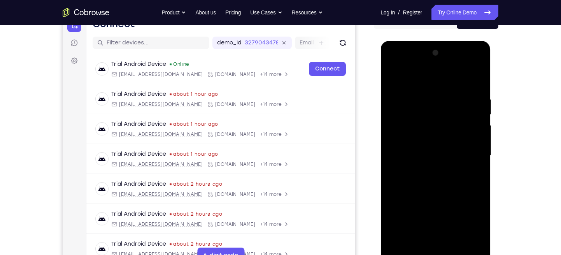
drag, startPoint x: 434, startPoint y: 171, endPoint x: 410, endPoint y: 86, distance: 87.8
click at [410, 86] on div at bounding box center [436, 156] width 98 height 218
drag, startPoint x: 435, startPoint y: 193, endPoint x: 445, endPoint y: 93, distance: 100.5
click at [442, 71] on div at bounding box center [436, 156] width 98 height 218
click at [449, 137] on div at bounding box center [436, 156] width 98 height 218
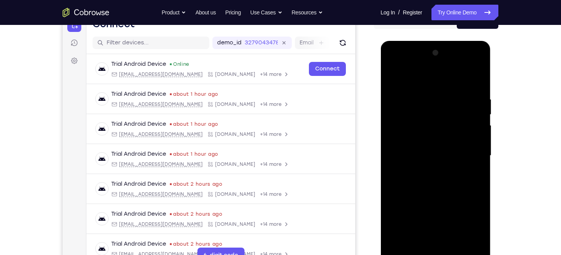
drag, startPoint x: 440, startPoint y: 206, endPoint x: 413, endPoint y: 93, distance: 116.8
click at [413, 93] on div at bounding box center [436, 156] width 98 height 218
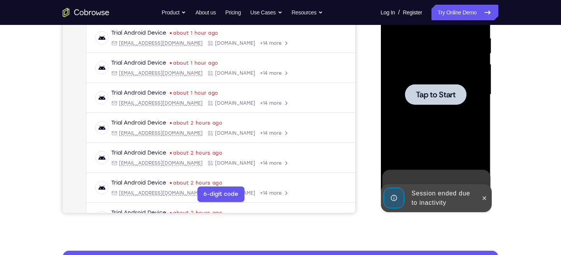
click at [391, 109] on div at bounding box center [436, 95] width 98 height 218
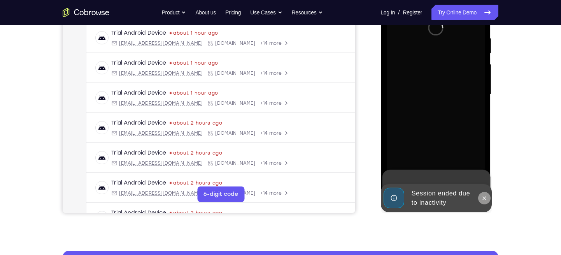
click at [478, 199] on button at bounding box center [484, 198] width 12 height 12
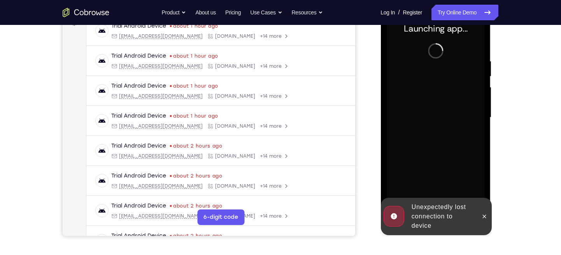
scroll to position [139, 0]
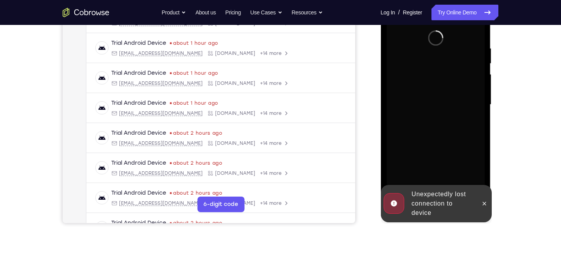
click at [486, 211] on div at bounding box center [484, 203] width 12 height 37
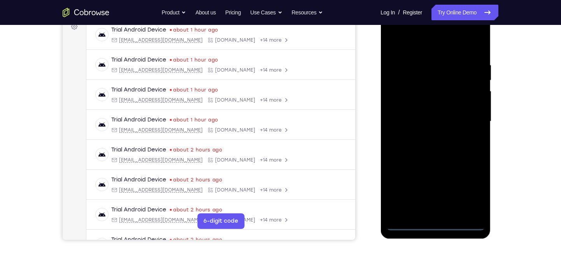
scroll to position [173, 0]
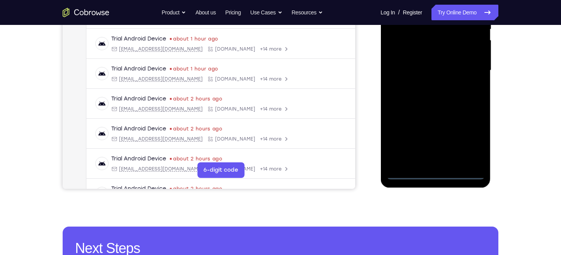
click at [435, 176] on div at bounding box center [436, 70] width 98 height 218
click at [468, 148] on div at bounding box center [436, 70] width 98 height 218
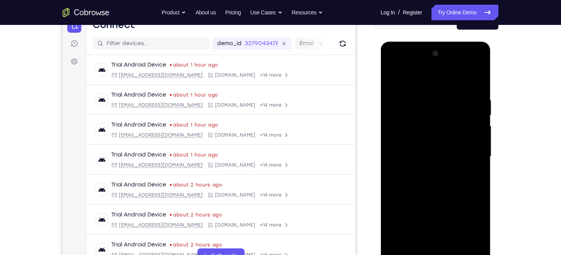
scroll to position [65, 0]
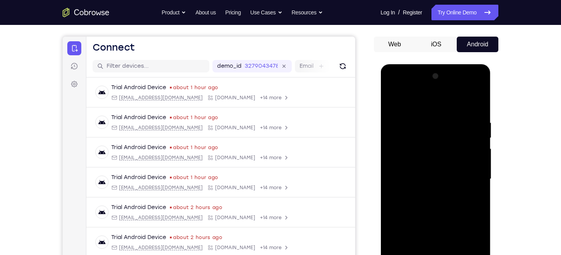
click at [393, 90] on div at bounding box center [436, 179] width 98 height 218
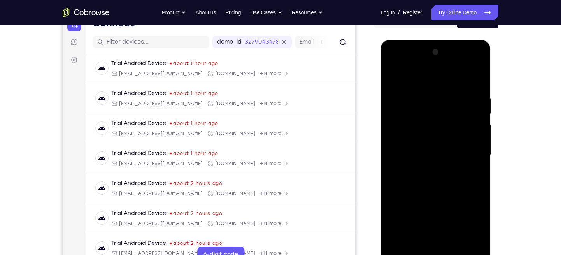
click at [390, 66] on div at bounding box center [436, 155] width 98 height 218
click at [392, 66] on div at bounding box center [436, 155] width 98 height 218
click at [391, 64] on div at bounding box center [436, 155] width 98 height 218
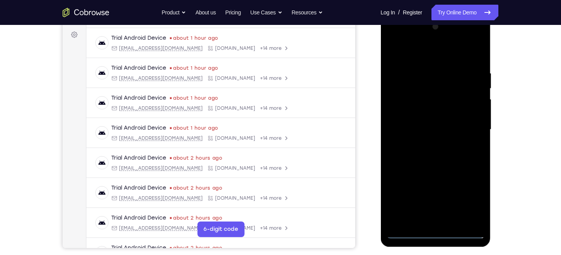
click at [469, 123] on div at bounding box center [436, 130] width 98 height 218
click at [473, 130] on div at bounding box center [436, 130] width 98 height 218
click at [466, 125] on div at bounding box center [436, 130] width 98 height 218
click at [464, 123] on div at bounding box center [436, 130] width 98 height 218
click at [466, 126] on div at bounding box center [436, 130] width 98 height 218
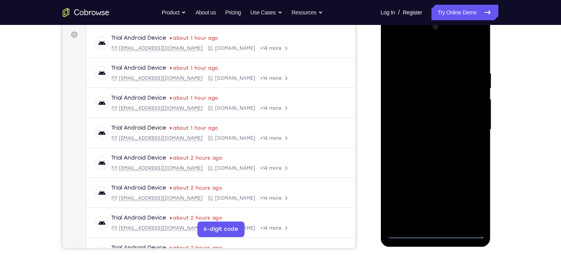
drag, startPoint x: 473, startPoint y: 172, endPoint x: 462, endPoint y: 158, distance: 17.5
click at [456, 218] on div at bounding box center [436, 130] width 98 height 218
click at [470, 119] on div at bounding box center [436, 130] width 98 height 218
click at [468, 125] on div at bounding box center [436, 130] width 98 height 218
click at [466, 128] on div at bounding box center [436, 130] width 98 height 218
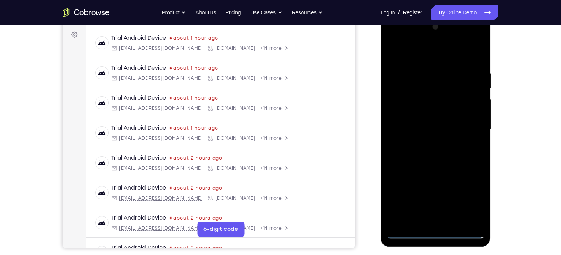
click at [466, 127] on div at bounding box center [436, 130] width 98 height 218
click at [461, 127] on div at bounding box center [436, 130] width 98 height 218
click at [470, 130] on div at bounding box center [436, 130] width 98 height 218
click at [469, 128] on div at bounding box center [436, 130] width 98 height 218
click at [468, 126] on div at bounding box center [436, 130] width 98 height 218
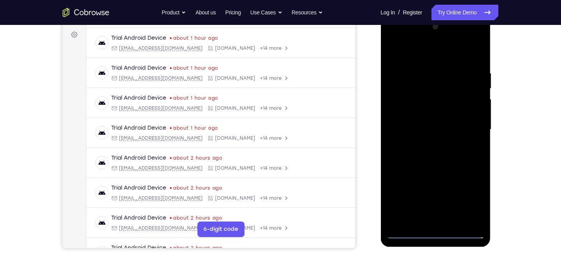
click at [468, 126] on div at bounding box center [436, 130] width 98 height 218
click at [439, 236] on div at bounding box center [436, 130] width 98 height 218
click at [397, 67] on div "Your Customer Web iOS Android" at bounding box center [436, 105] width 125 height 288
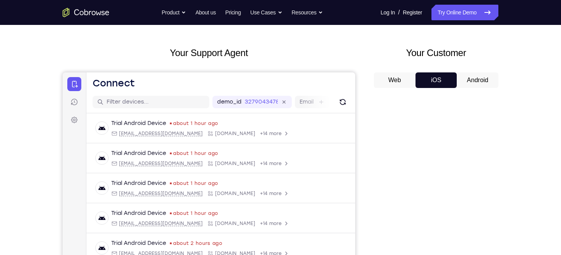
click at [466, 79] on button "Android" at bounding box center [478, 80] width 42 height 16
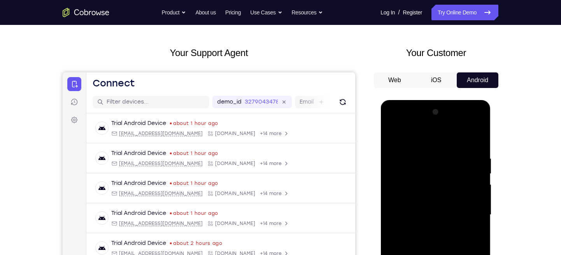
click at [417, 72] on button "iOS" at bounding box center [437, 80] width 42 height 16
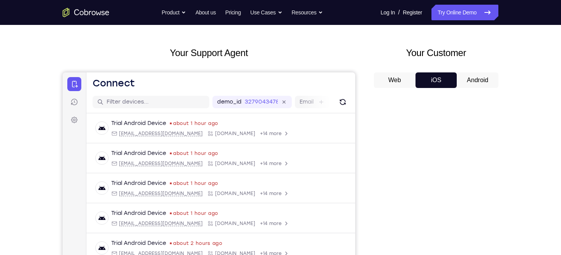
click at [406, 73] on button "Web" at bounding box center [395, 80] width 42 height 16
click at [445, 72] on button "iOS" at bounding box center [437, 80] width 42 height 16
click at [473, 72] on button "Android" at bounding box center [478, 80] width 42 height 16
click at [433, 72] on button "iOS" at bounding box center [437, 80] width 42 height 16
click at [465, 77] on button "Android" at bounding box center [478, 80] width 42 height 16
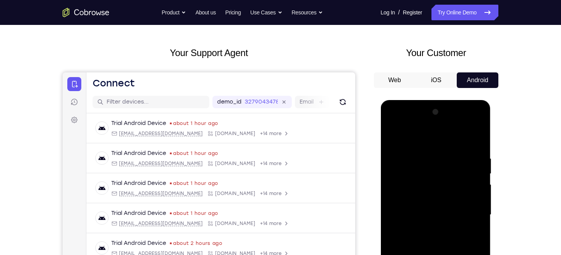
click at [433, 255] on div at bounding box center [436, 215] width 98 height 218
click at [456, 19] on link "Try Online Demo" at bounding box center [465, 13] width 67 height 16
click at [445, 19] on link "Try Online Demo" at bounding box center [465, 13] width 67 height 16
click at [467, 214] on div at bounding box center [436, 215] width 98 height 218
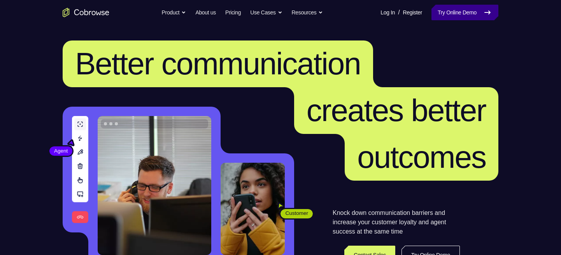
click at [480, 18] on link "Try Online Demo" at bounding box center [465, 13] width 67 height 16
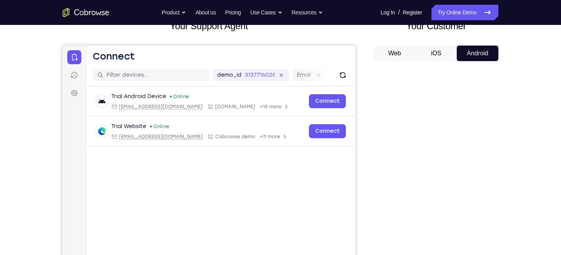
scroll to position [55, 0]
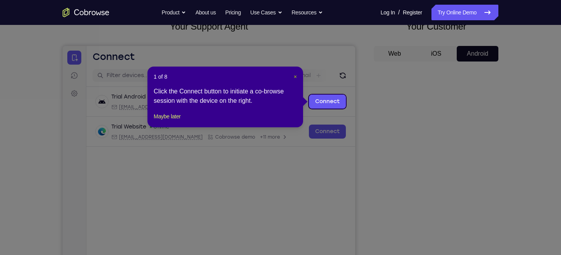
click at [295, 75] on span "×" at bounding box center [295, 77] width 3 height 6
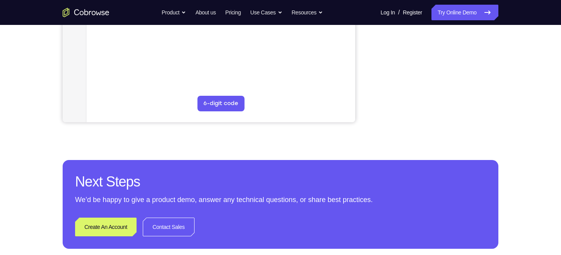
scroll to position [239, 0]
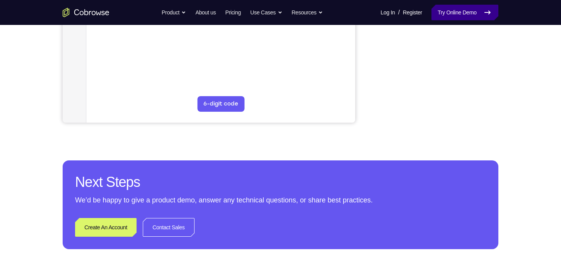
click at [448, 11] on link "Try Online Demo" at bounding box center [465, 13] width 67 height 16
